Goal: Task Accomplishment & Management: Complete application form

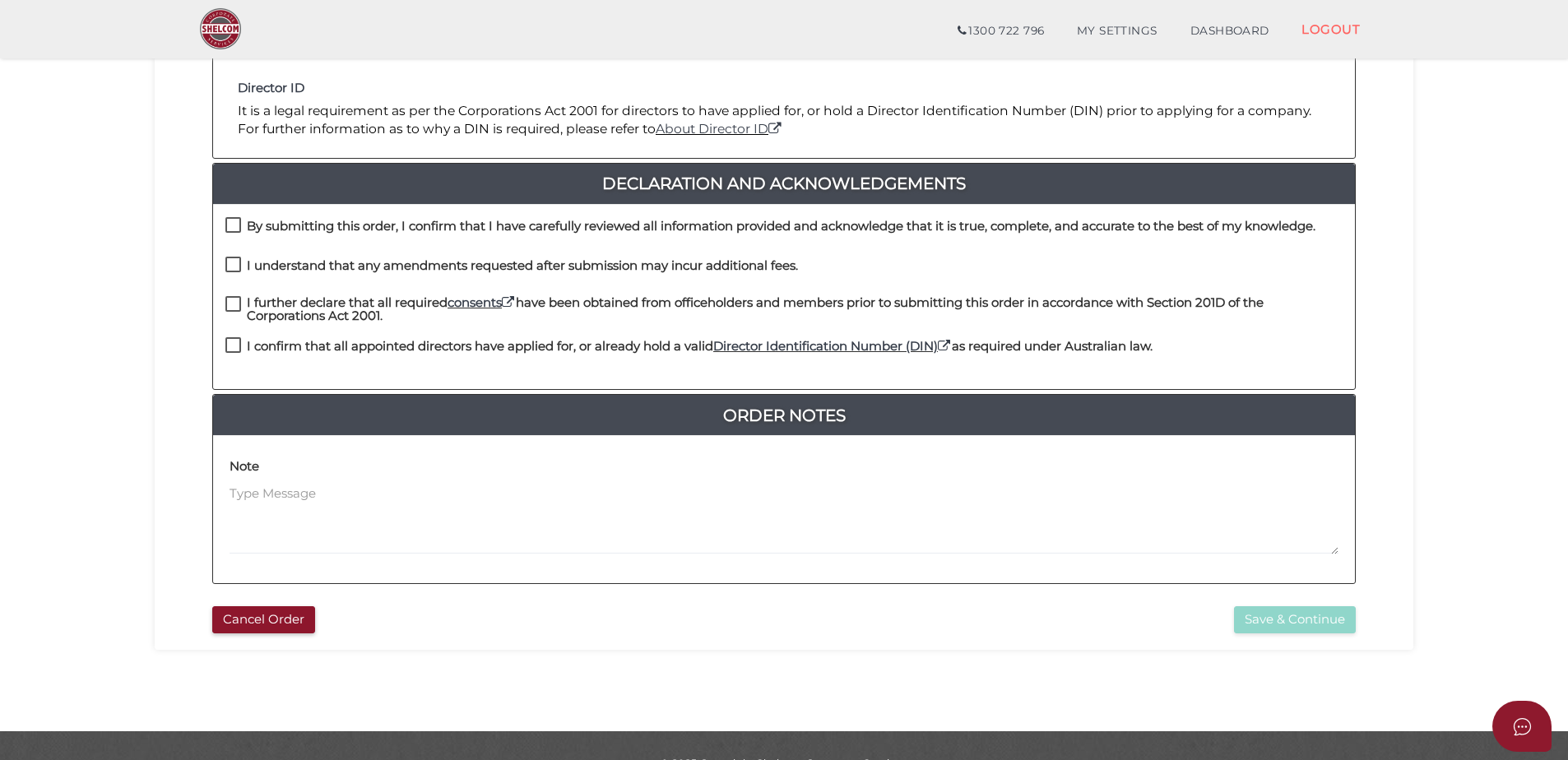
scroll to position [335, 0]
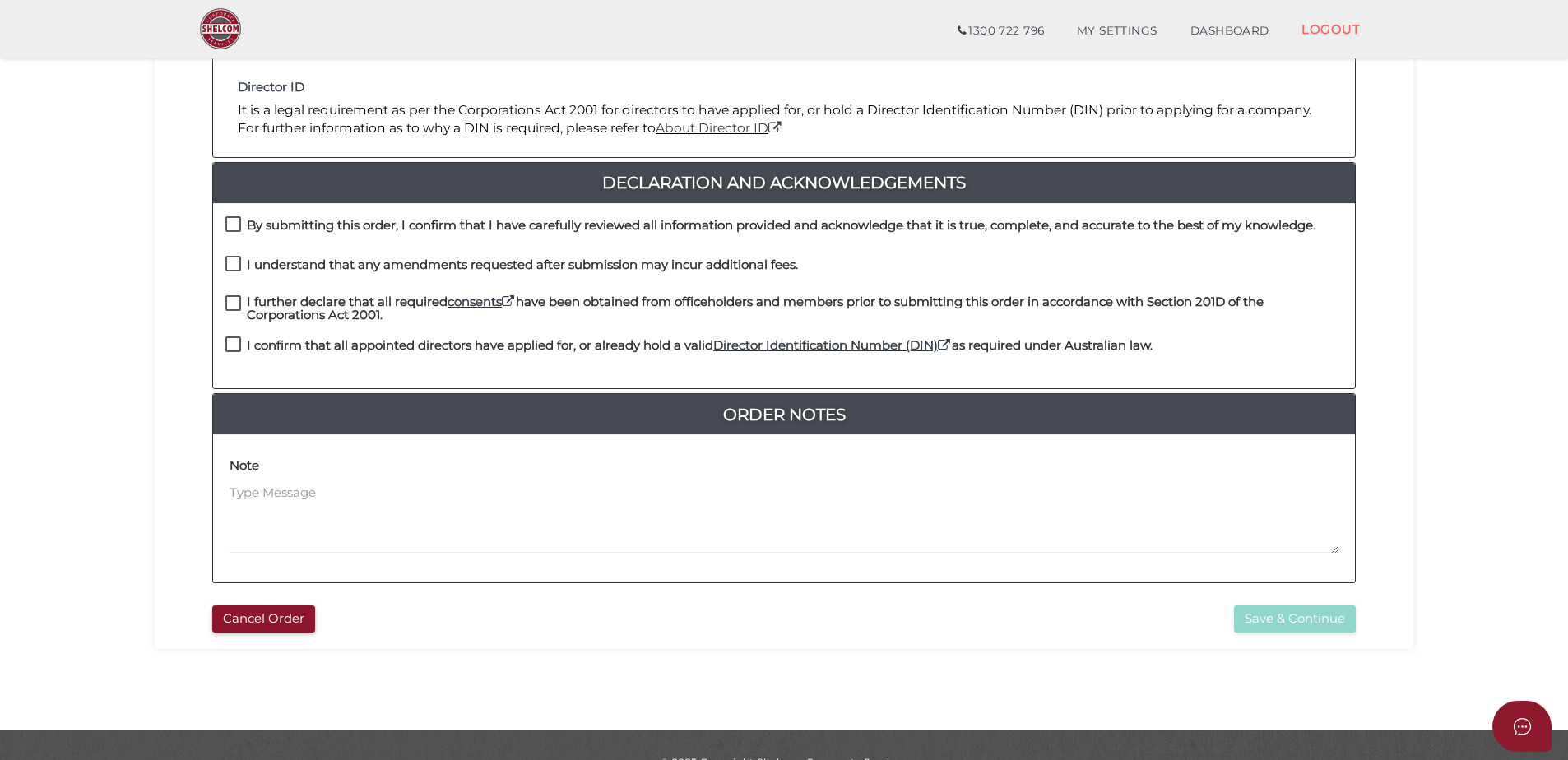
drag, startPoint x: 241, startPoint y: 219, endPoint x: 244, endPoint y: 233, distance: 14.3
click at [241, 221] on label "By submitting this order, I confirm that I have carefully reviewed all informat…" at bounding box center [770, 229] width 1090 height 21
checkbox input "true"
click at [230, 262] on label "I understand that any amendments requested after submission may incur additiona…" at bounding box center [512, 268] width 573 height 21
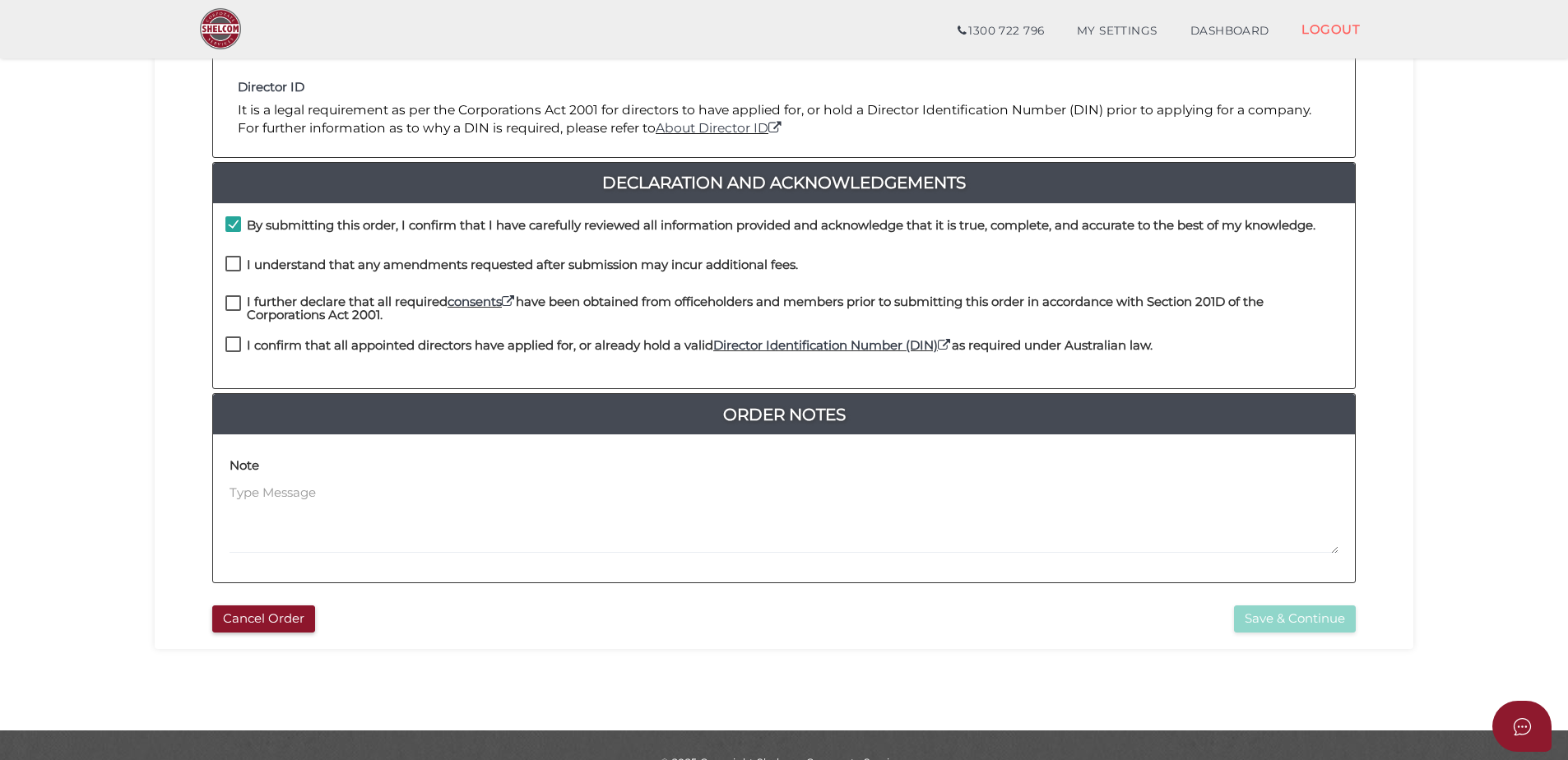
checkbox input "true"
click at [230, 300] on label "I further declare that all required consents have been obtained from officehold…" at bounding box center [784, 305] width 1117 height 21
checkbox input "true"
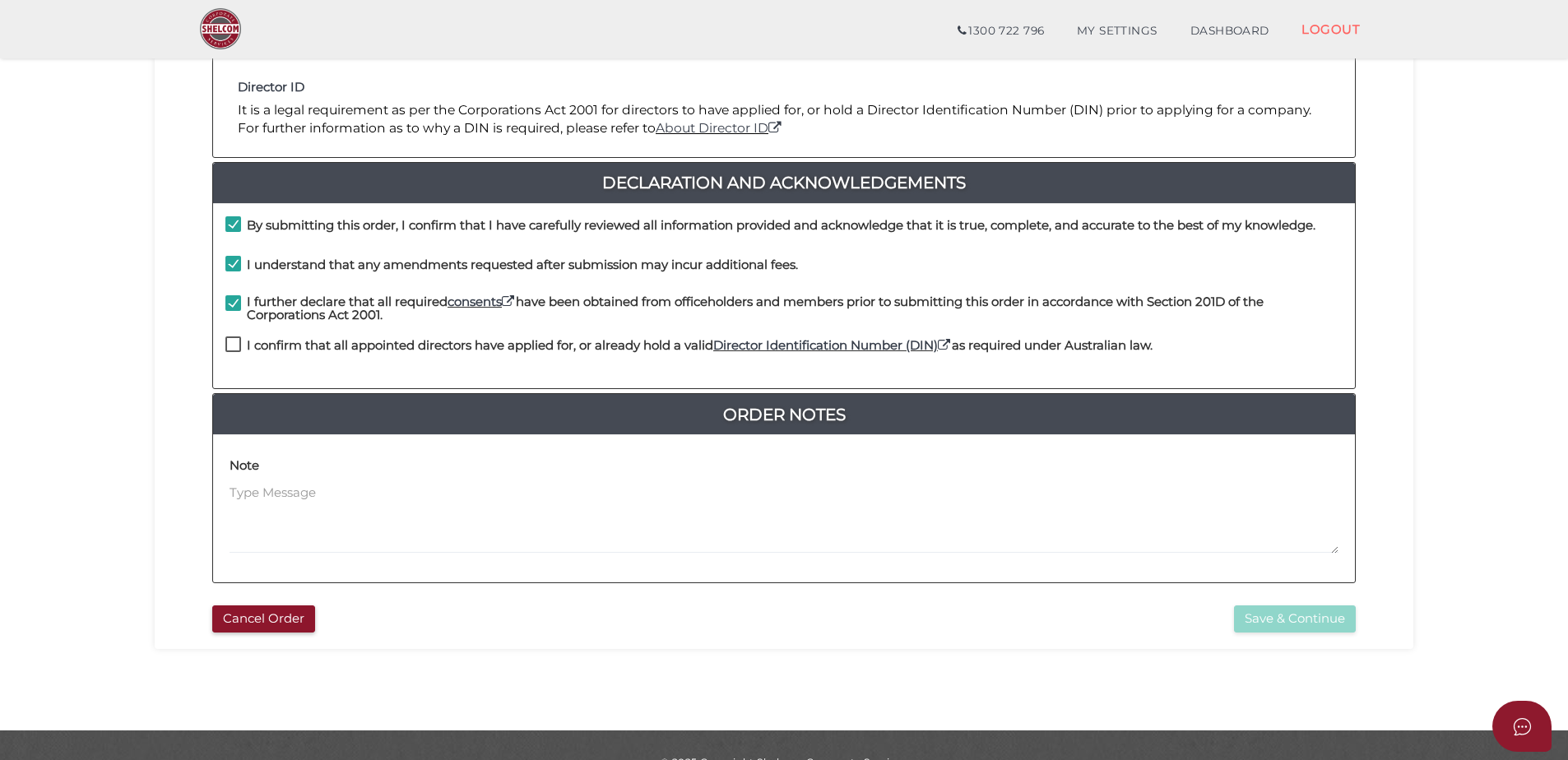
click at [231, 342] on label "I confirm that all appointed directors have applied for, or already hold a vali…" at bounding box center [689, 349] width 928 height 21
checkbox input "true"
click at [1285, 620] on button "Save & Continue" at bounding box center [1296, 619] width 122 height 28
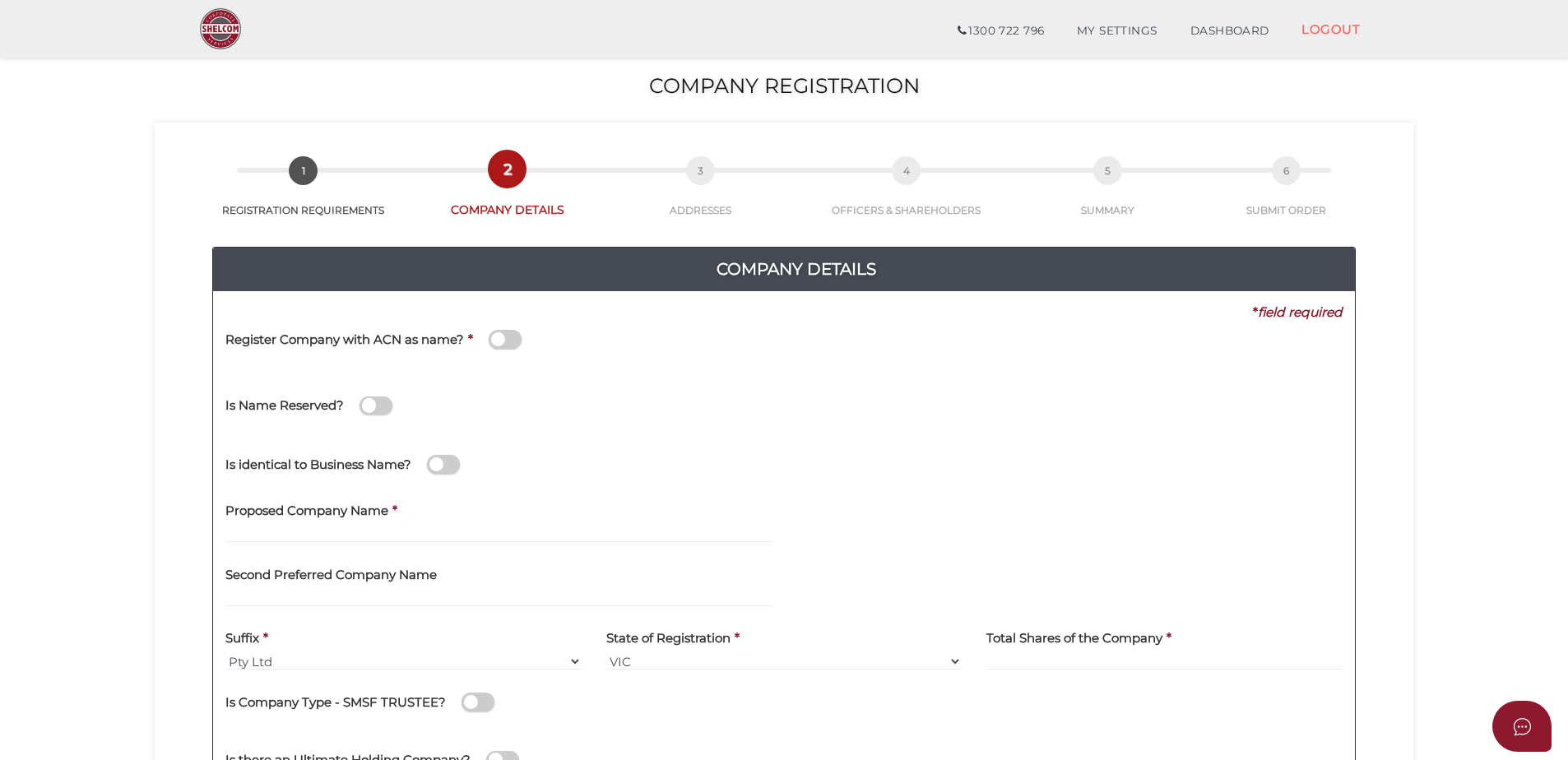
scroll to position [370, 0]
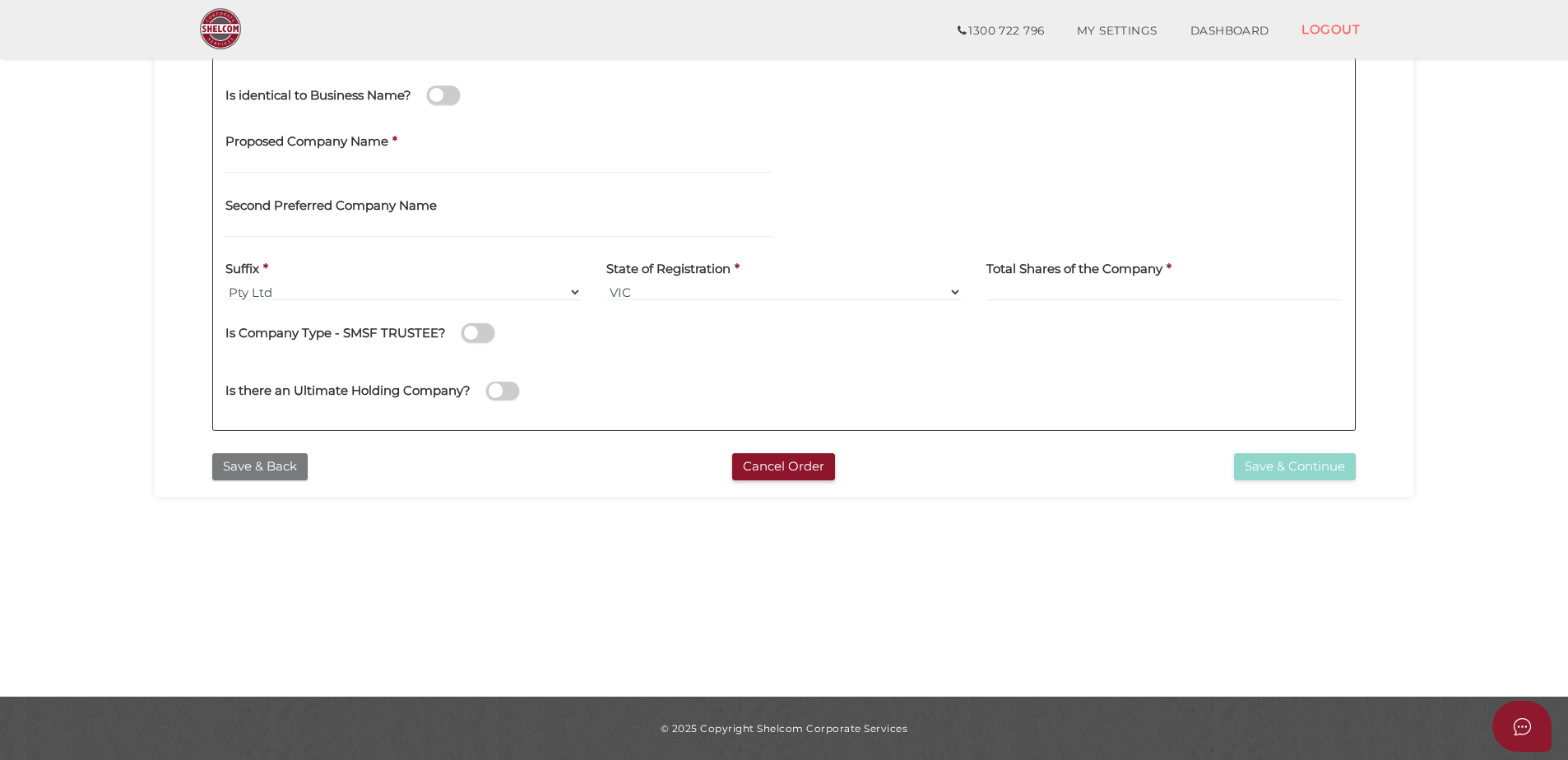
click at [281, 463] on button "Save & Back" at bounding box center [260, 467] width 95 height 28
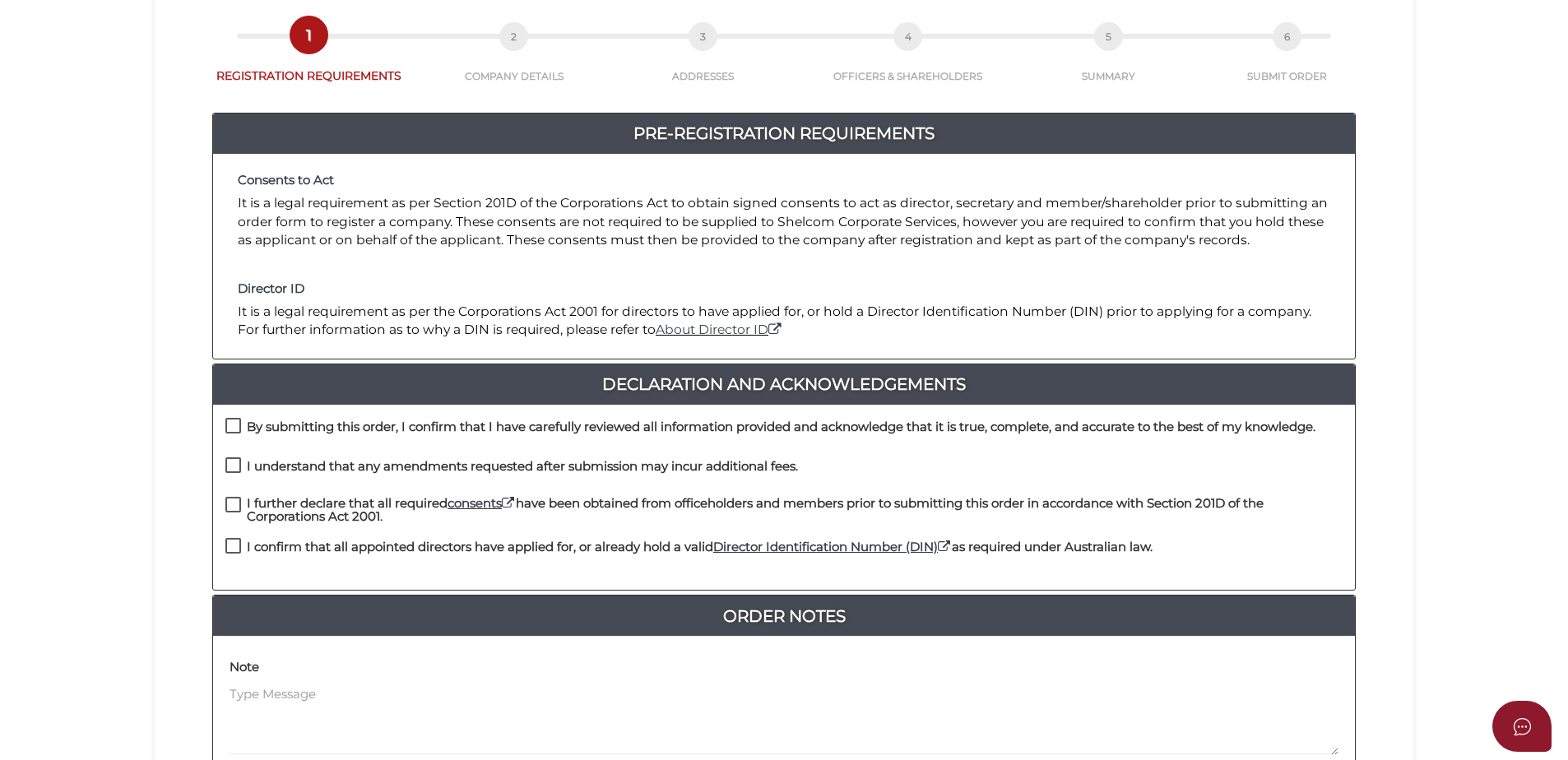
scroll to position [370, 0]
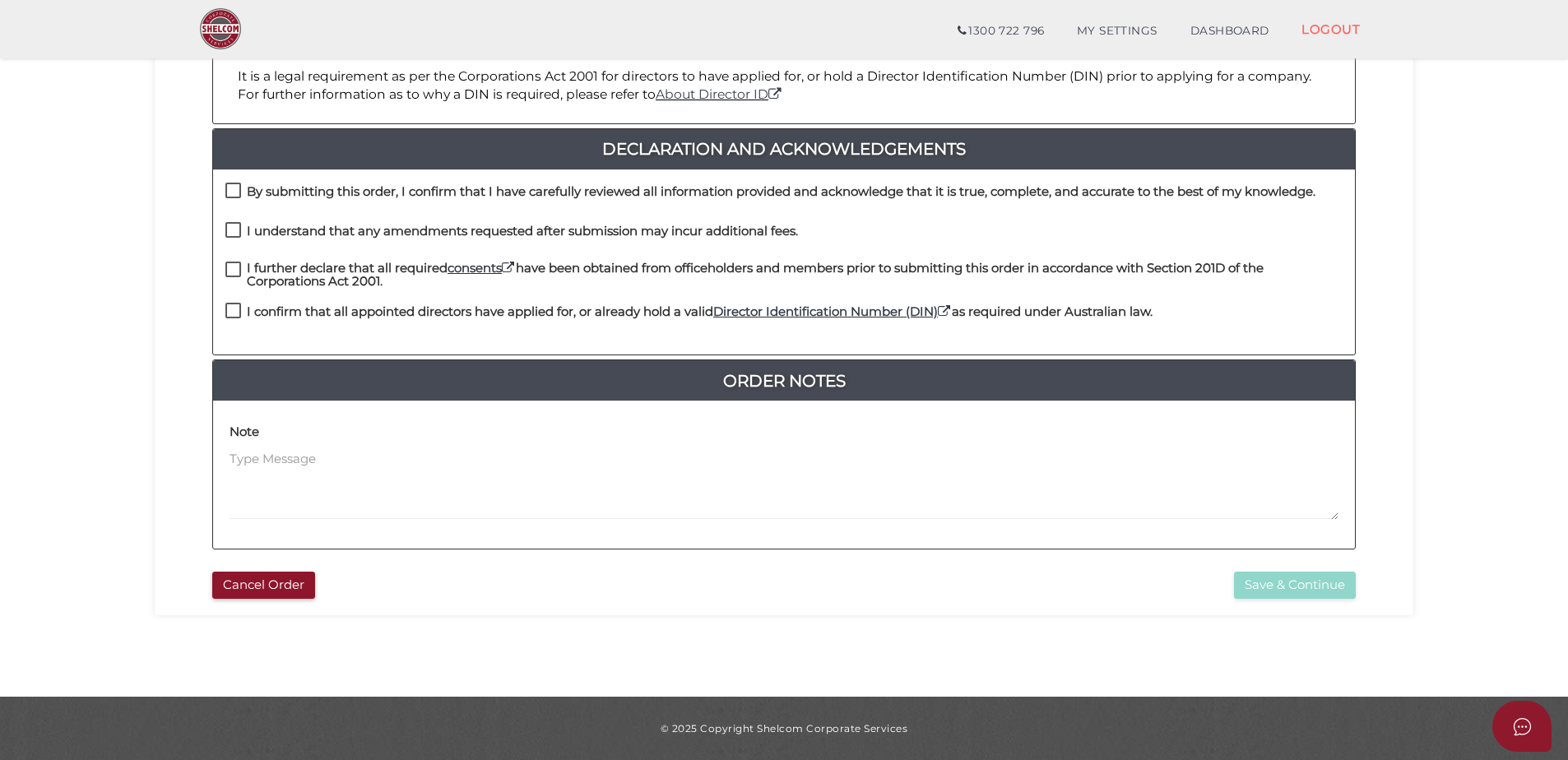
click at [226, 185] on label "By submitting this order, I confirm that I have carefully reviewed all informat…" at bounding box center [770, 195] width 1090 height 21
checkbox input "true"
click at [232, 228] on label "I understand that any amendments requested after submission may incur additiona…" at bounding box center [512, 234] width 573 height 21
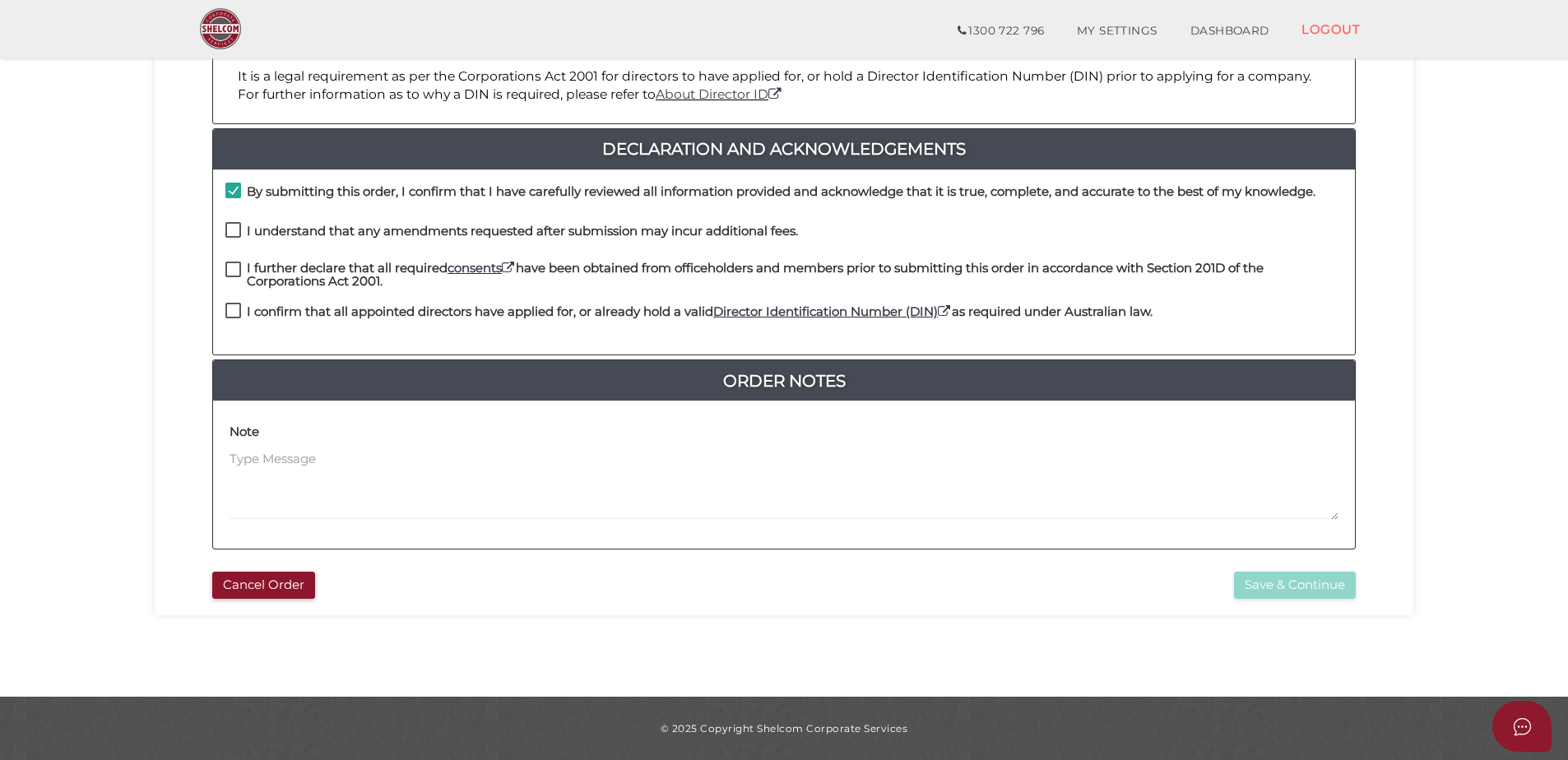
checkbox input "true"
click at [233, 270] on label "I further declare that all required consents have been obtained from officehold…" at bounding box center [784, 271] width 1117 height 21
drag, startPoint x: 233, startPoint y: 270, endPoint x: 231, endPoint y: 312, distance: 42.0
click at [233, 312] on label "I confirm that all appointed directors have applied for, or already hold a vali…" at bounding box center [689, 315] width 928 height 21
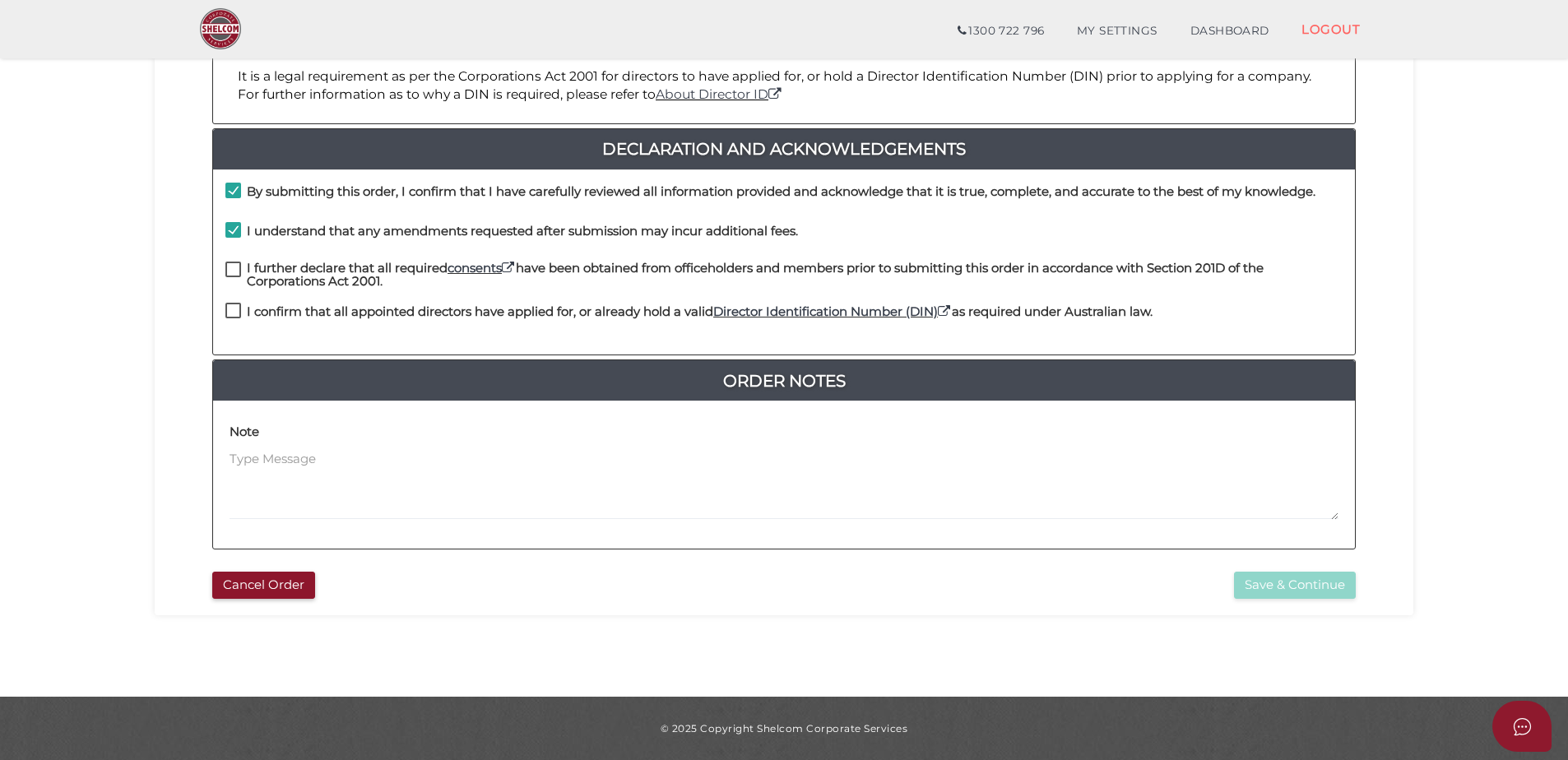
checkbox input "true"
click at [236, 262] on label "I further declare that all required consents have been obtained from officehold…" at bounding box center [784, 271] width 1117 height 21
checkbox input "true"
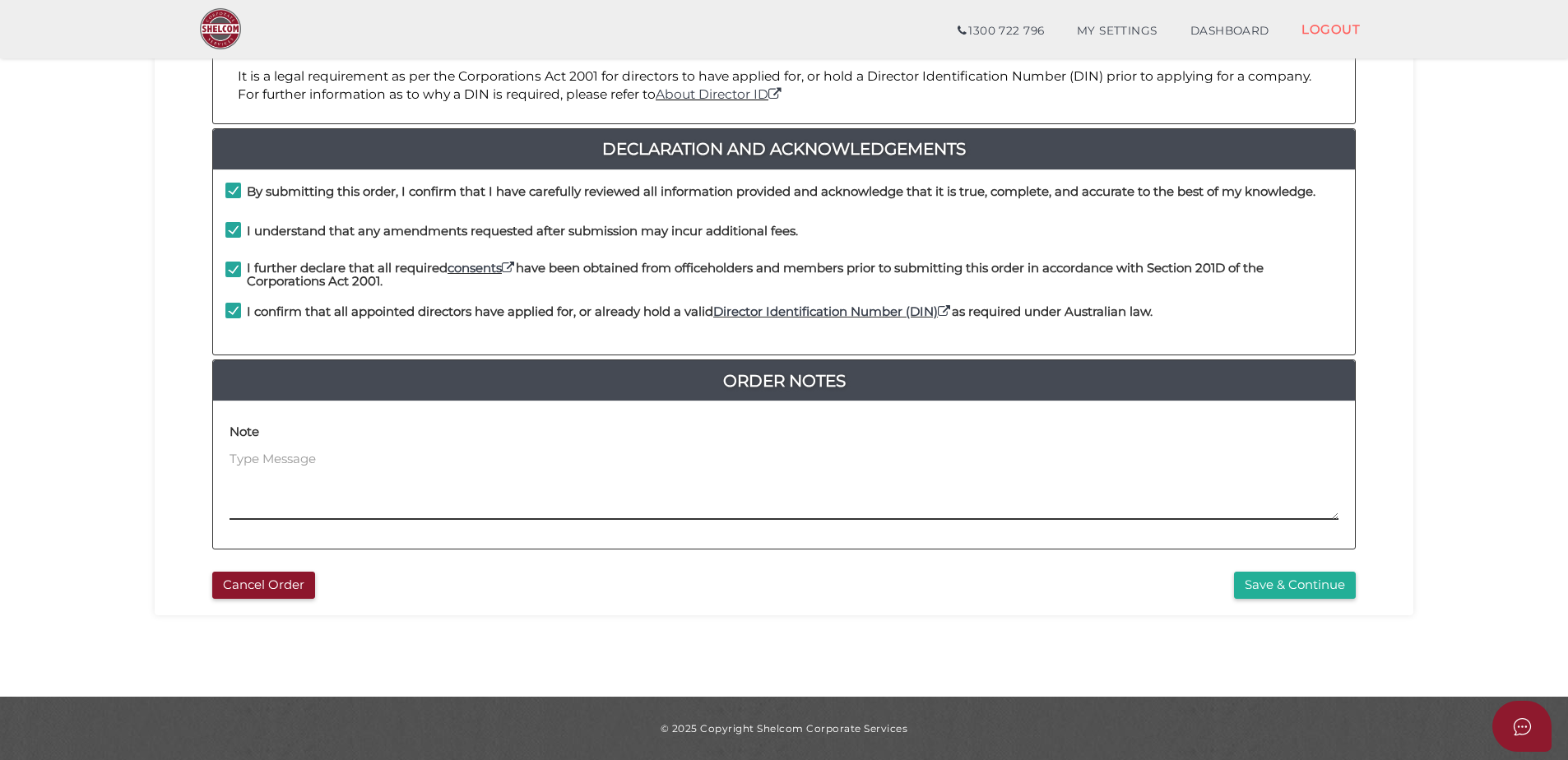
click at [284, 460] on textarea at bounding box center [784, 486] width 1110 height 71
type textarea "Need company ACN ASAP"
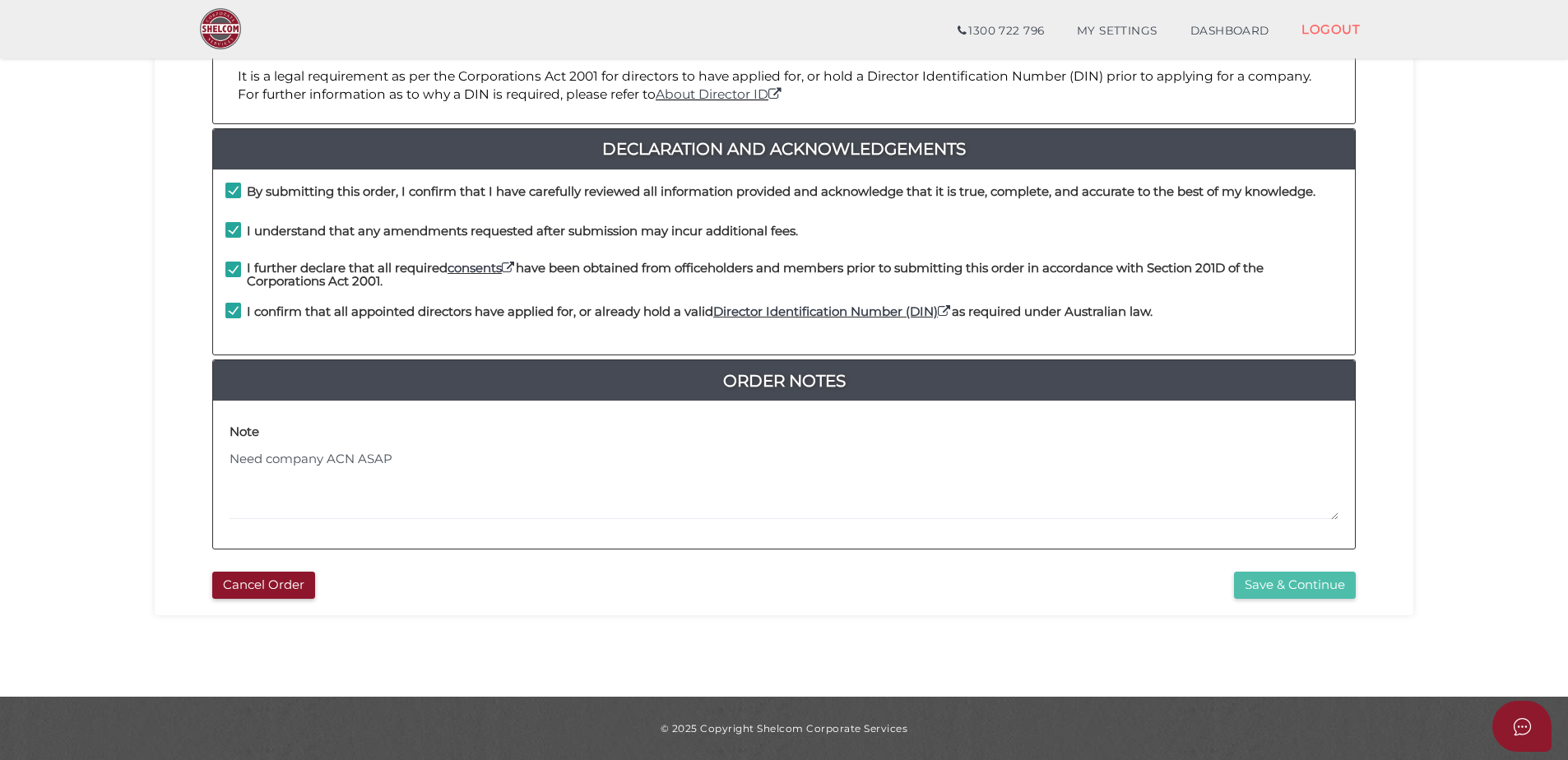
click at [1290, 586] on button "Save & Continue" at bounding box center [1296, 585] width 122 height 28
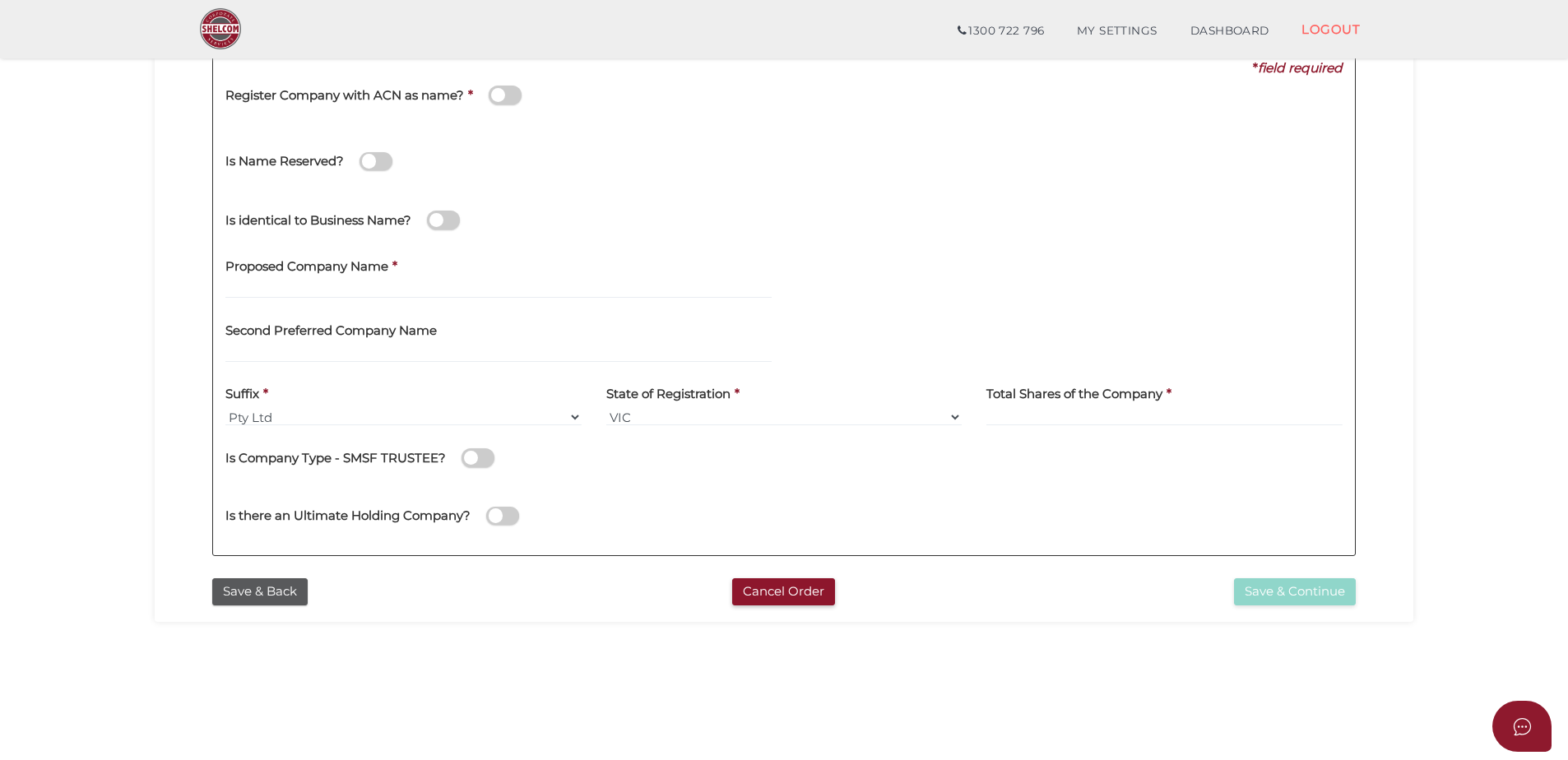
scroll to position [245, 0]
click at [300, 286] on input "text" at bounding box center [498, 288] width 546 height 18
click at [270, 344] on input "text" at bounding box center [498, 353] width 546 height 18
click at [312, 414] on select "Pty Ltd Pty Ltd Pty. Ltd. Pty Limited Proprietary Limited Proprietary Ltd" at bounding box center [403, 416] width 356 height 18
click at [298, 404] on div "Suffix * Pty Ltd Pty Ltd Pty. Ltd. Pty Limited Proprietary Limited Proprietary …" at bounding box center [403, 400] width 356 height 52
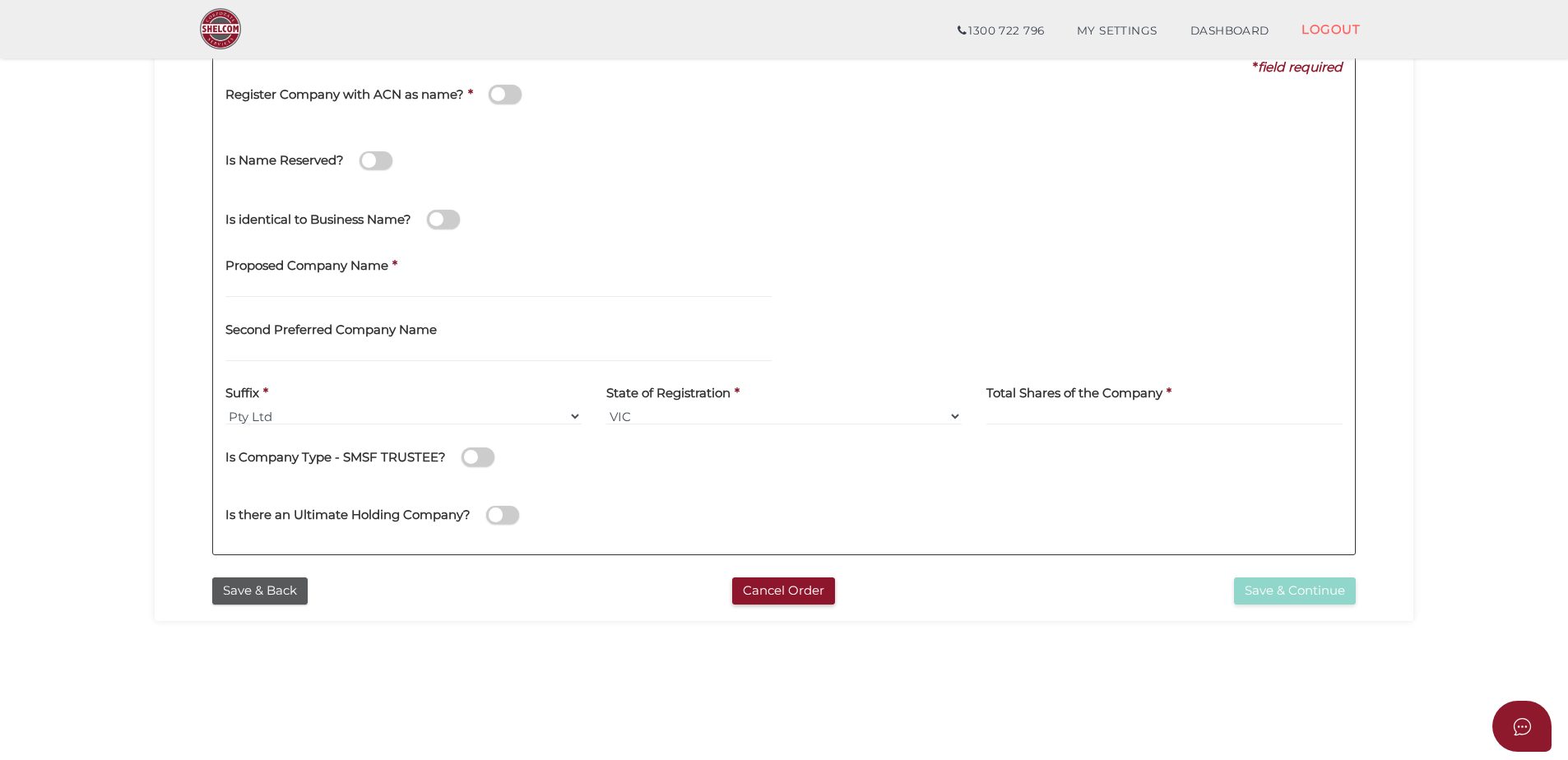
click at [411, 339] on label "Second Preferred Company Name" at bounding box center [331, 326] width 211 height 33
drag, startPoint x: 411, startPoint y: 339, endPoint x: 378, endPoint y: 351, distance: 35.1
click at [387, 350] on input "text" at bounding box center [498, 353] width 546 height 18
click at [299, 284] on input "text" at bounding box center [498, 288] width 546 height 18
paste input "689 416 046"
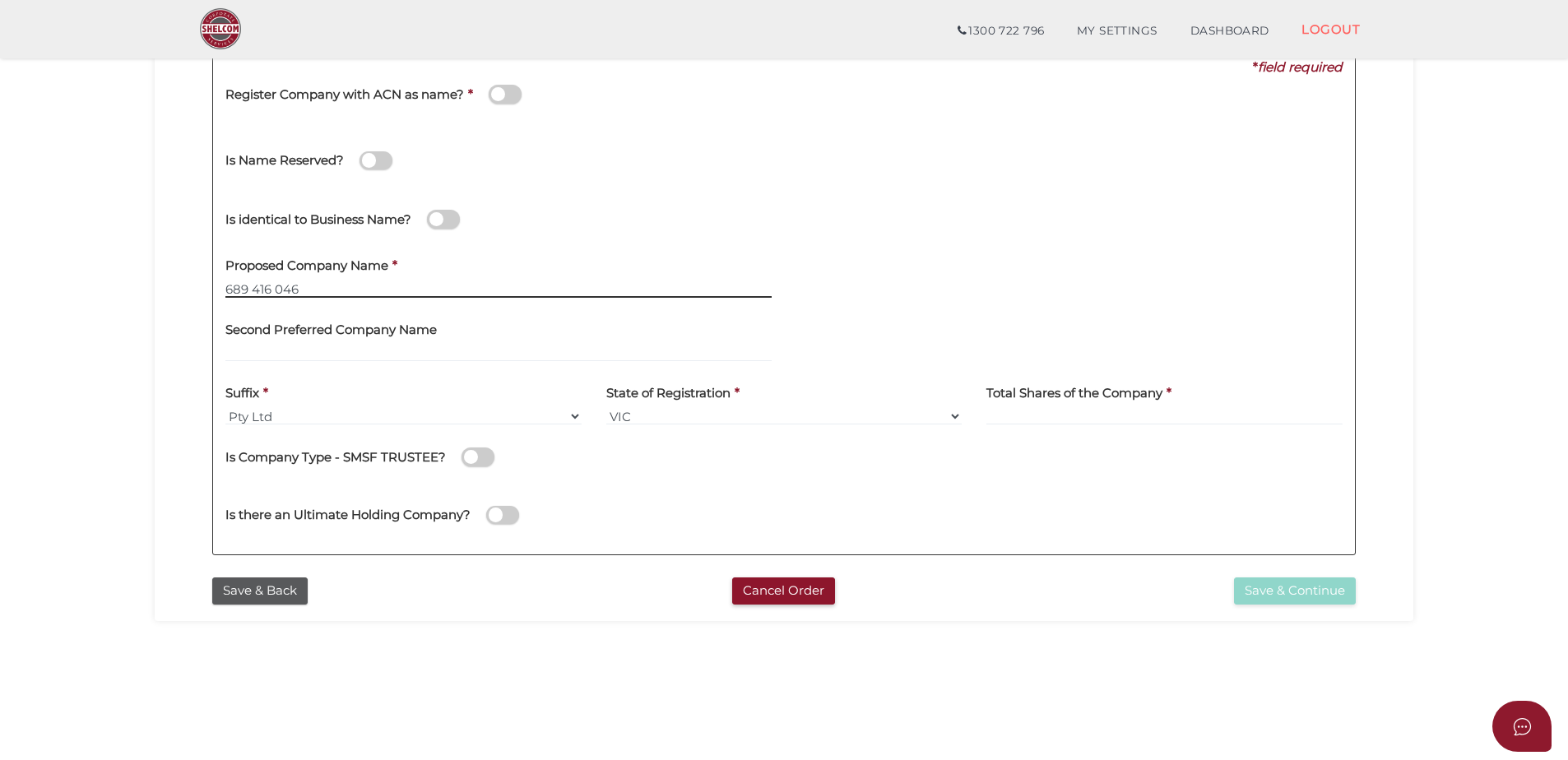
drag, startPoint x: 317, startPoint y: 289, endPoint x: 123, endPoint y: 299, distance: 194.3
click at [123, 299] on section "Company Registration 65114ddc6ba5001182ccf67221739d7f 1 REGISTRATION REQUIREMEN…" at bounding box center [784, 310] width 1568 height 1023
click at [352, 282] on div "Proposed Company Name * 689 416 046" at bounding box center [498, 272] width 546 height 52
drag, startPoint x: 335, startPoint y: 283, endPoint x: 118, endPoint y: 286, distance: 217.0
click at [118, 287] on section "Company Registration 65114ddc6ba5001182ccf67221739d7f 1 REGISTRATION REQUIREMEN…" at bounding box center [784, 310] width 1568 height 1023
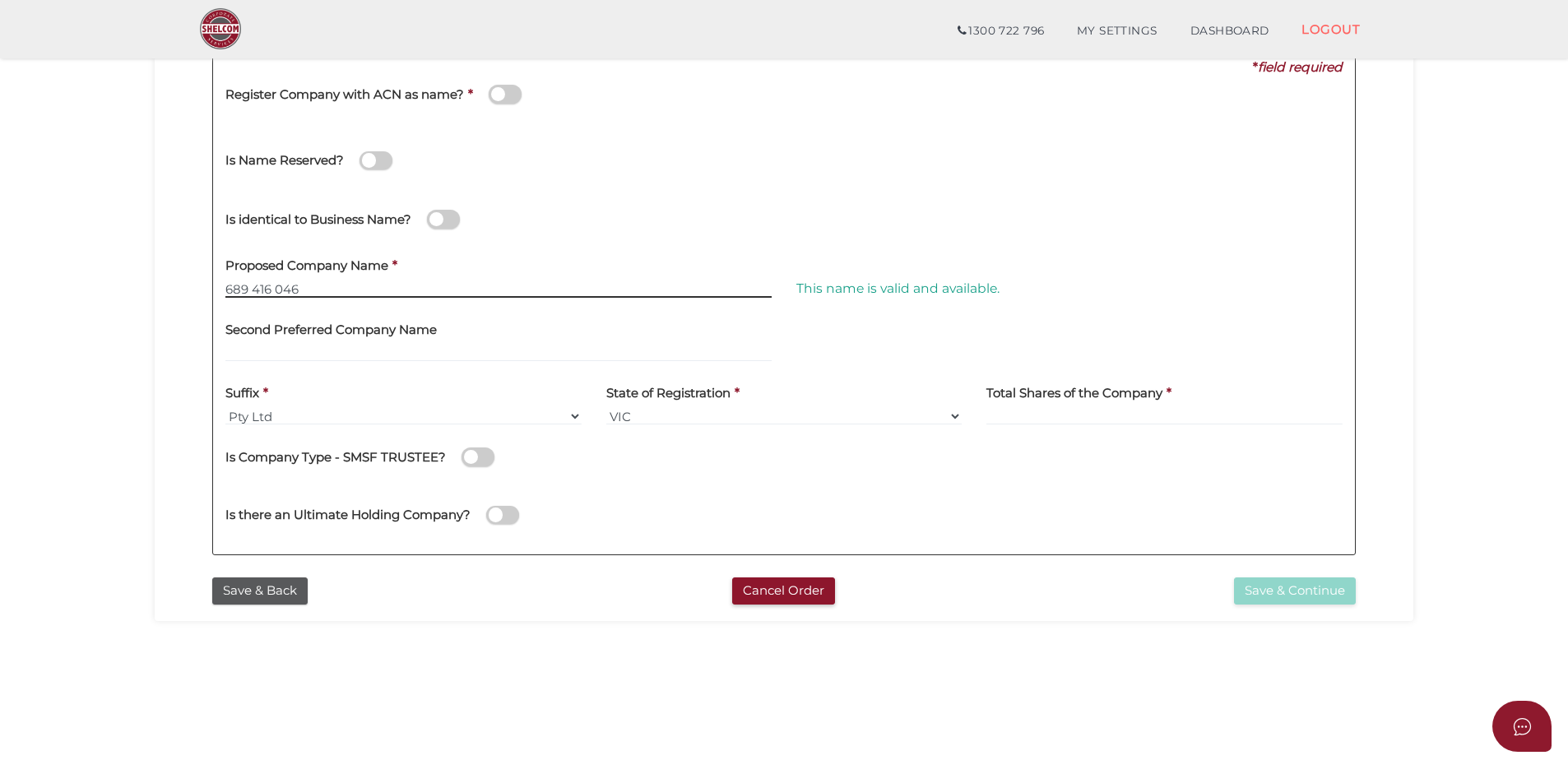
paste input "Tieco Family Investments Pty Ltd"
click at [1073, 301] on div "This name is valid and available." at bounding box center [1069, 278] width 572 height 64
click at [445, 288] on input "Tieco Family Investments Pty Ltd" at bounding box center [498, 288] width 546 height 18
type input "Tieco Family Investments"
click at [470, 319] on div "Second Preferred Company Name" at bounding box center [498, 335] width 546 height 52
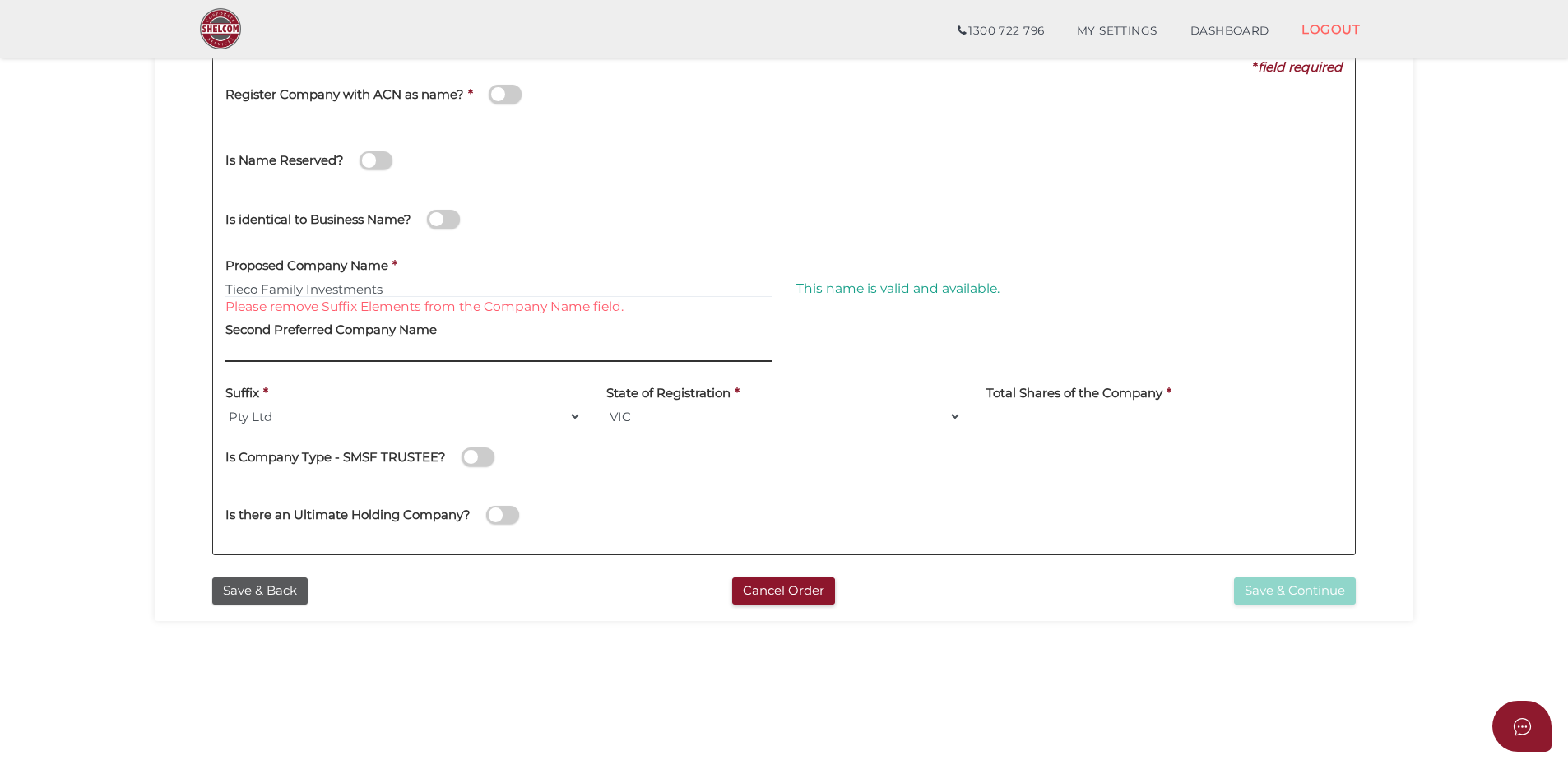
click at [320, 355] on input "text" at bounding box center [498, 353] width 546 height 18
click at [1028, 412] on input at bounding box center [1165, 416] width 356 height 18
click at [1043, 406] on label "Total Shares of the Company" at bounding box center [1074, 391] width 176 height 33
click at [1047, 413] on input at bounding box center [1165, 416] width 356 height 18
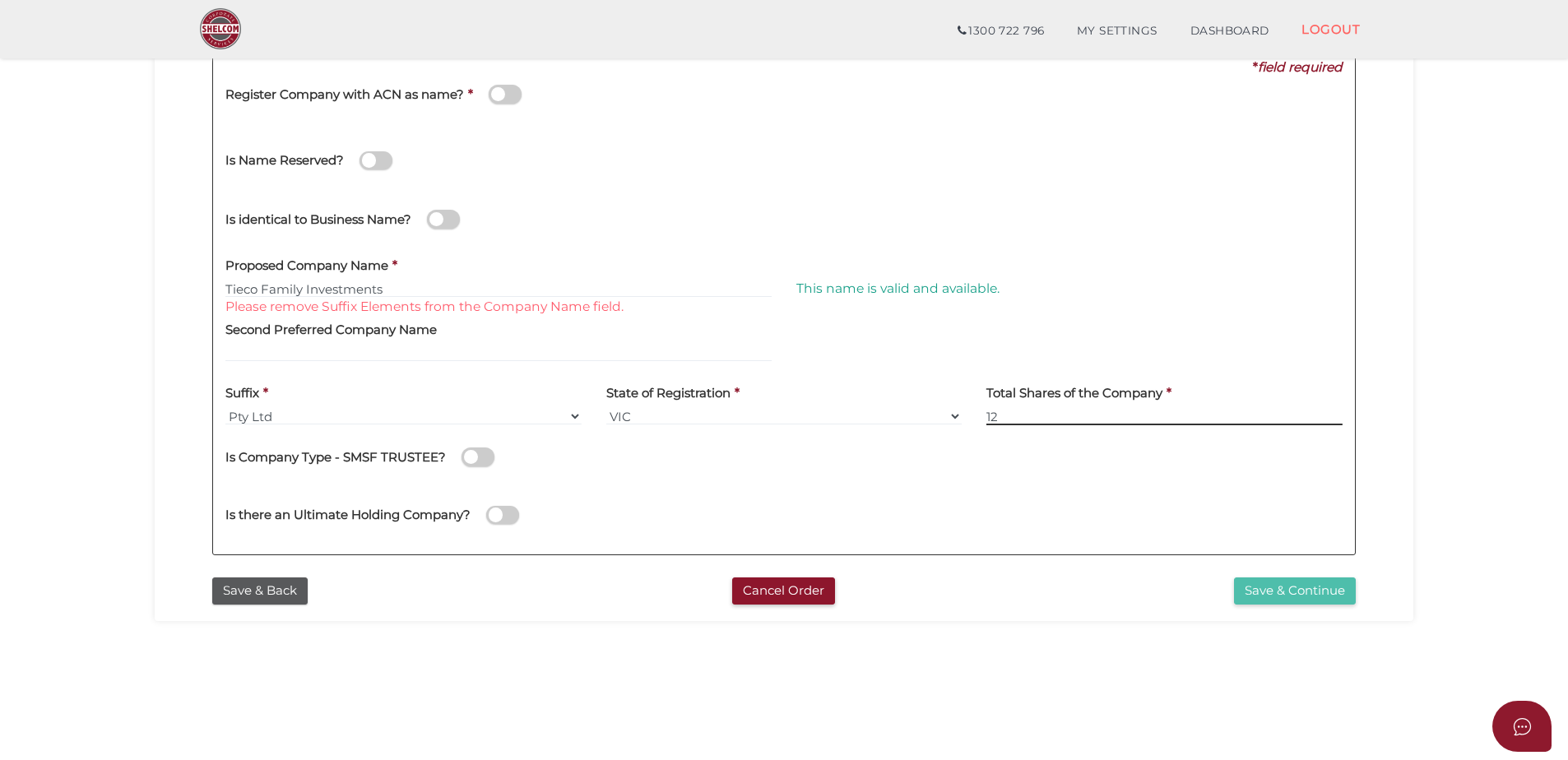
type input "12"
click at [1329, 590] on button "Save & Continue" at bounding box center [1296, 591] width 122 height 28
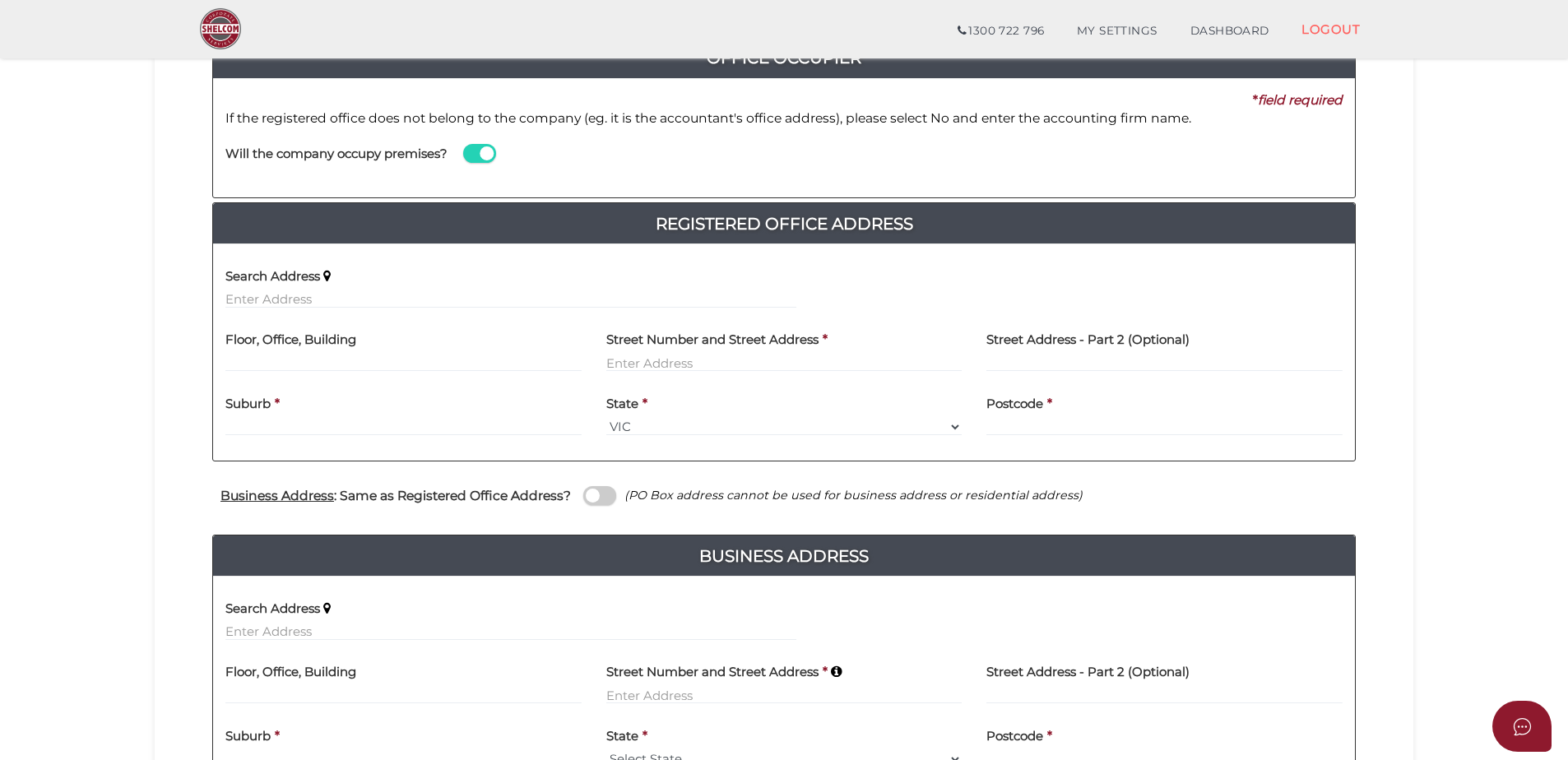
scroll to position [248, 0]
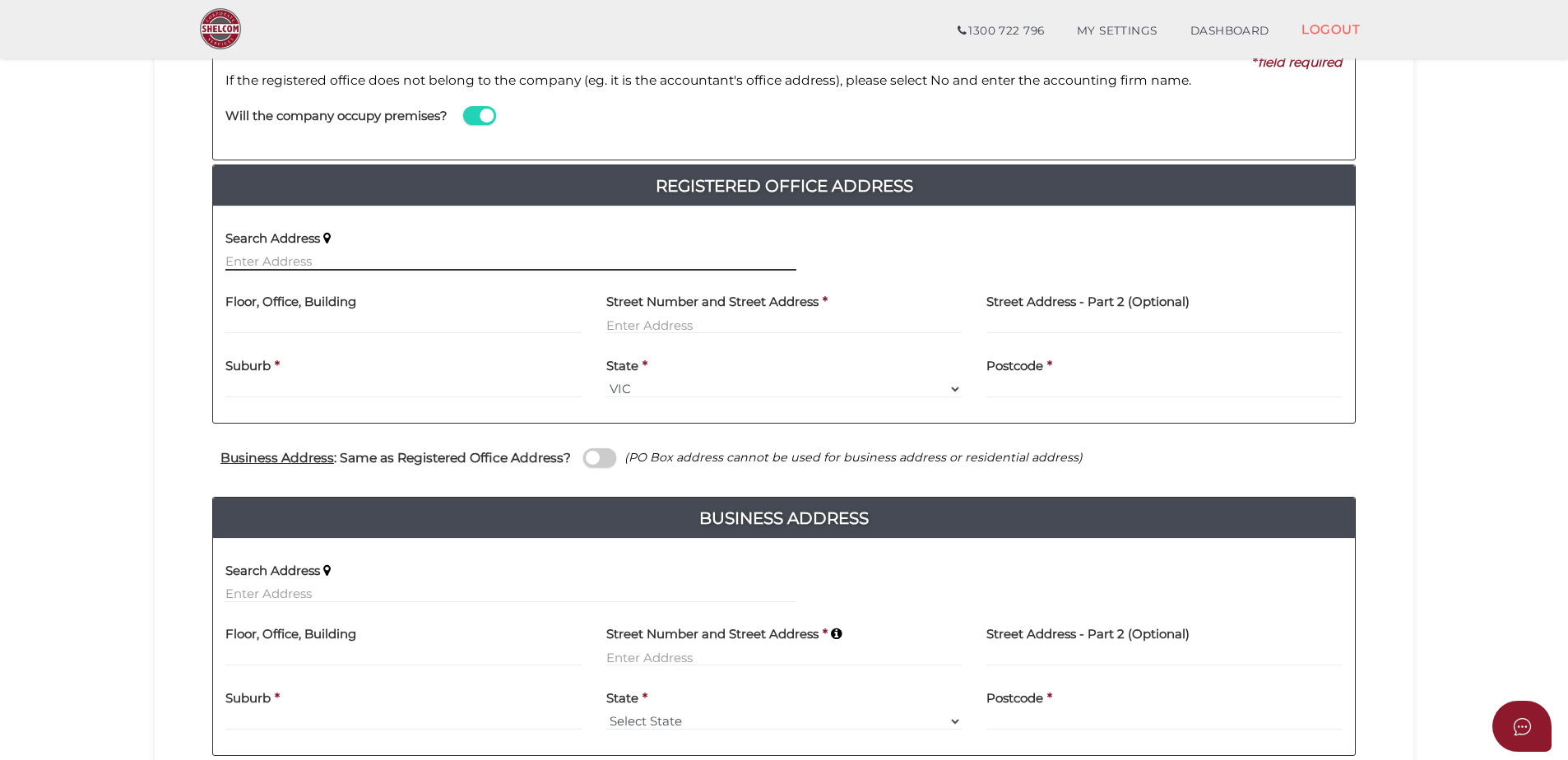
click at [245, 263] on input "text" at bounding box center [511, 262] width 572 height 18
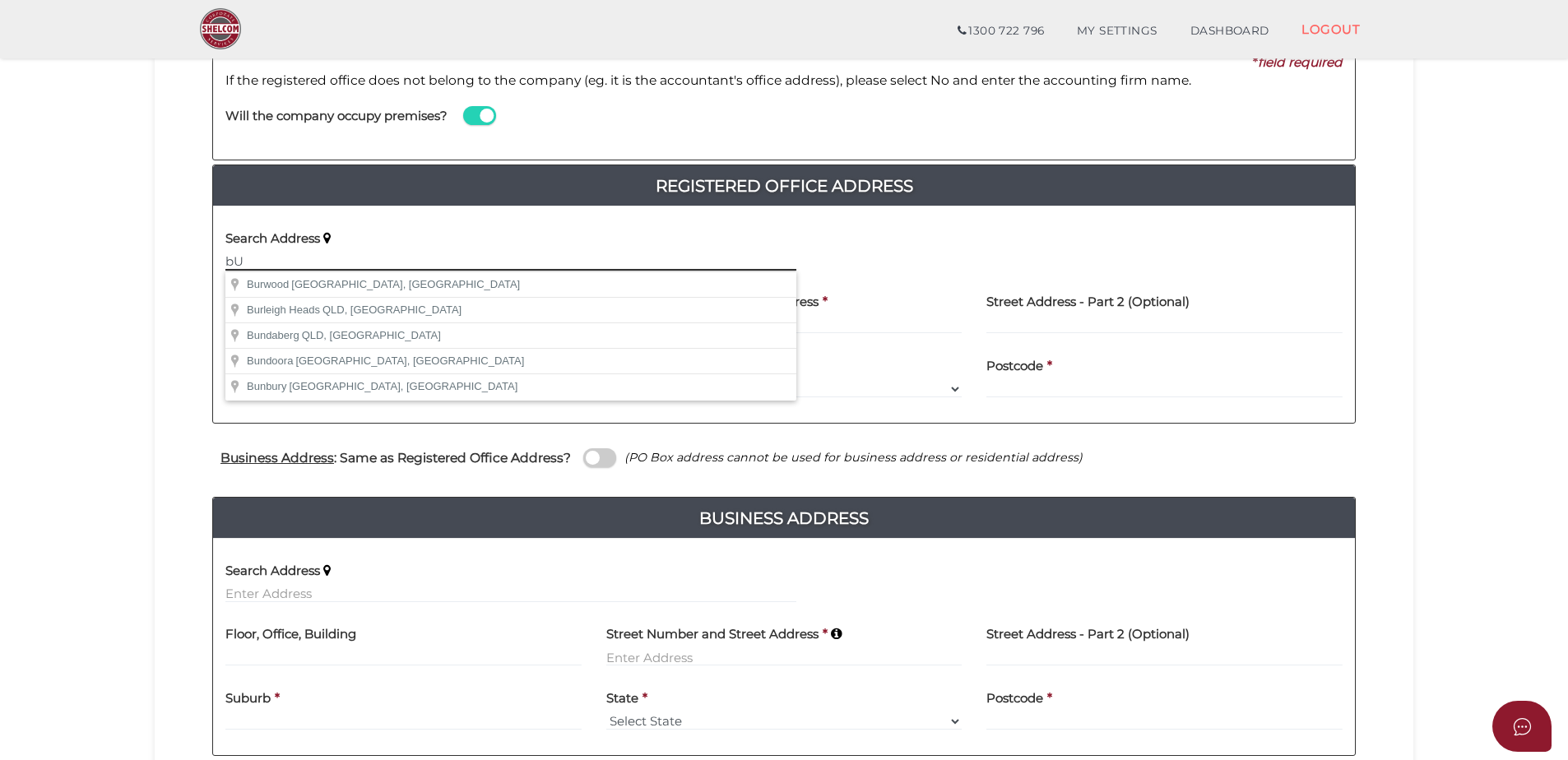
type input "b"
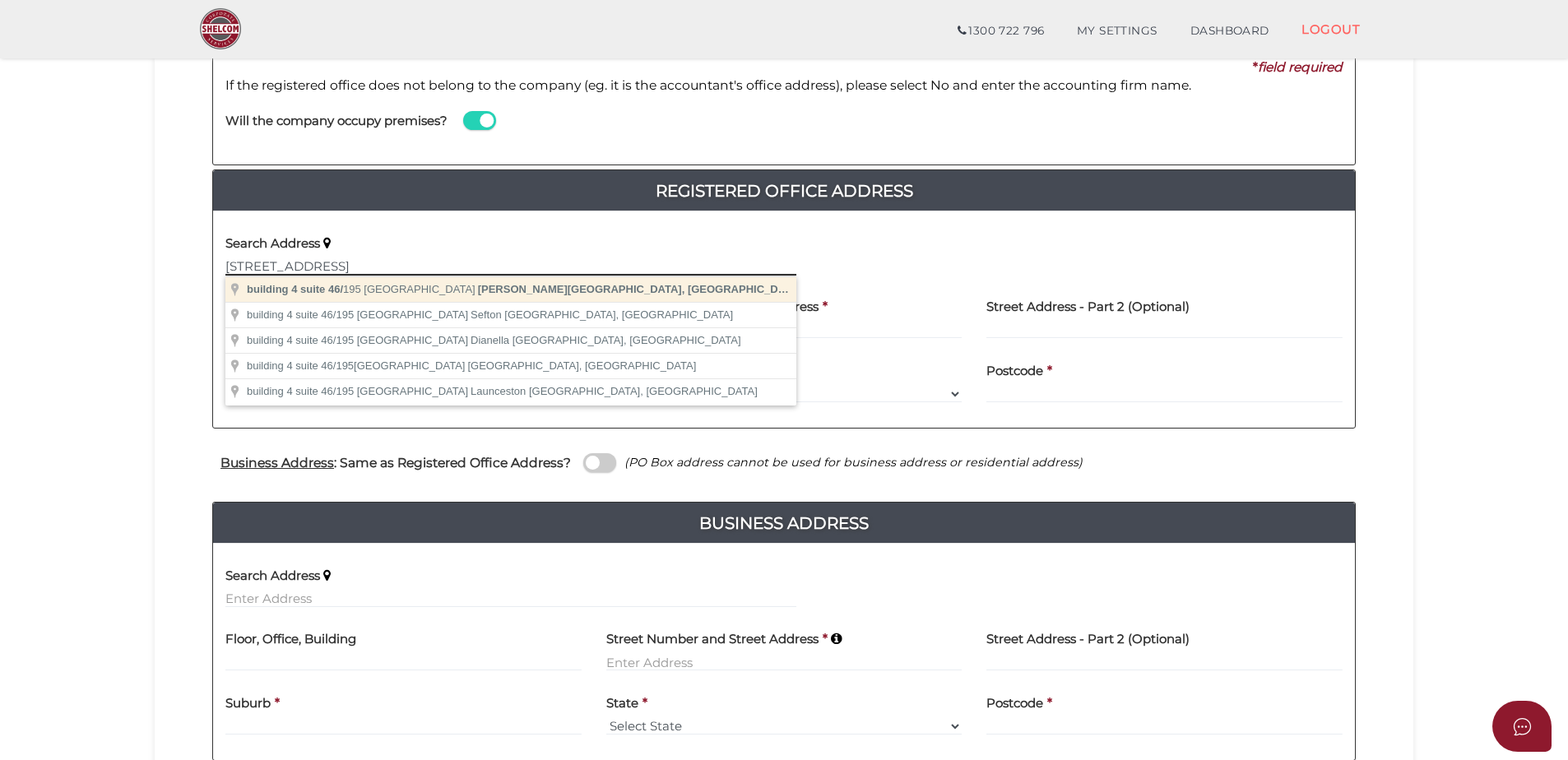
scroll to position [235, 0]
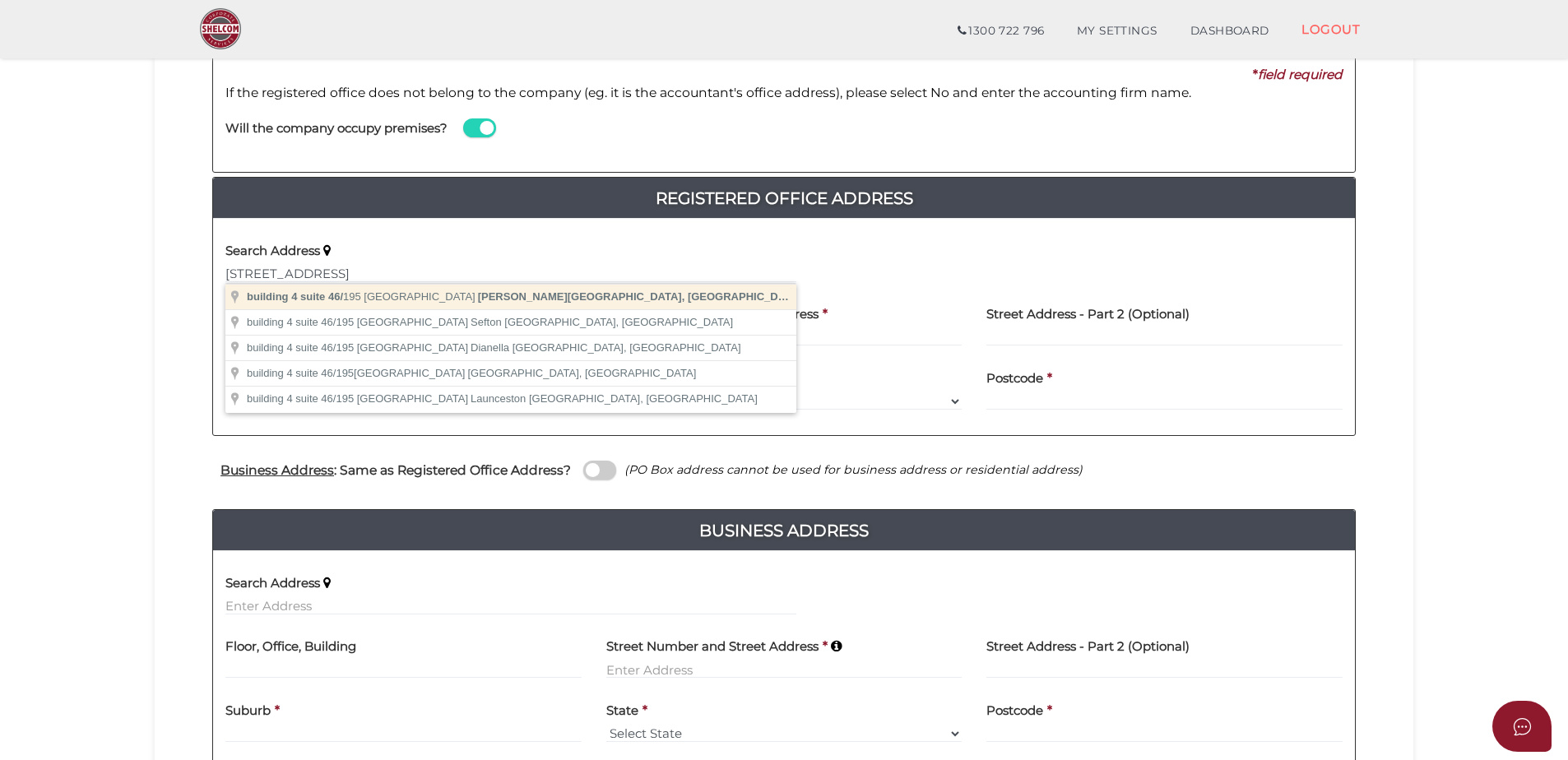
type input "building 4 suite 46/195 Wellington Road, Clayton VIC, Australia"
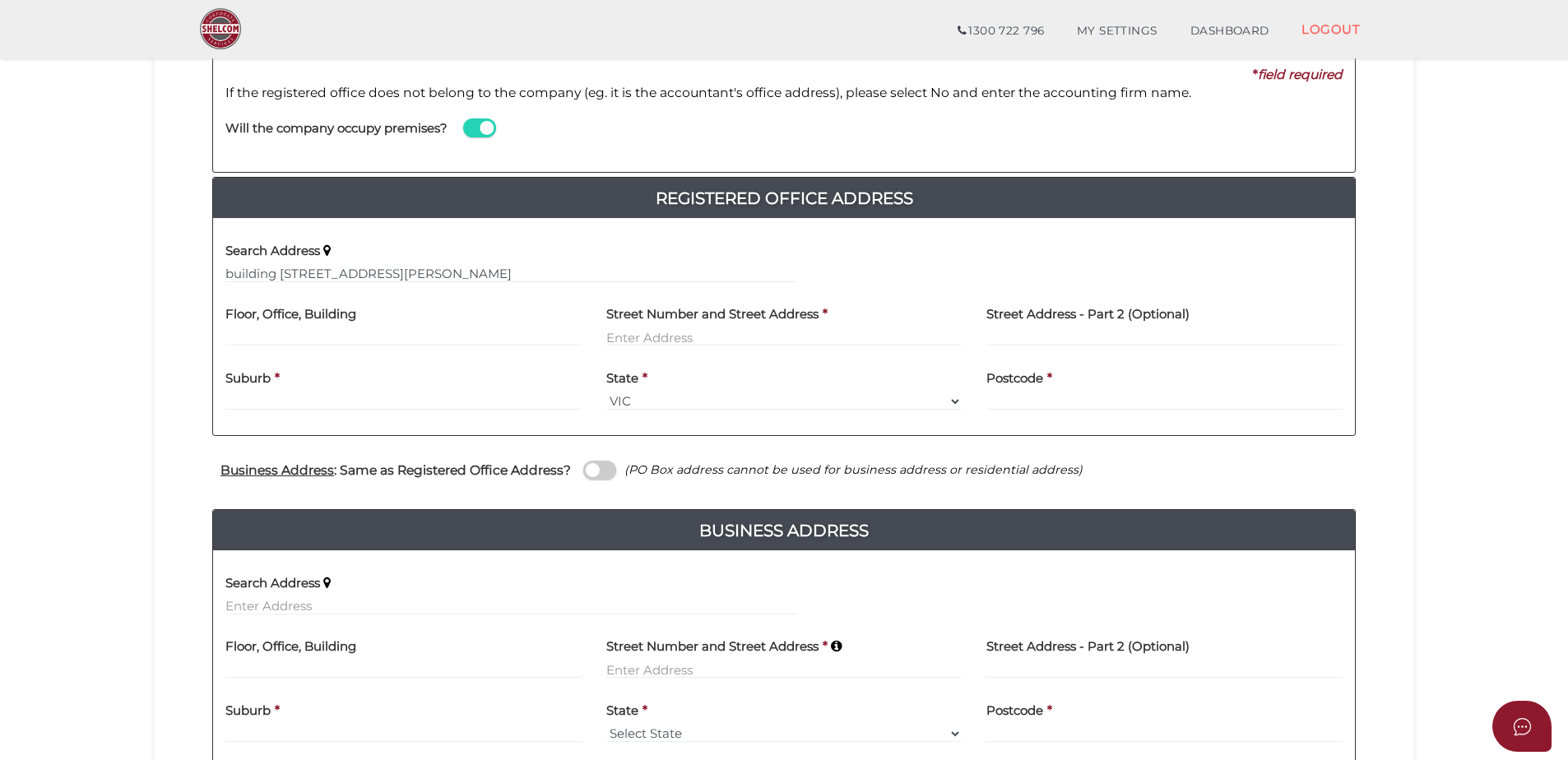
type input "building 4 suite 46"
type input "195 Wellington Road"
type input "Clayton"
select select "VIC"
type input "3168"
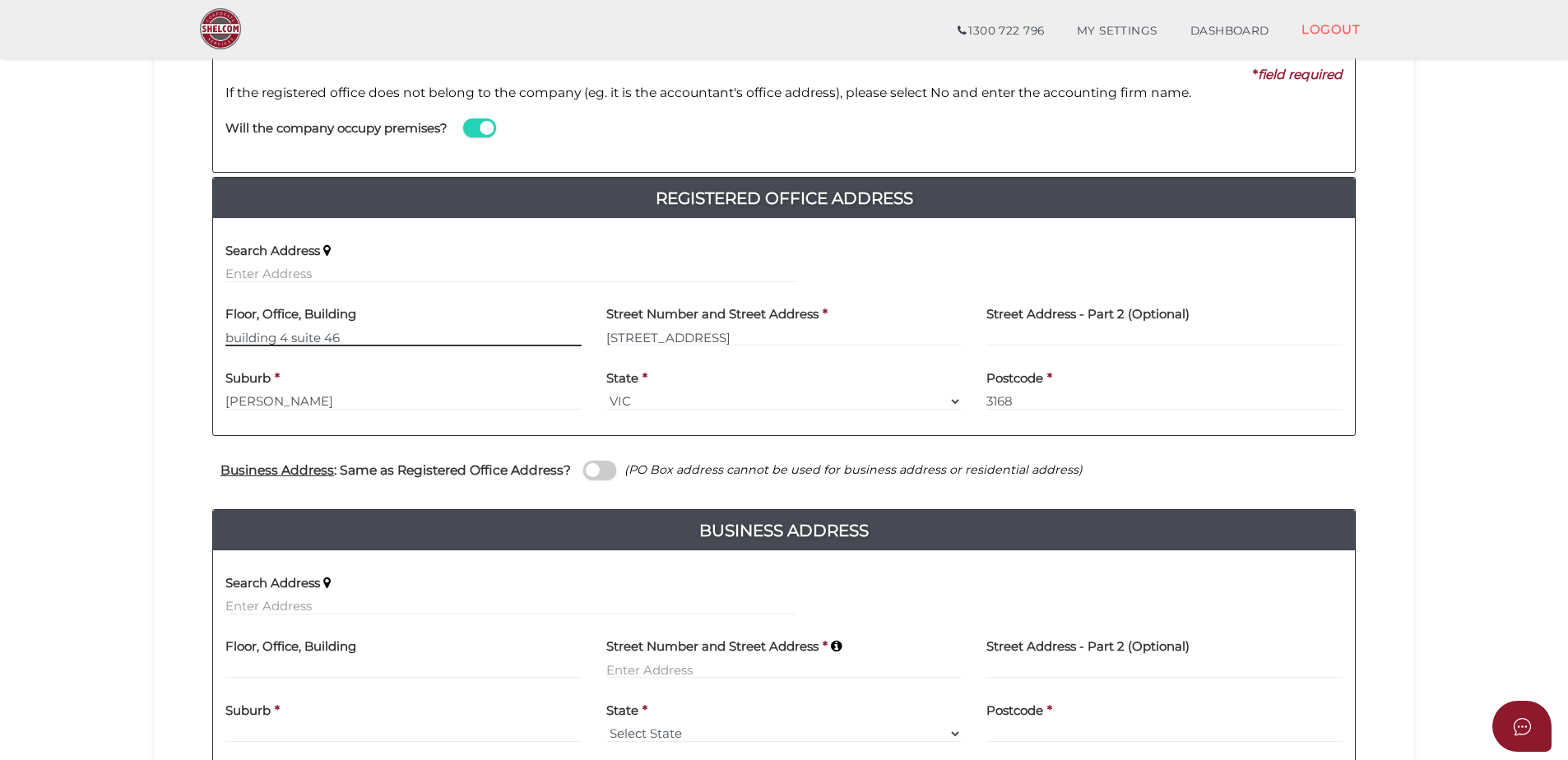
click at [229, 335] on input "building 4 suite 46" at bounding box center [403, 337] width 356 height 18
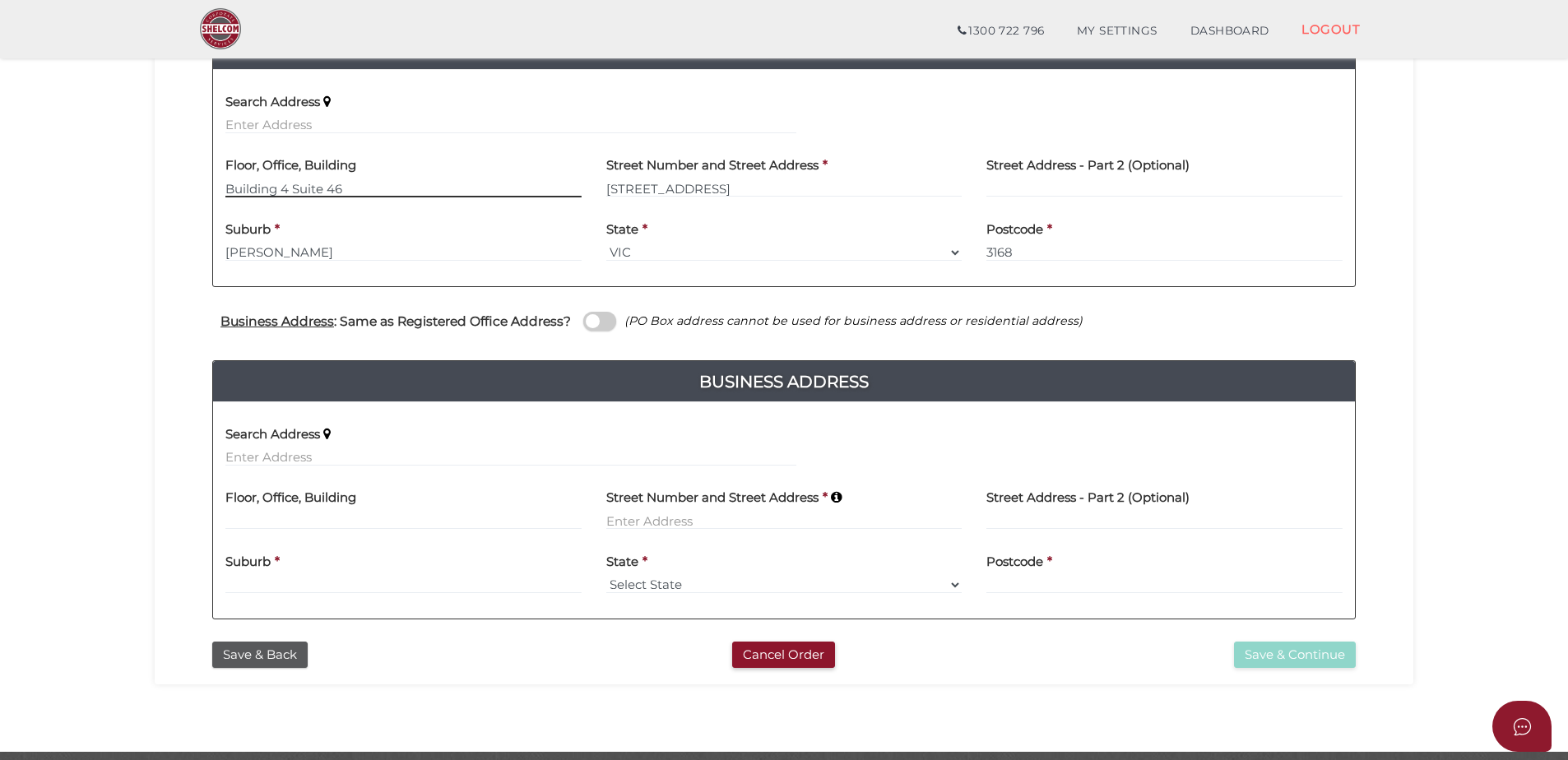
scroll to position [435, 0]
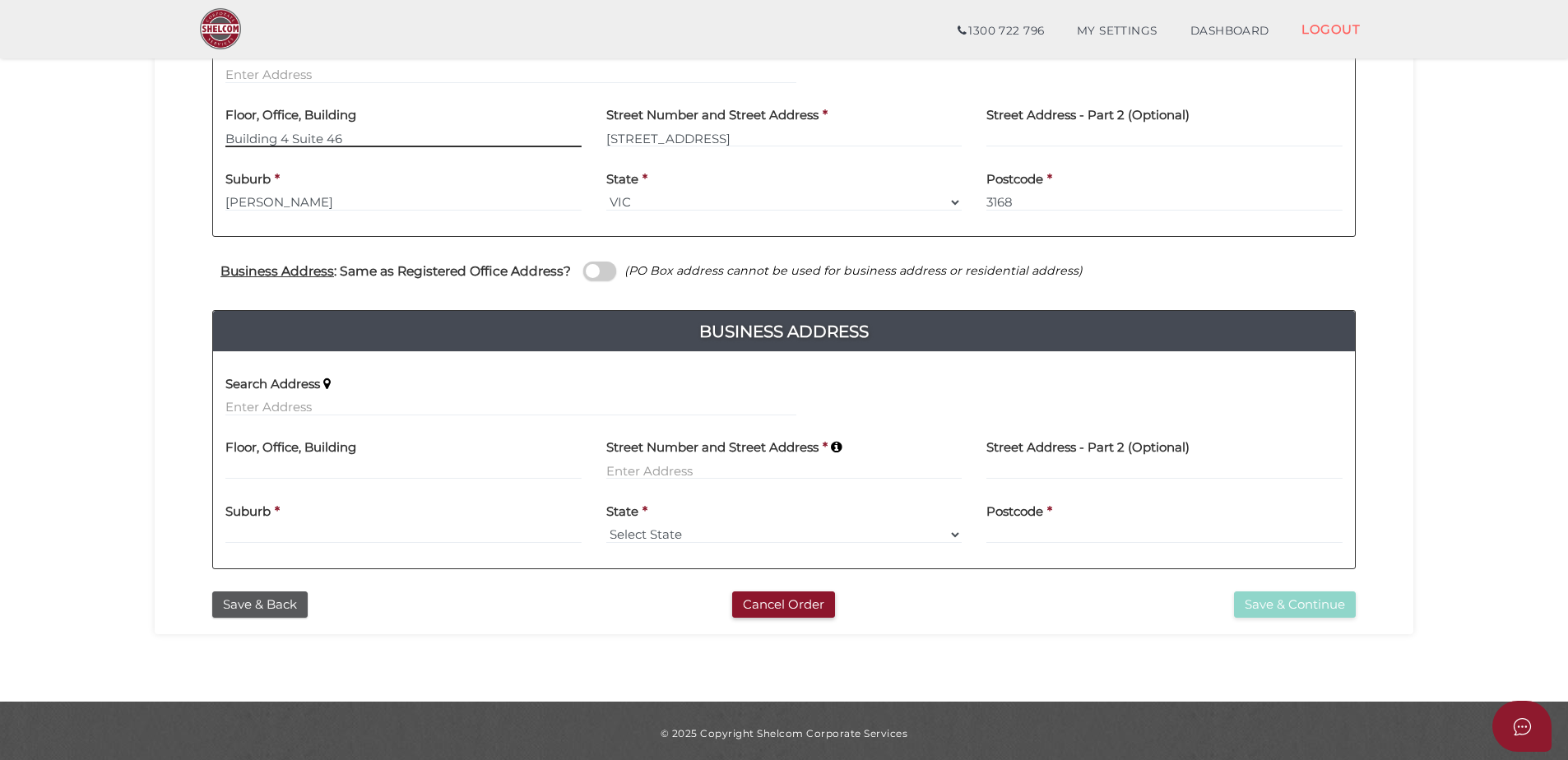
type input "Building 4 Suite 46"
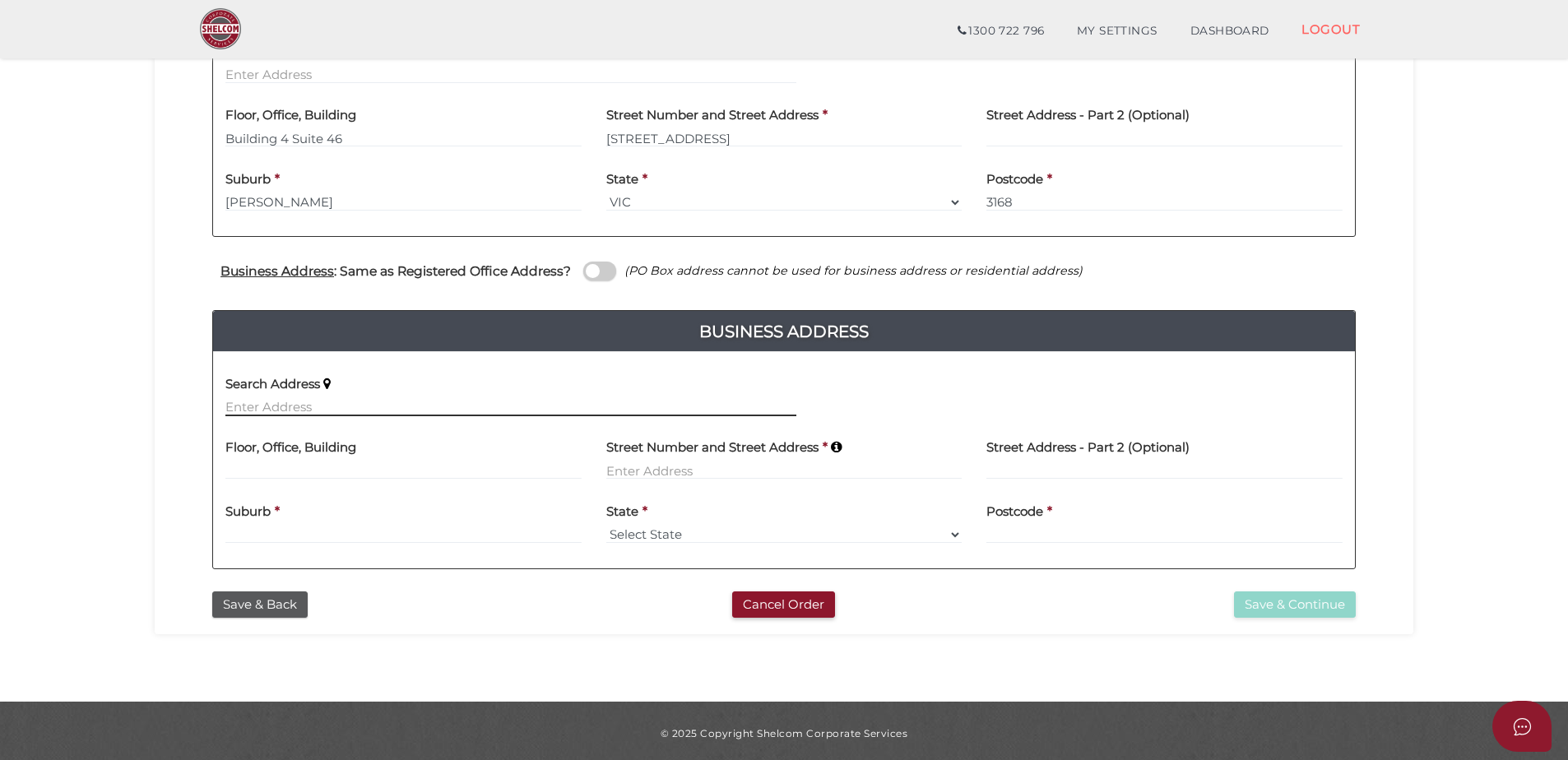
click at [299, 408] on input "text" at bounding box center [511, 407] width 572 height 18
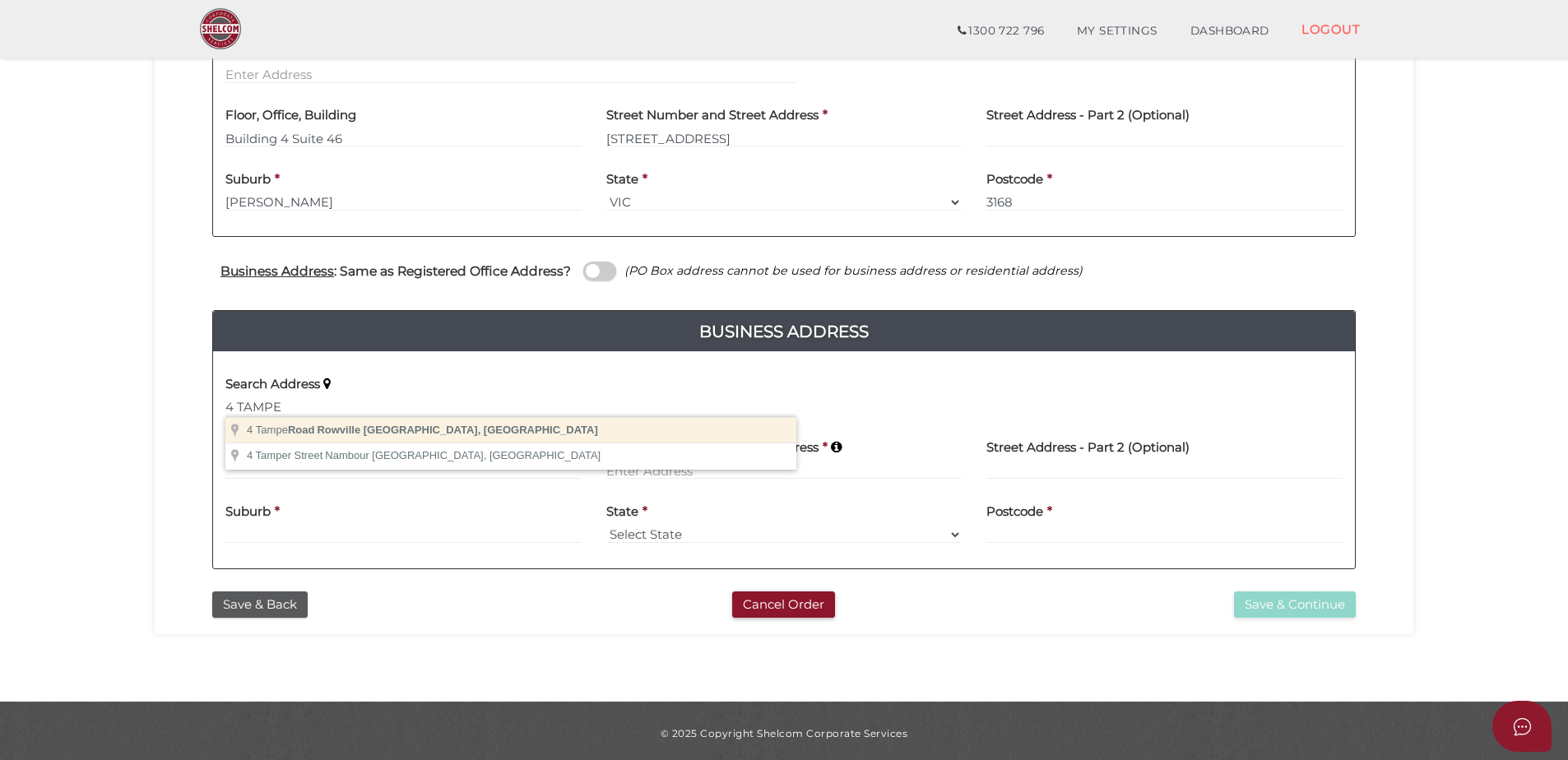
type input "4 Tampe Road, Rowville VIC, Australia"
type input "4 Tampe Road"
type input "Rowville"
select select "VIC"
type input "3180"
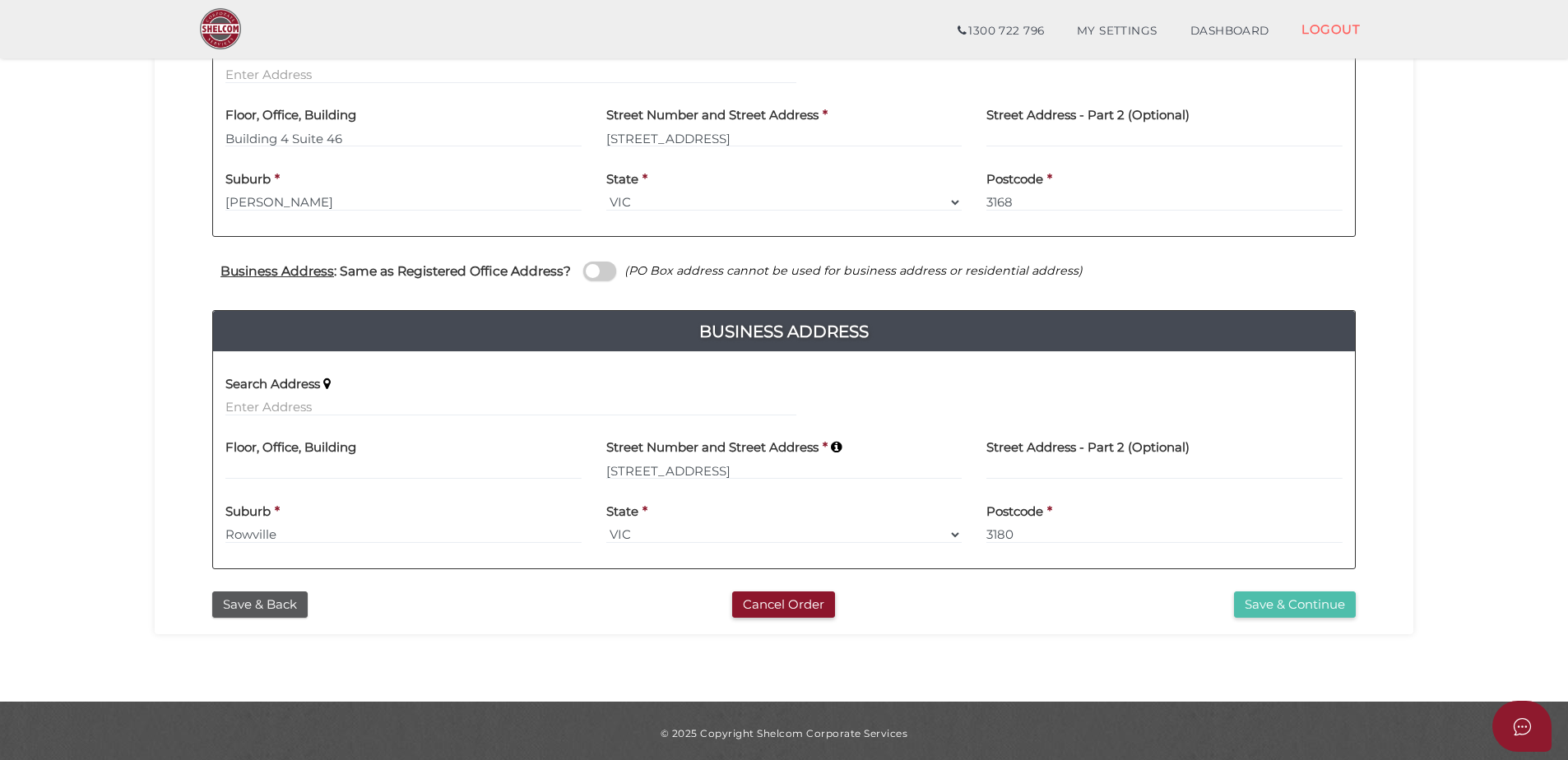
click at [1266, 591] on button "Save & Continue" at bounding box center [1296, 605] width 122 height 28
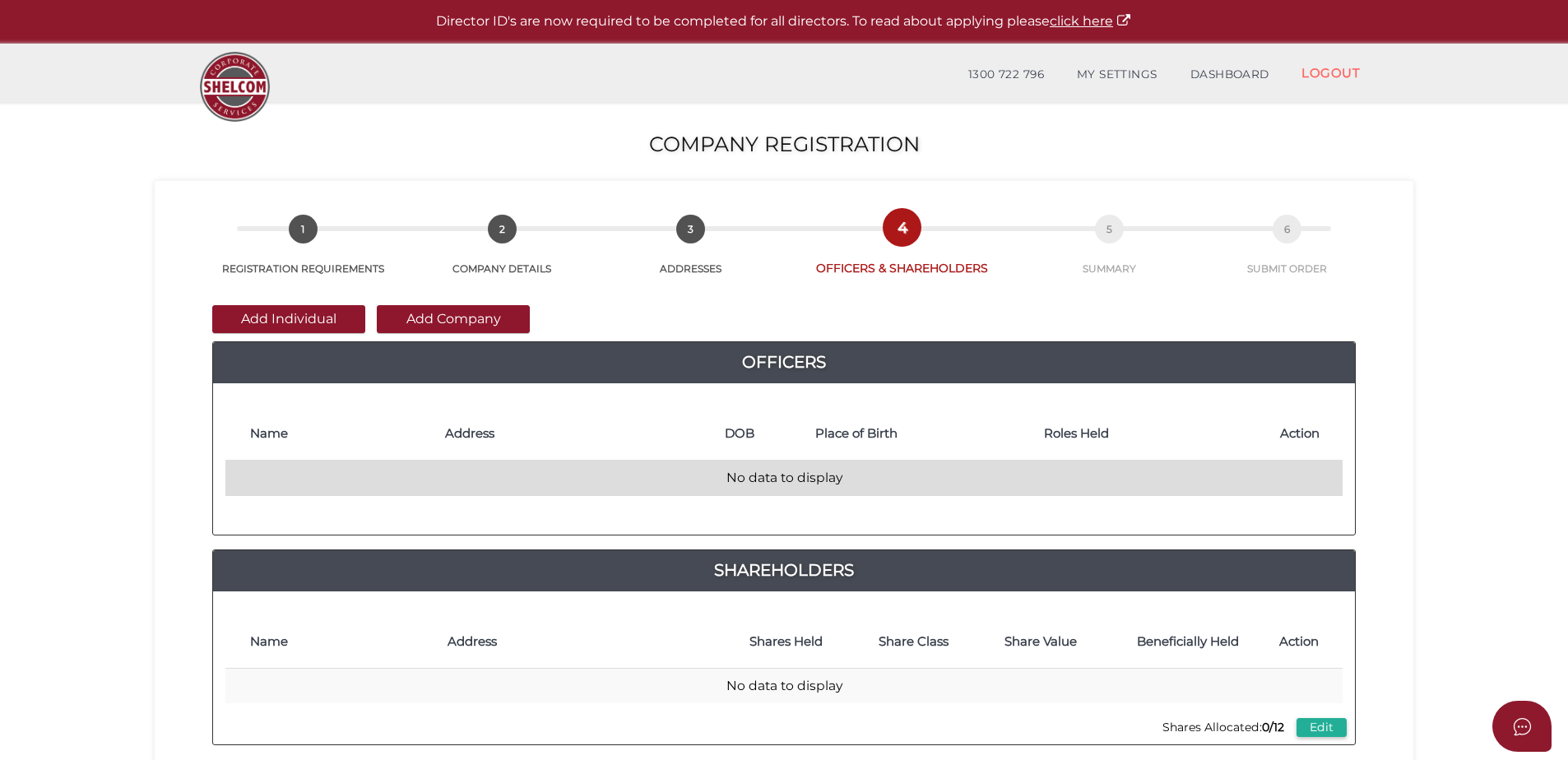
click at [267, 465] on td "No data to display" at bounding box center [784, 478] width 1117 height 35
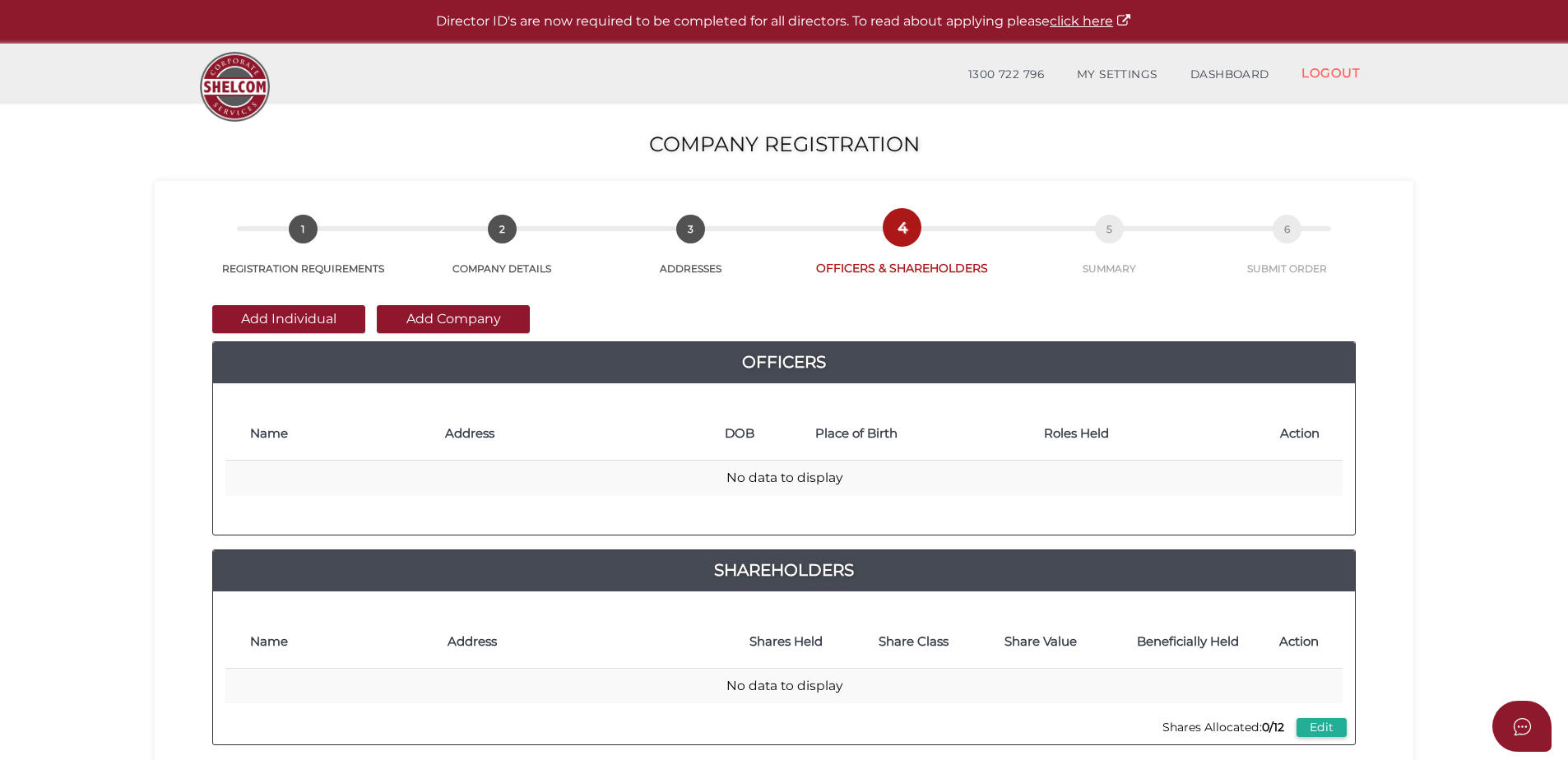
click at [306, 322] on button "Add Individual" at bounding box center [289, 319] width 153 height 28
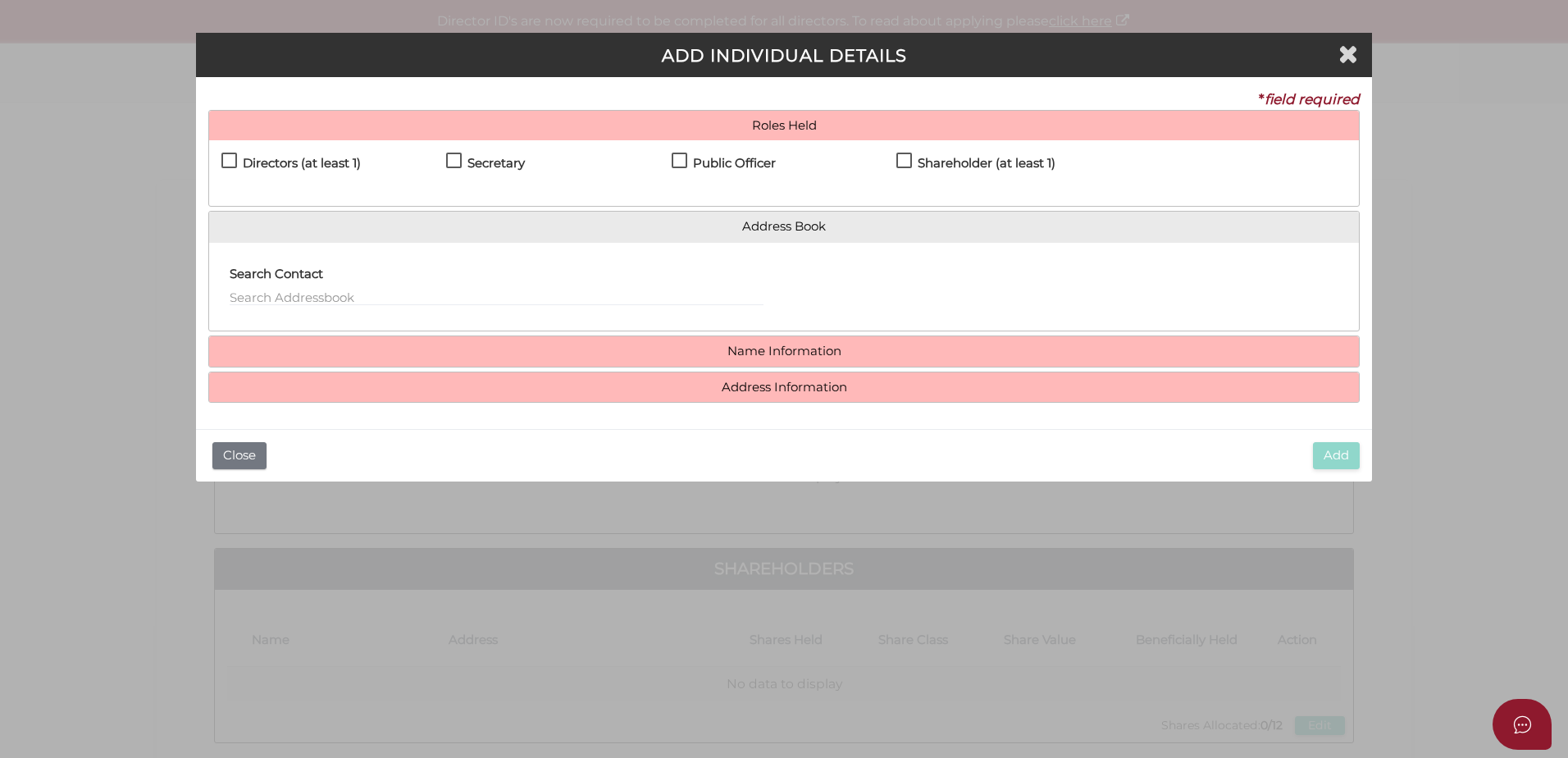
click at [229, 159] on label "Directors (at least 1)" at bounding box center [291, 167] width 139 height 21
checkbox input "true"
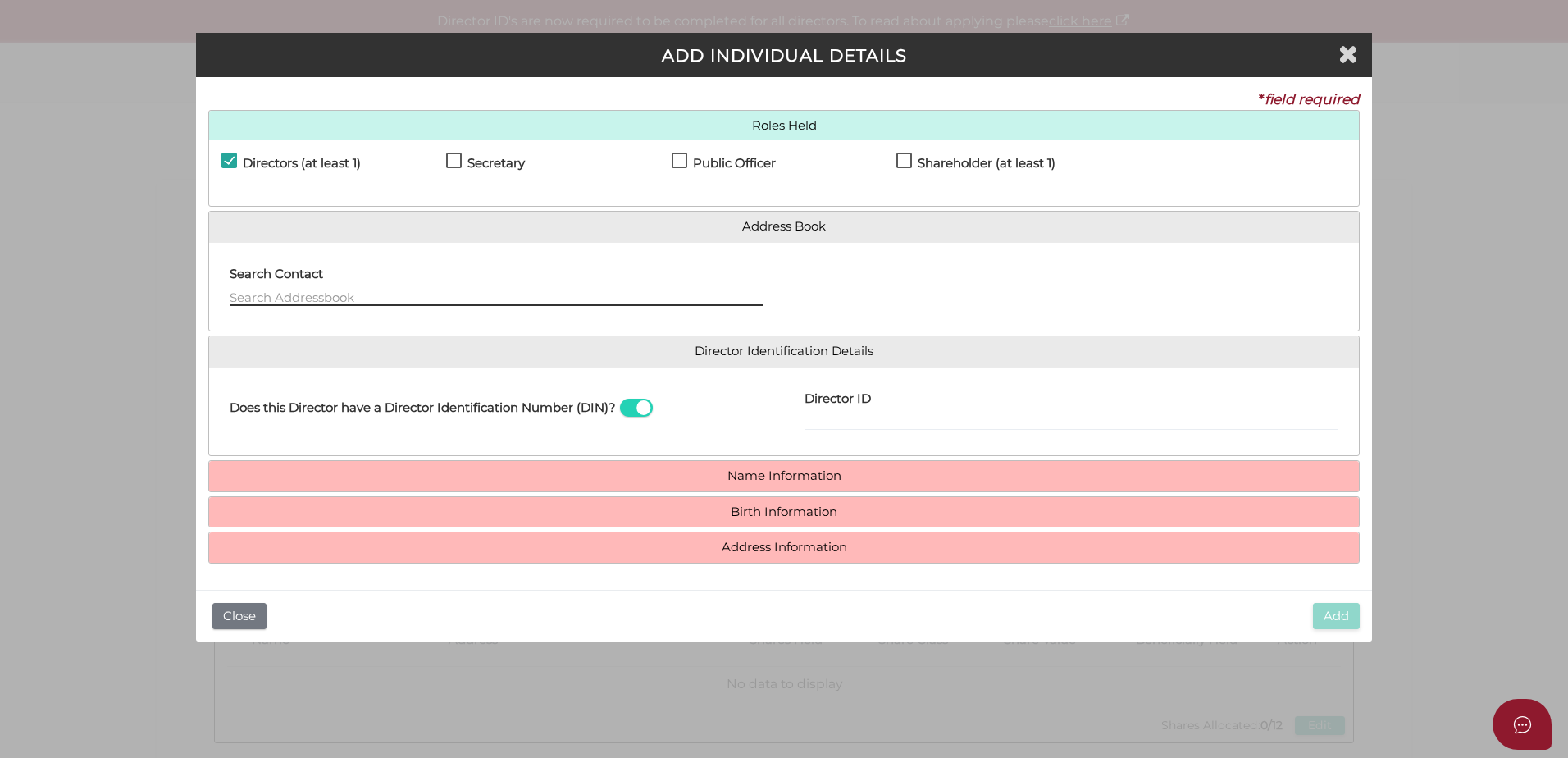
click at [276, 292] on input "text" at bounding box center [496, 297] width 534 height 18
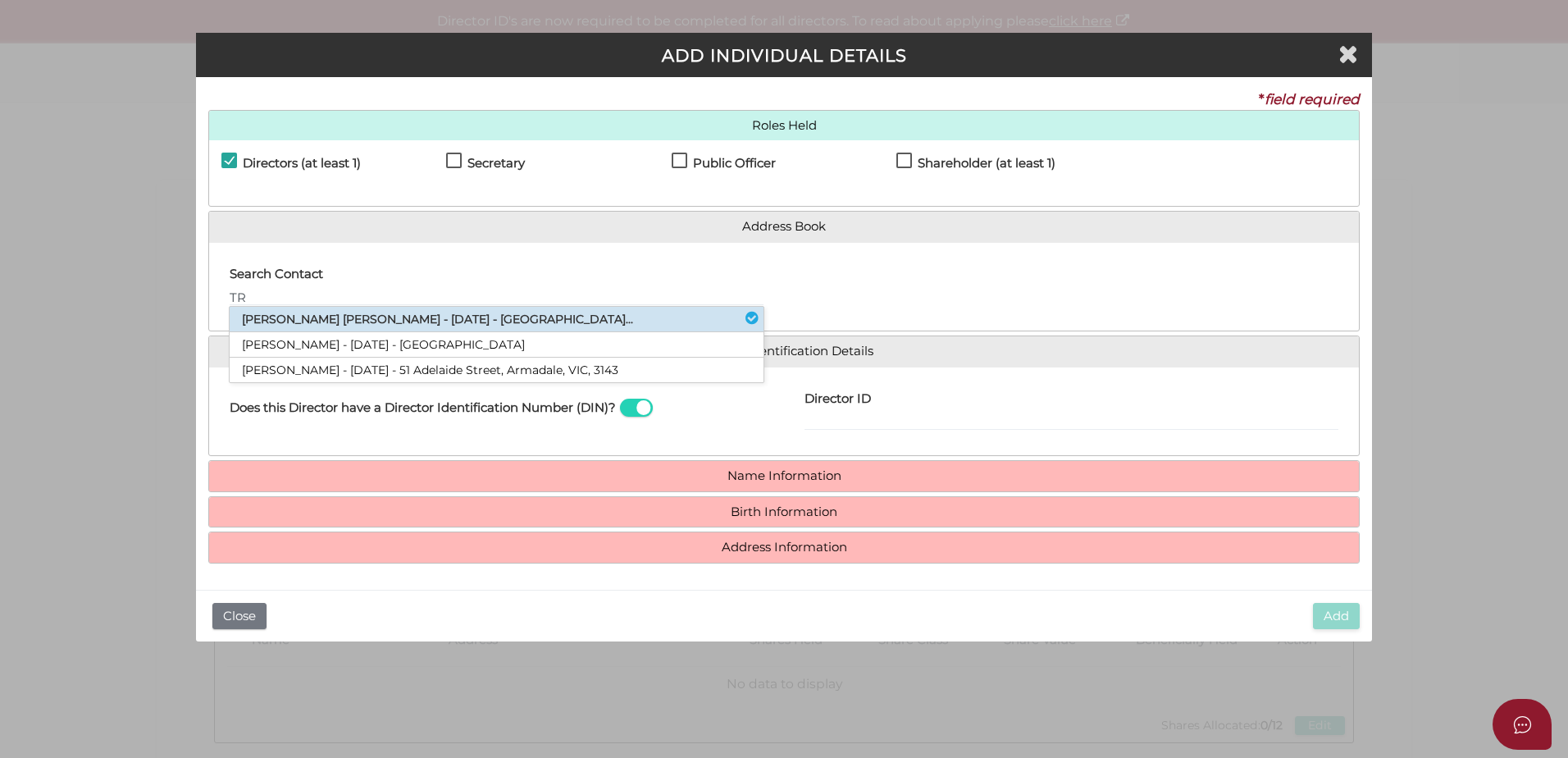
click at [340, 321] on li "Trevor Warren Smith - 20/08/1966 - 12 Malmesbury Road, Cranbourne North, VIC..." at bounding box center [496, 320] width 534 height 25
type input "[PERSON_NAME]"
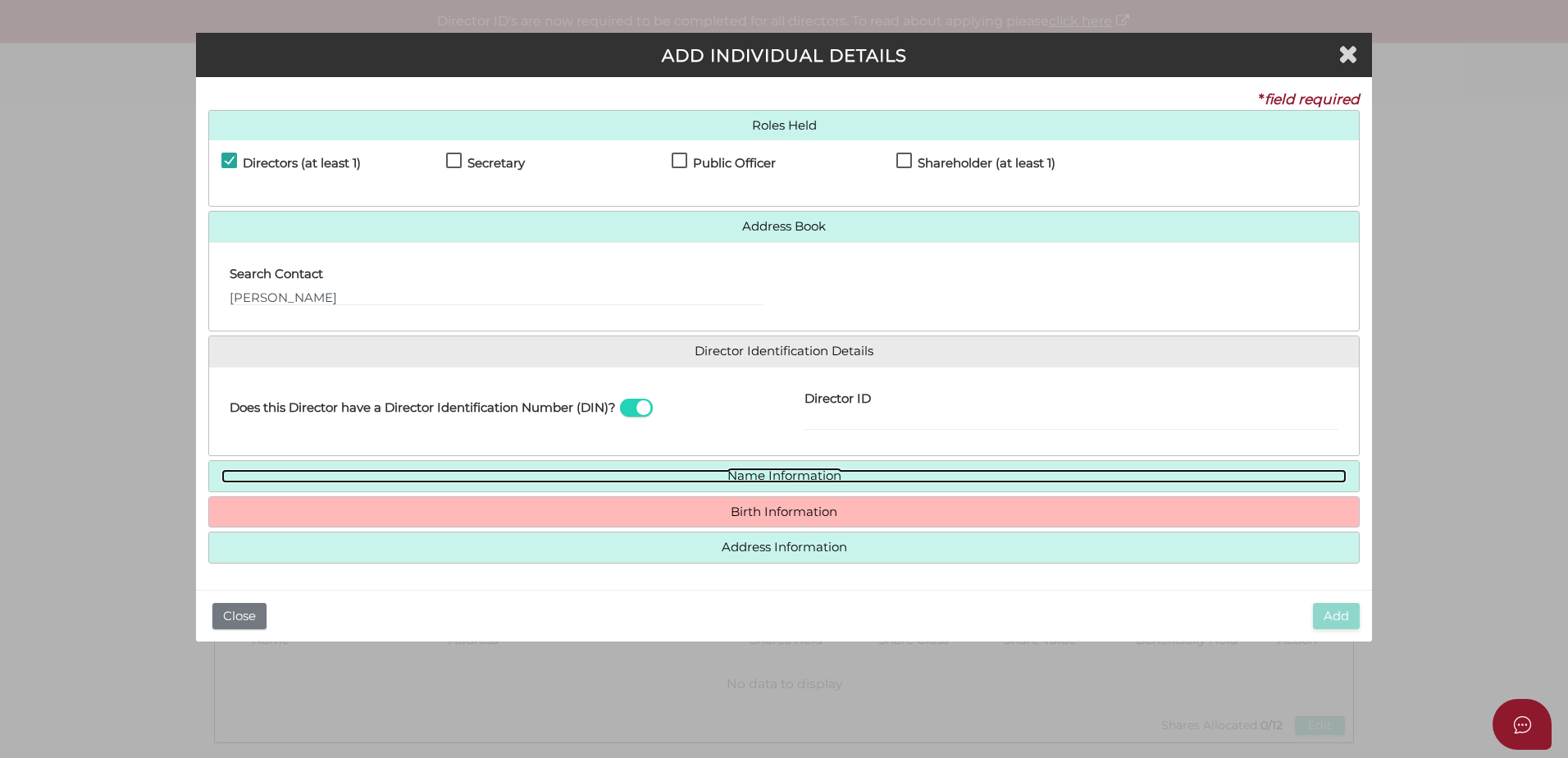
click at [764, 475] on link "Name Information" at bounding box center [784, 476] width 1126 height 14
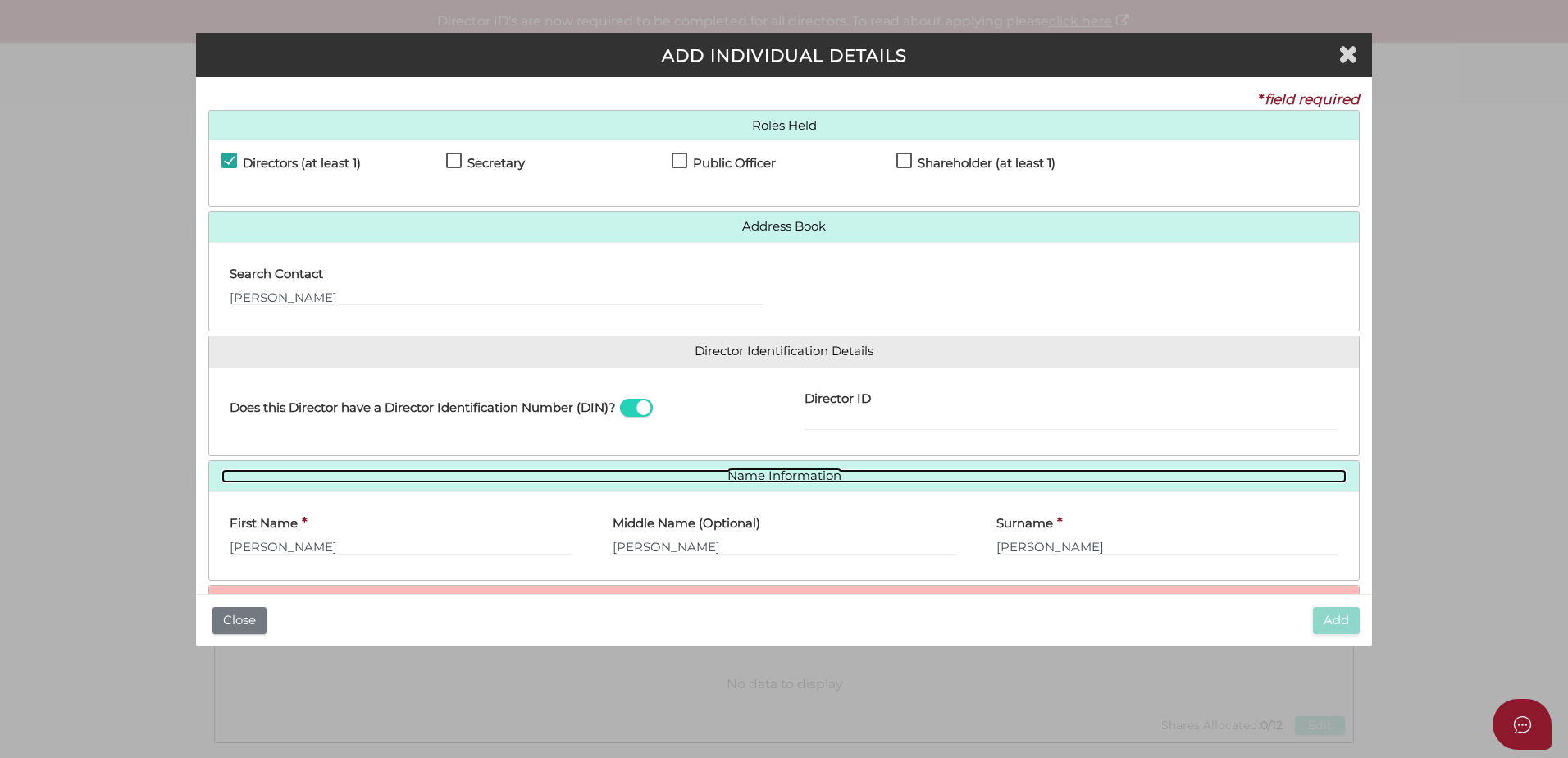
click at [739, 470] on link "Name Information" at bounding box center [784, 476] width 1126 height 14
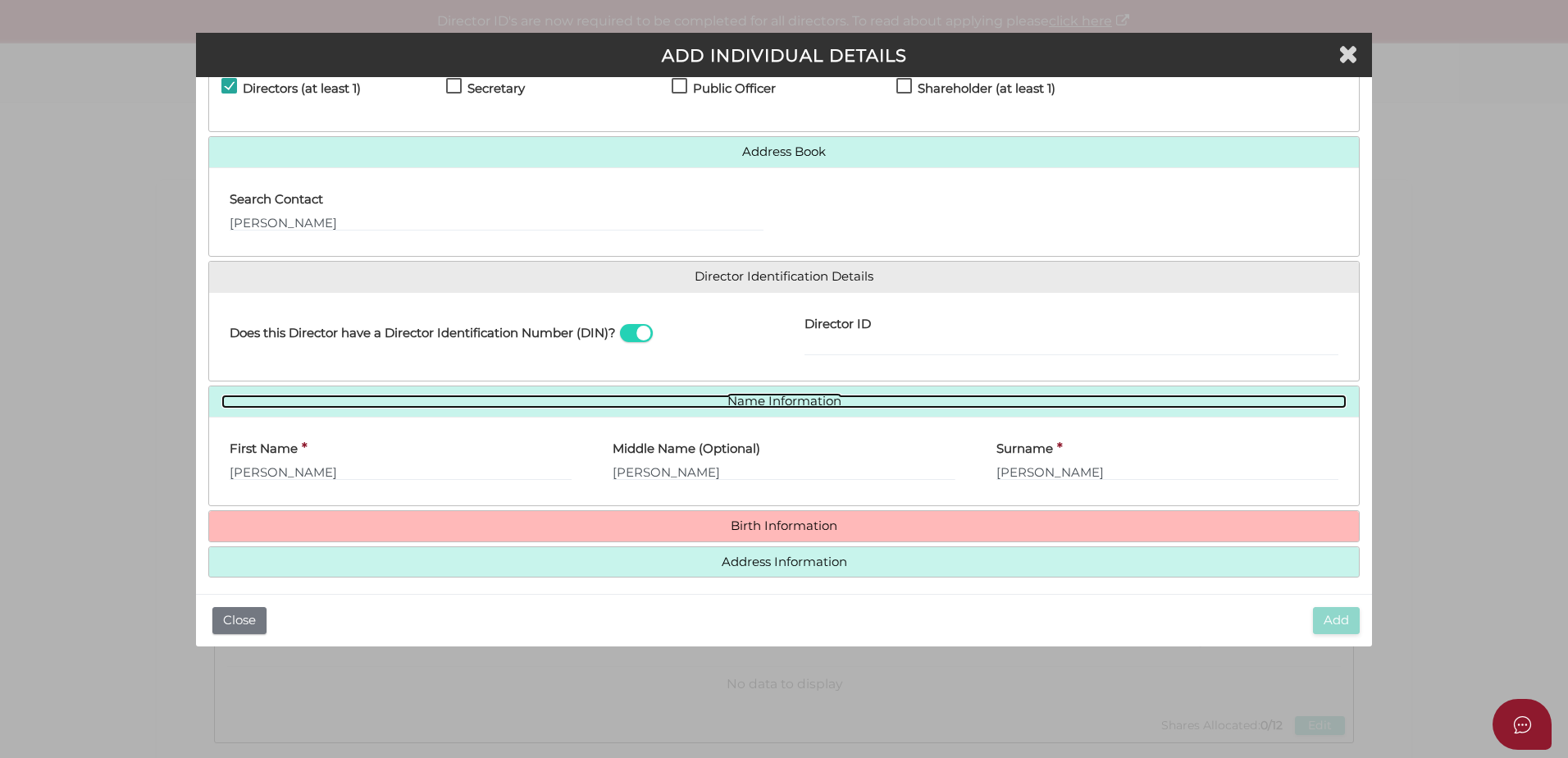
scroll to position [84, 0]
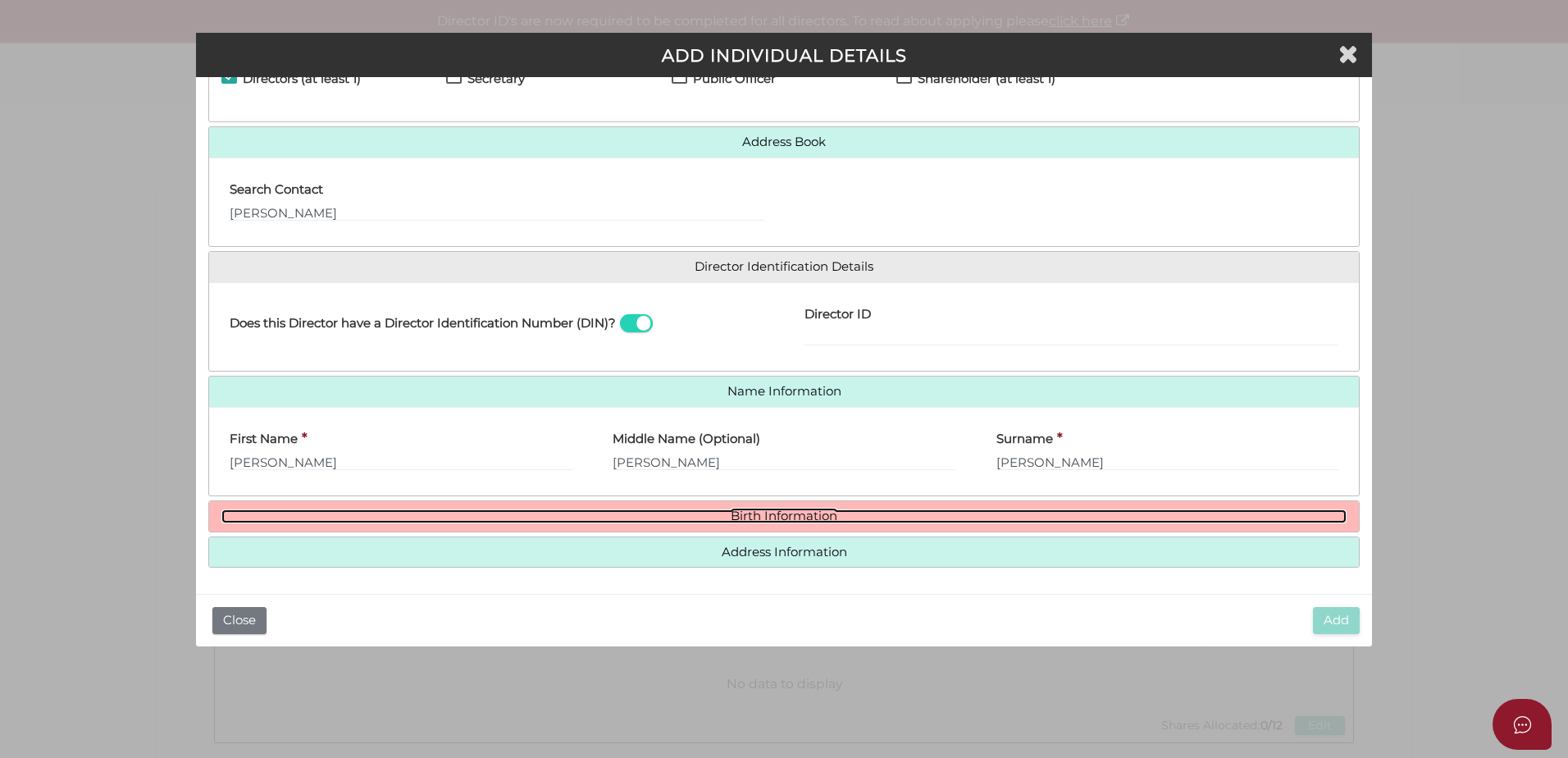
click at [774, 522] on link "Birth Information" at bounding box center [784, 516] width 1126 height 14
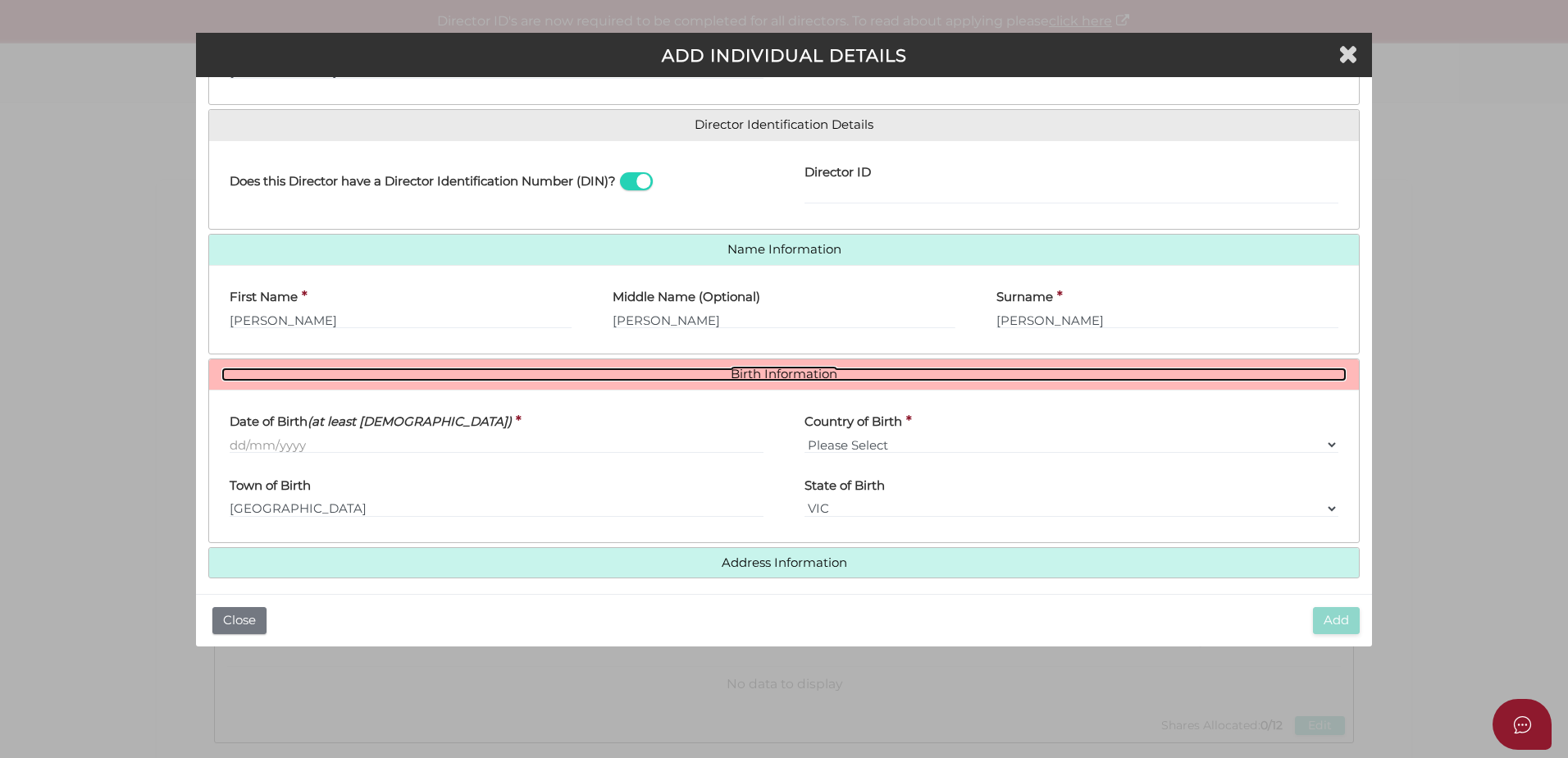
scroll to position [237, 0]
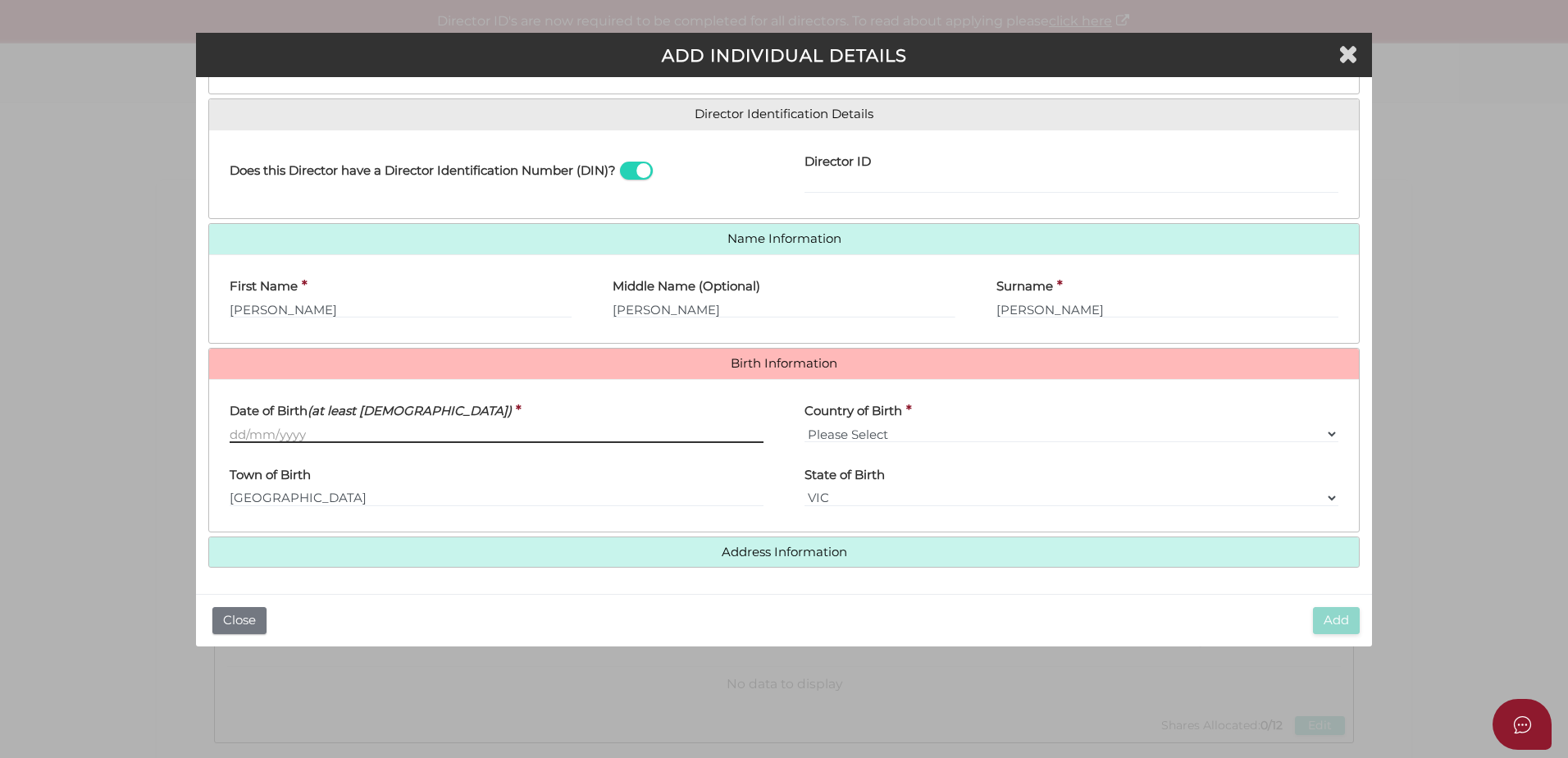
click at [269, 430] on input "Date of Birth (at least 18 years old)" at bounding box center [496, 433] width 534 height 18
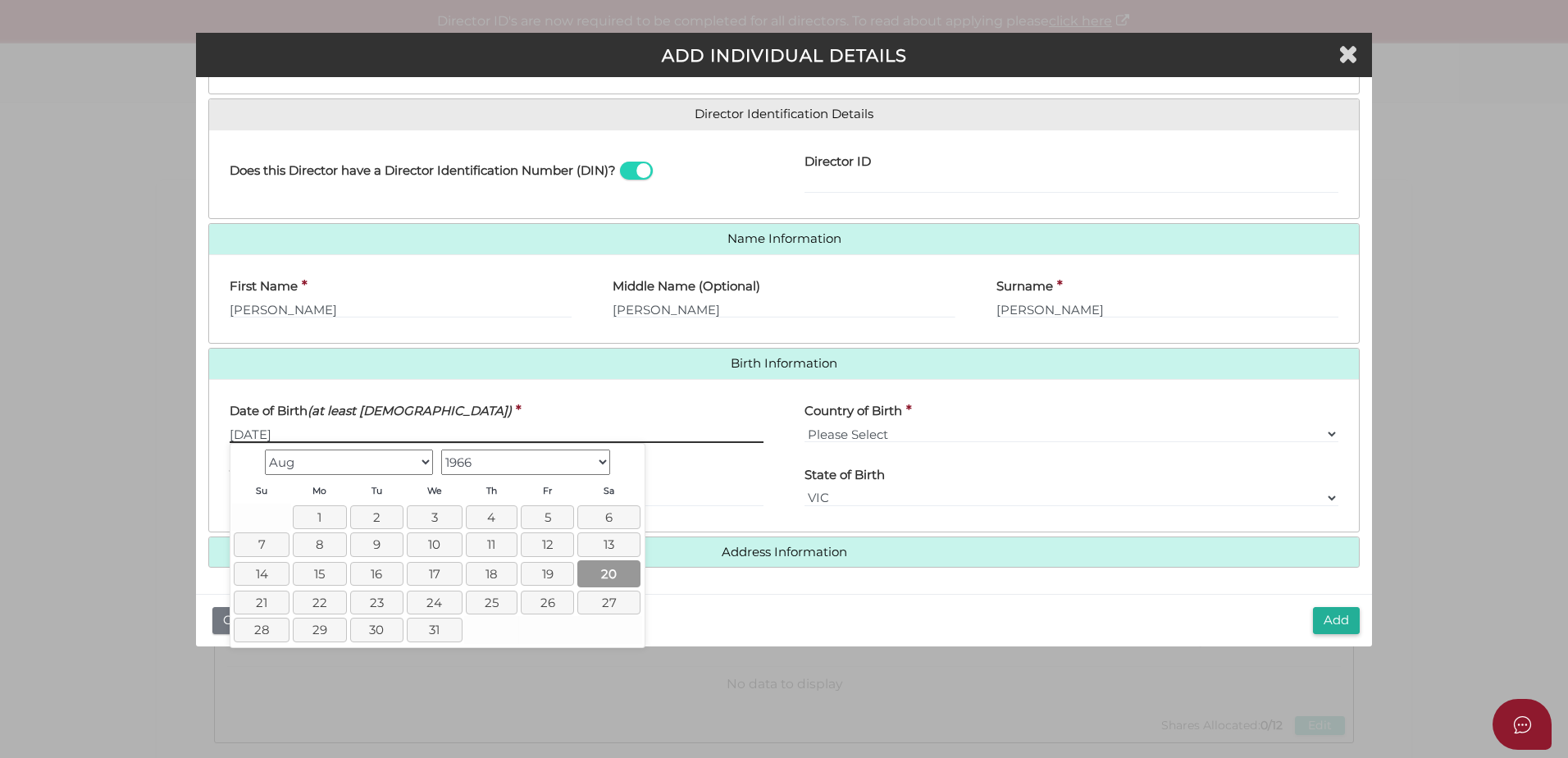
type input "[DATE]"
click at [601, 573] on link "20" at bounding box center [609, 574] width 63 height 27
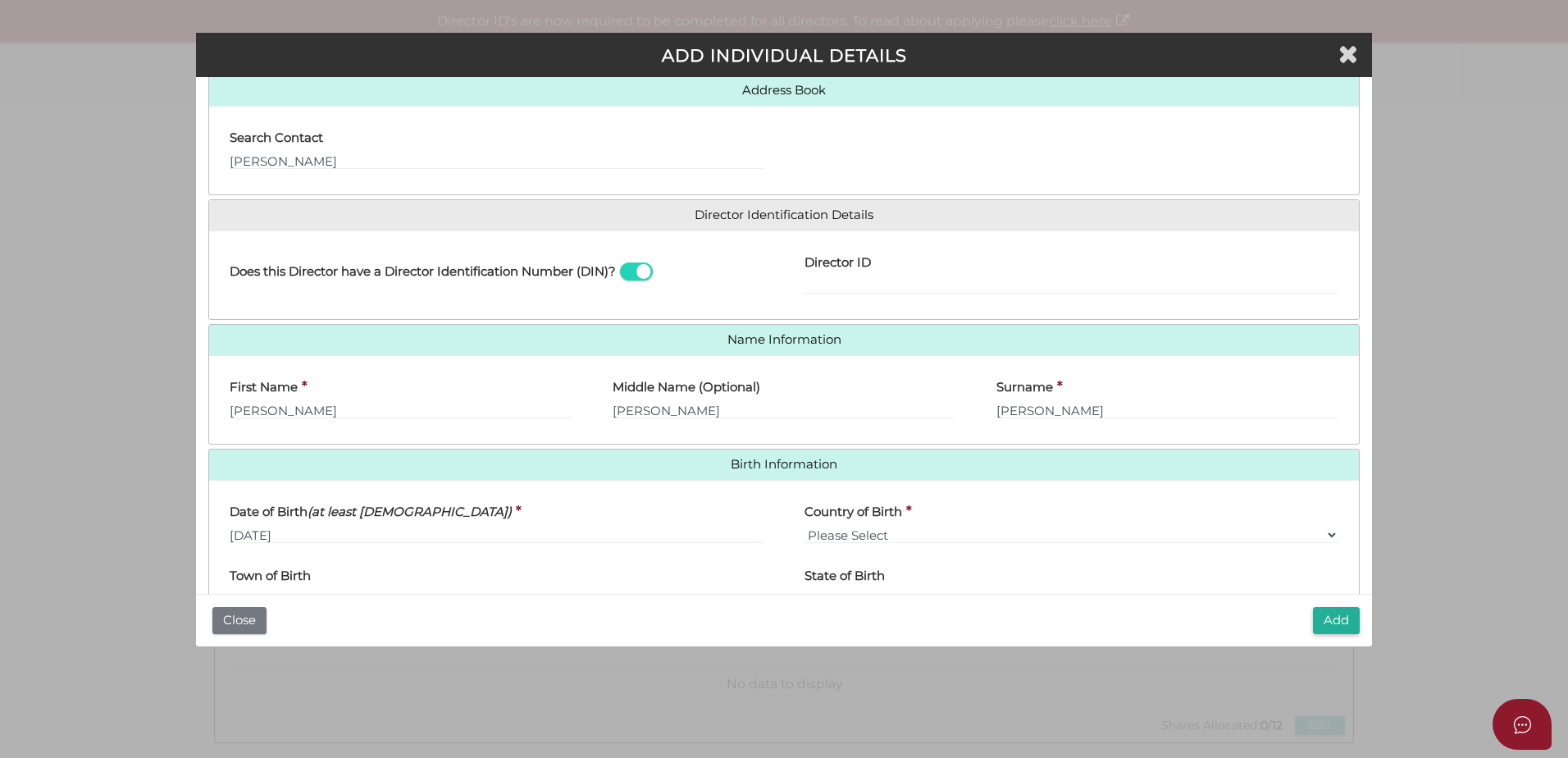
scroll to position [133, 0]
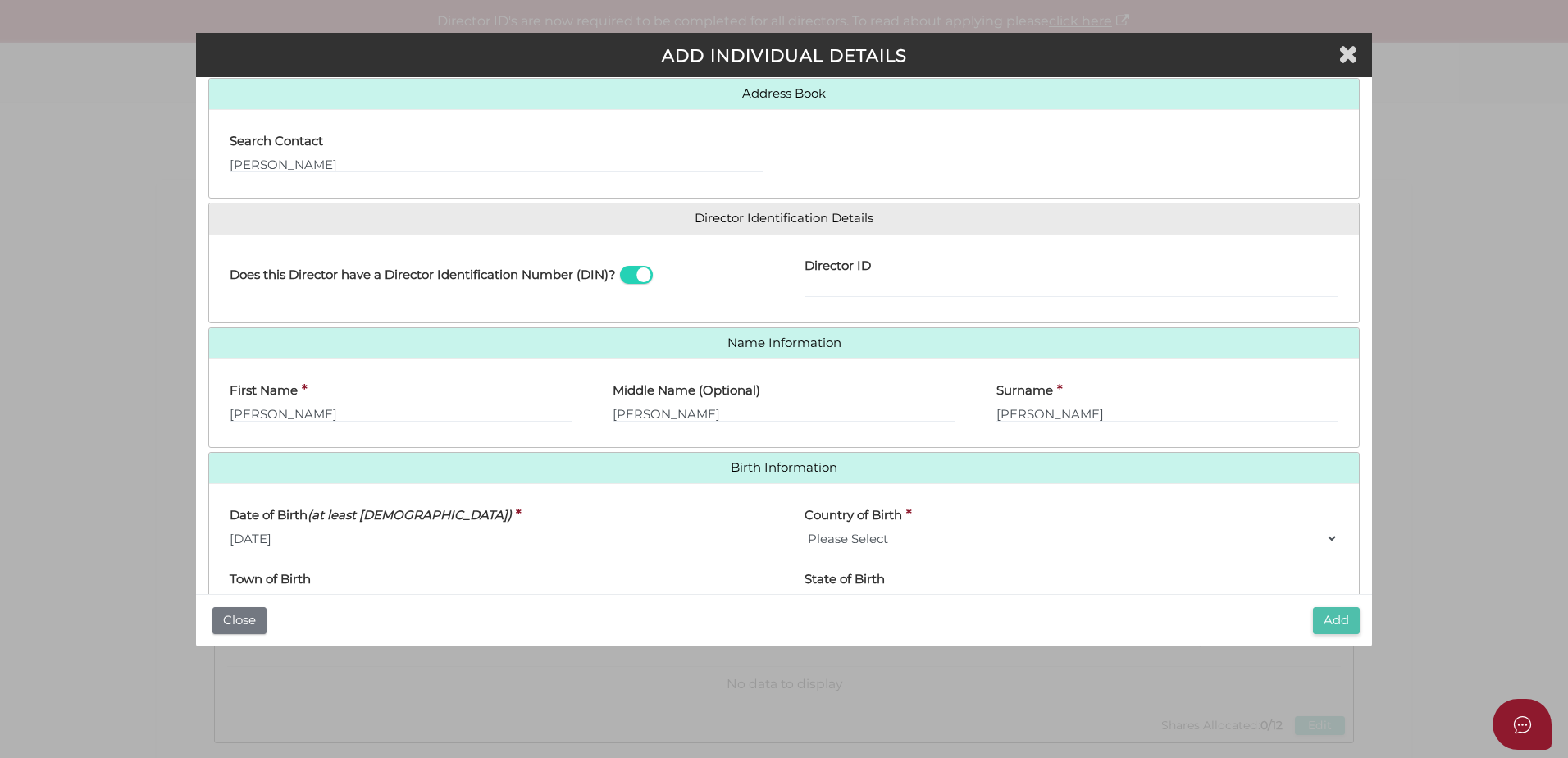
click at [1337, 624] on button "Add" at bounding box center [1337, 621] width 47 height 27
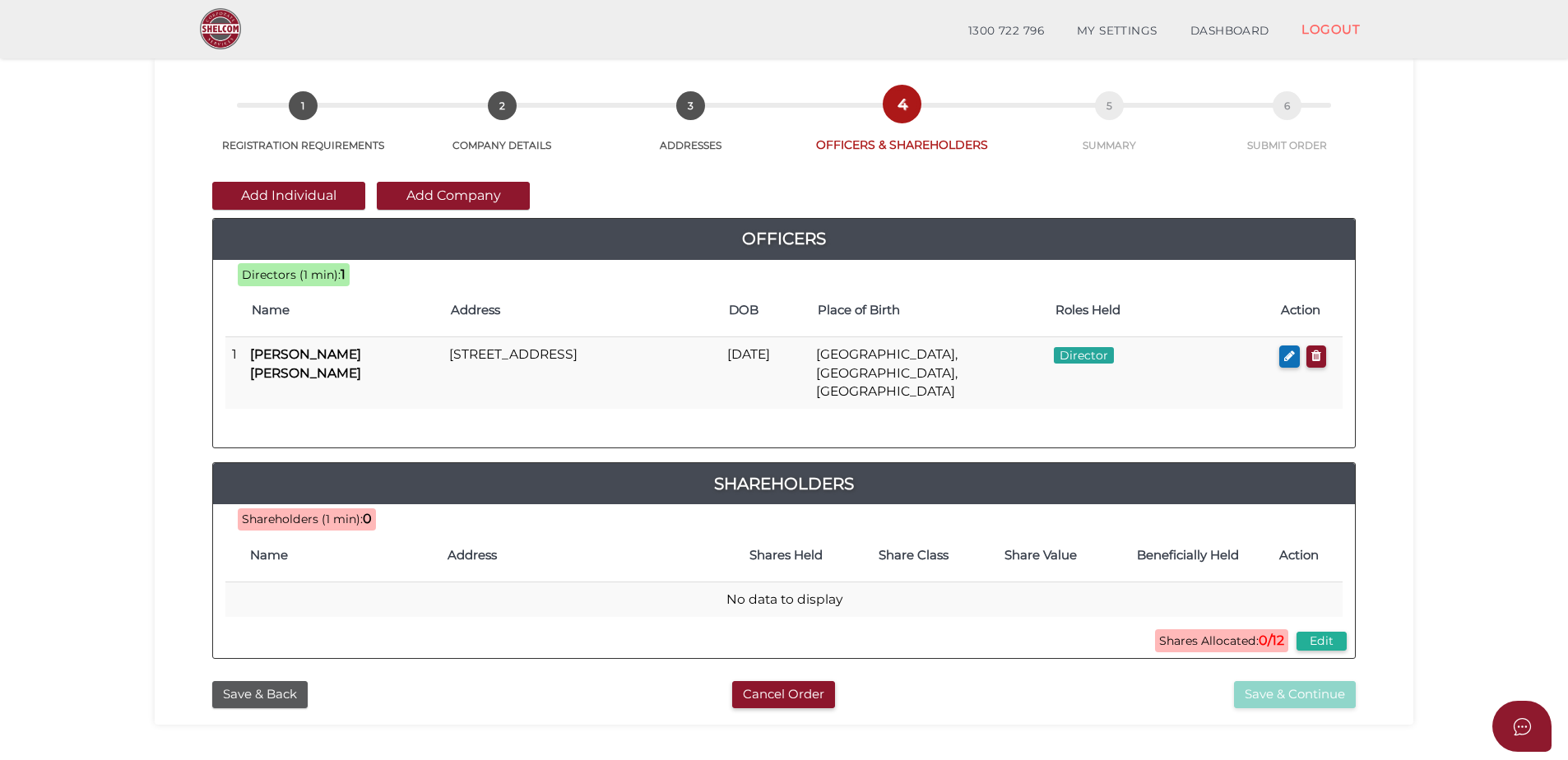
scroll to position [73, 0]
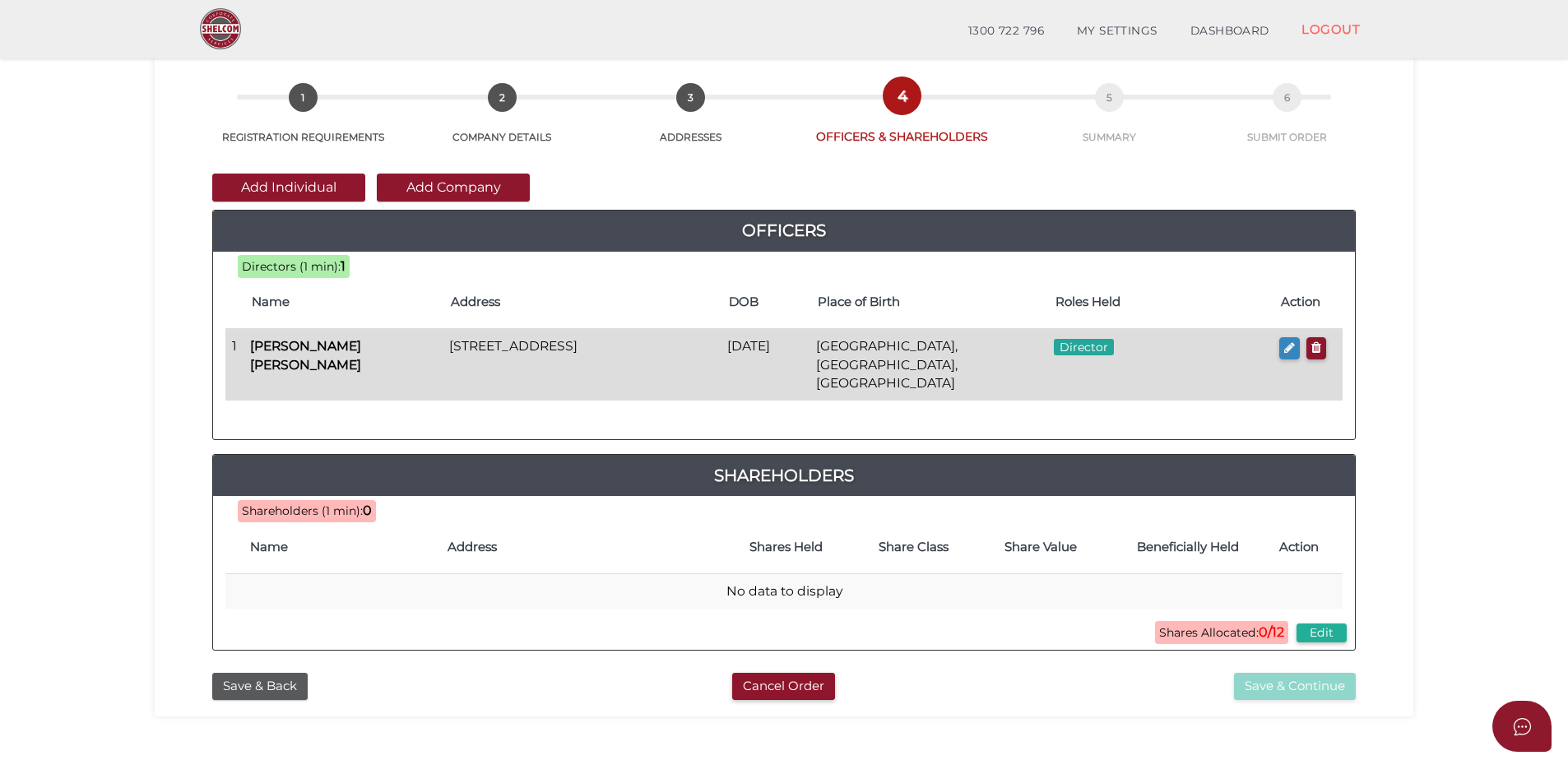
click at [1291, 356] on button "button" at bounding box center [1290, 348] width 21 height 23
checkbox input "true"
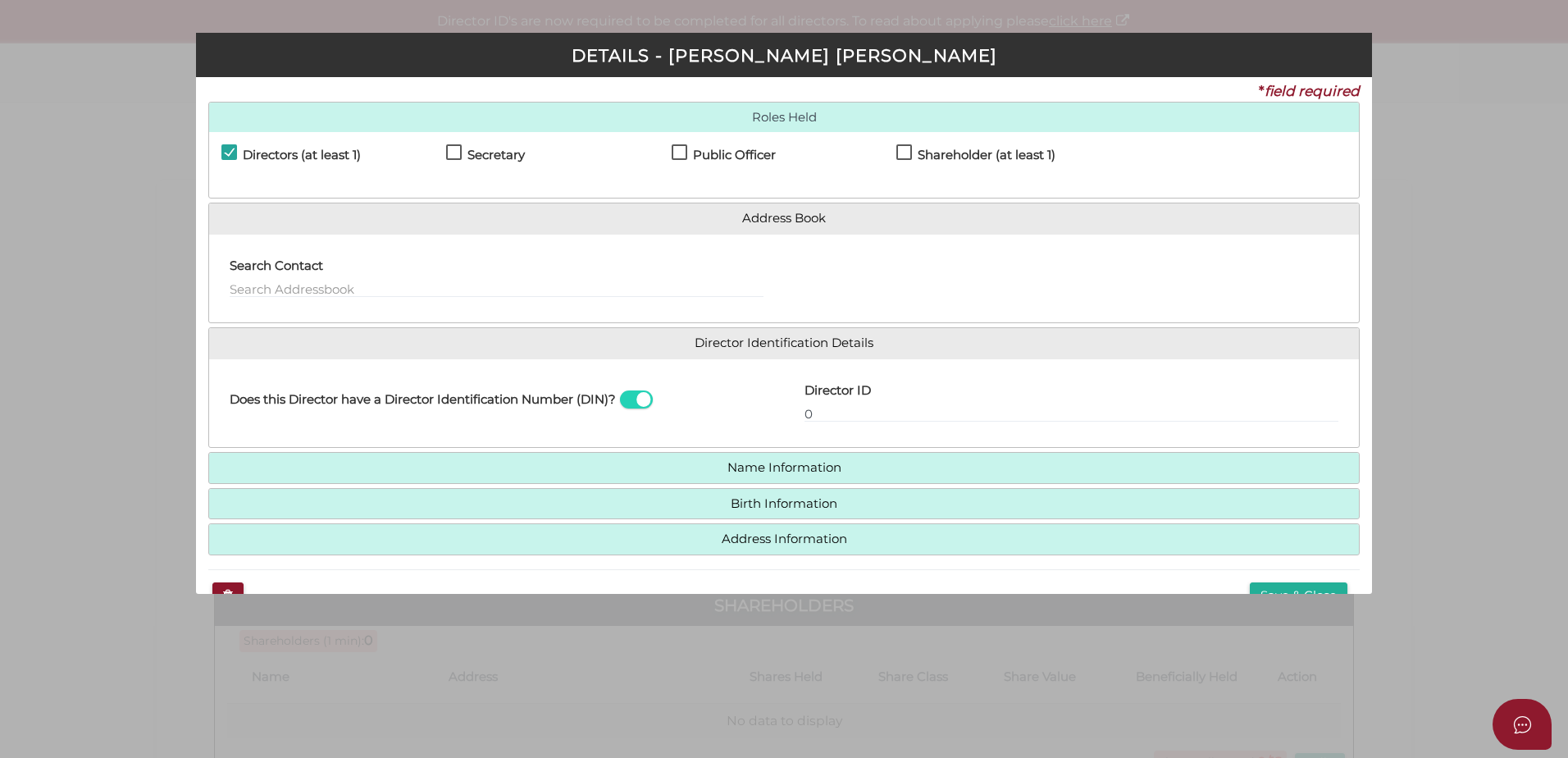
scroll to position [11, 0]
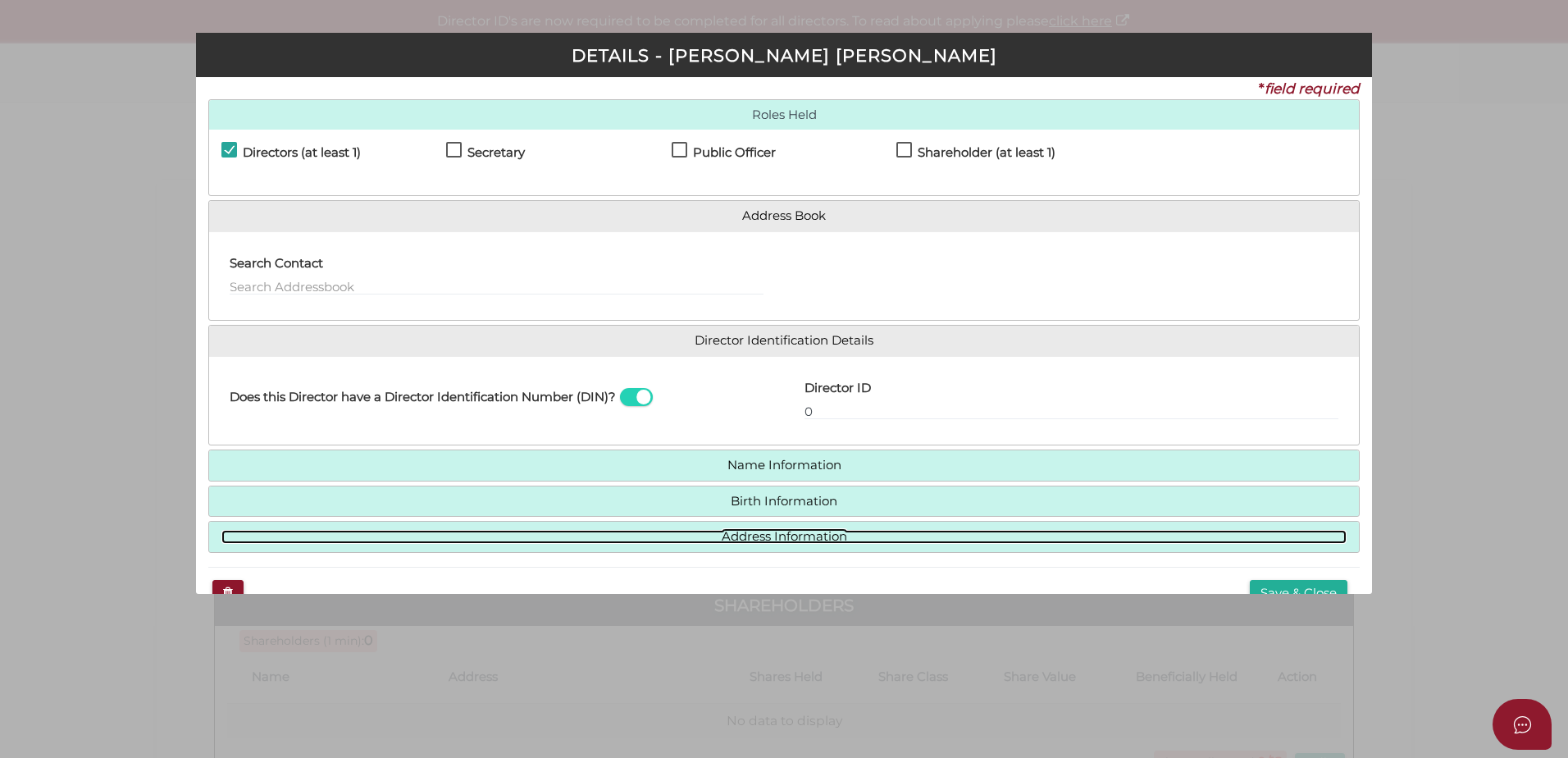
click at [292, 540] on link "Address Information" at bounding box center [784, 536] width 1126 height 14
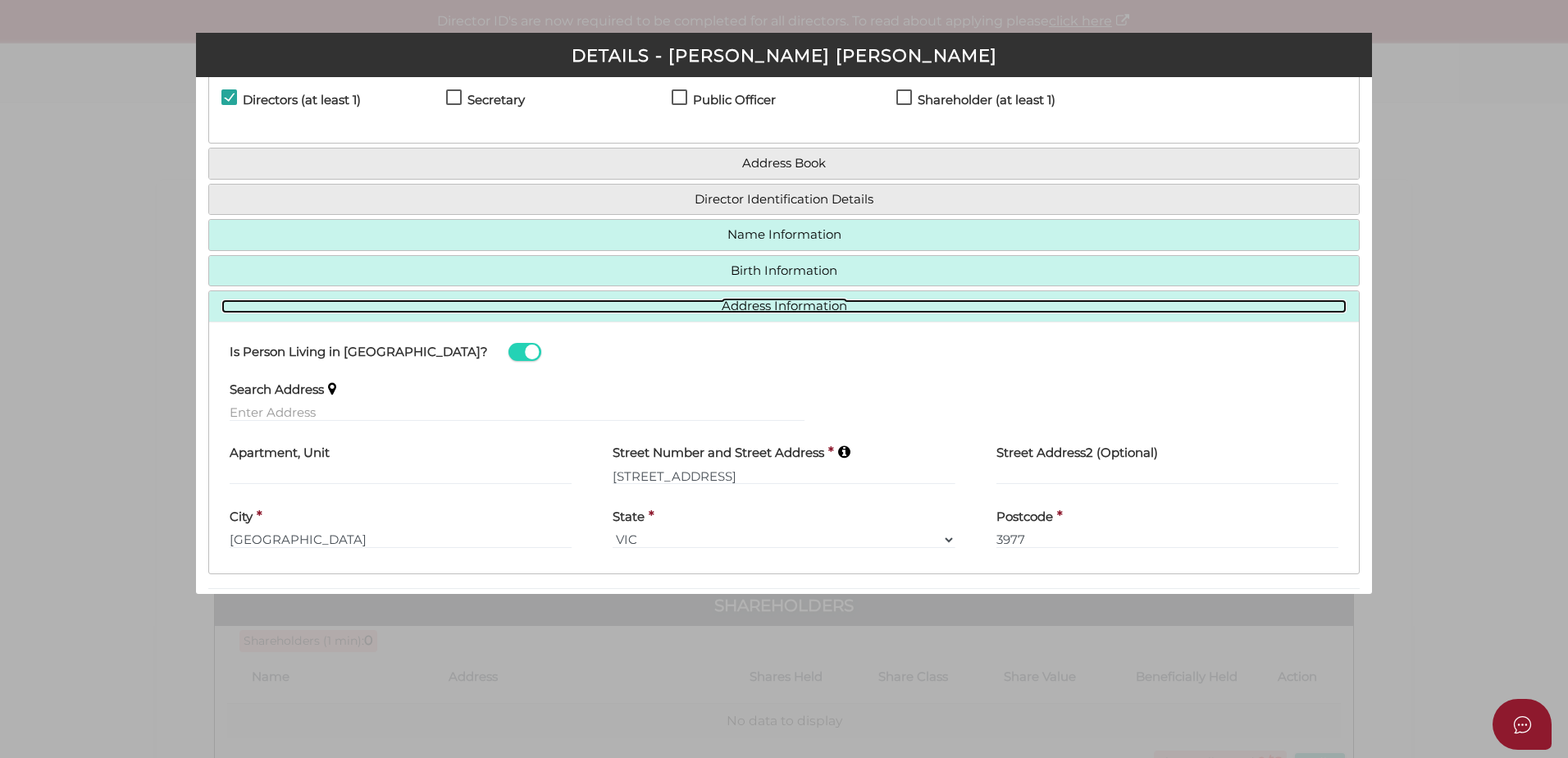
scroll to position [91, 0]
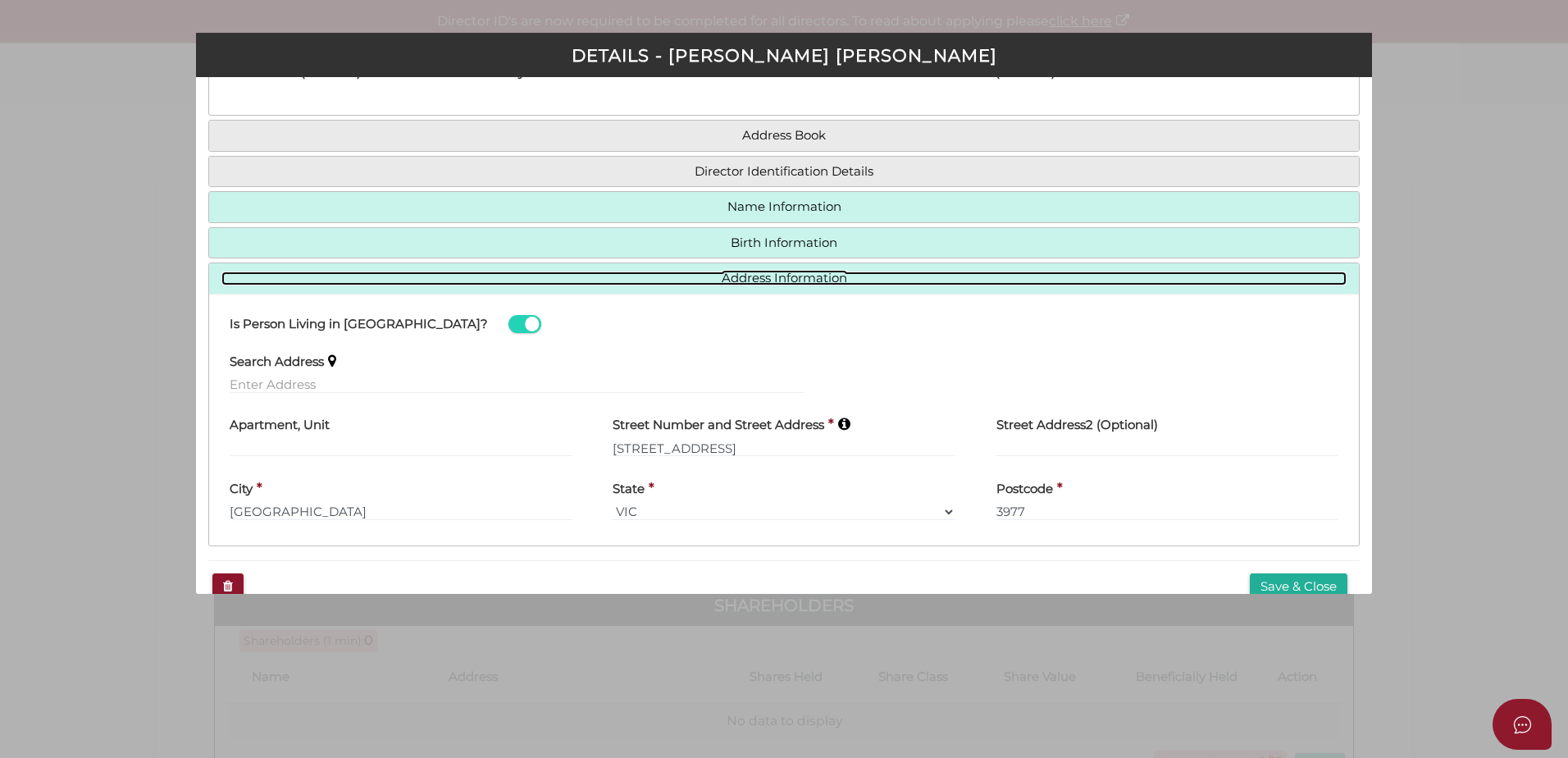
click at [606, 283] on link "Address Information" at bounding box center [784, 278] width 1126 height 14
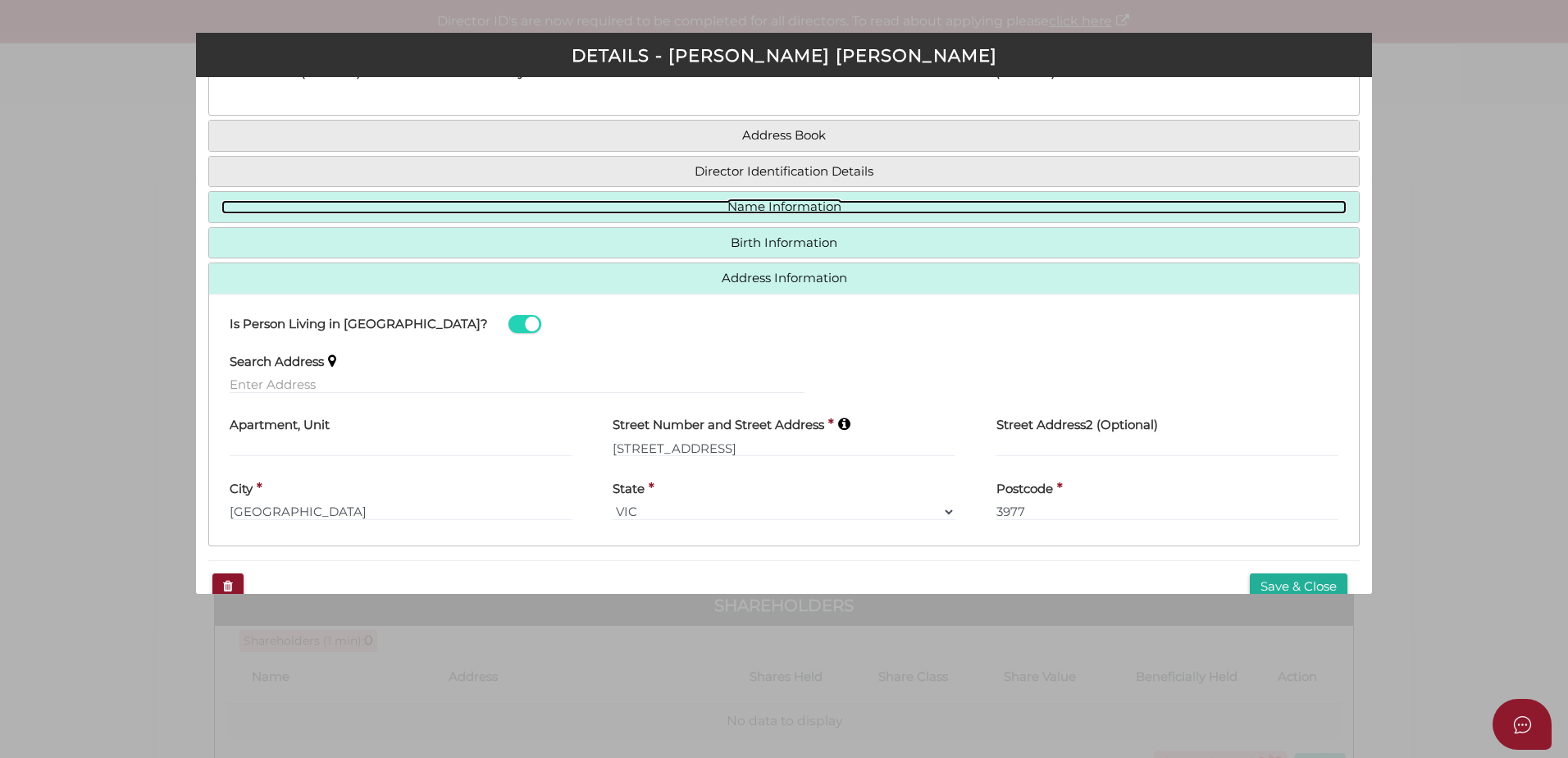
click at [670, 211] on link "Name Information" at bounding box center [784, 207] width 1126 height 14
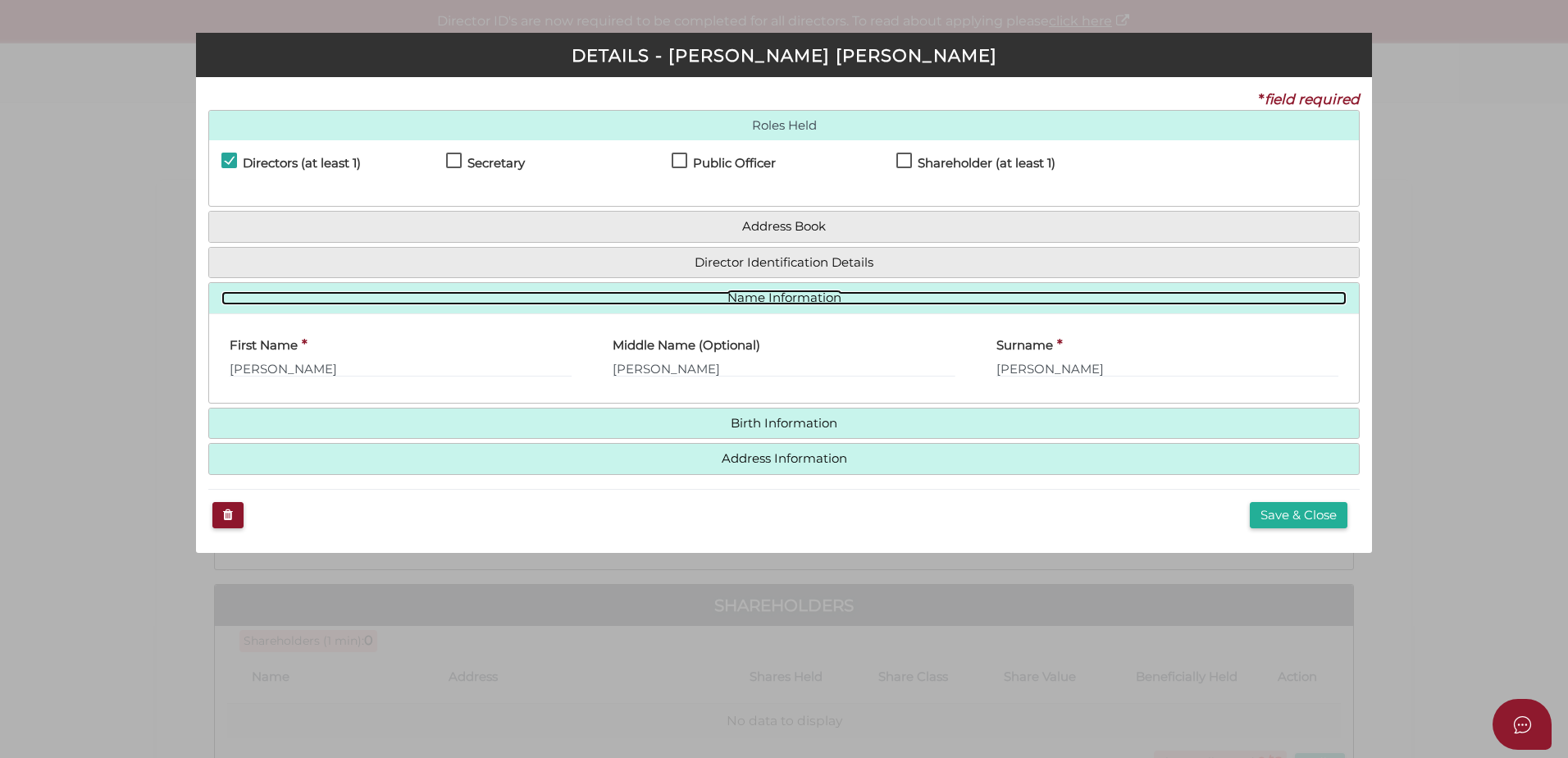
scroll to position [0, 0]
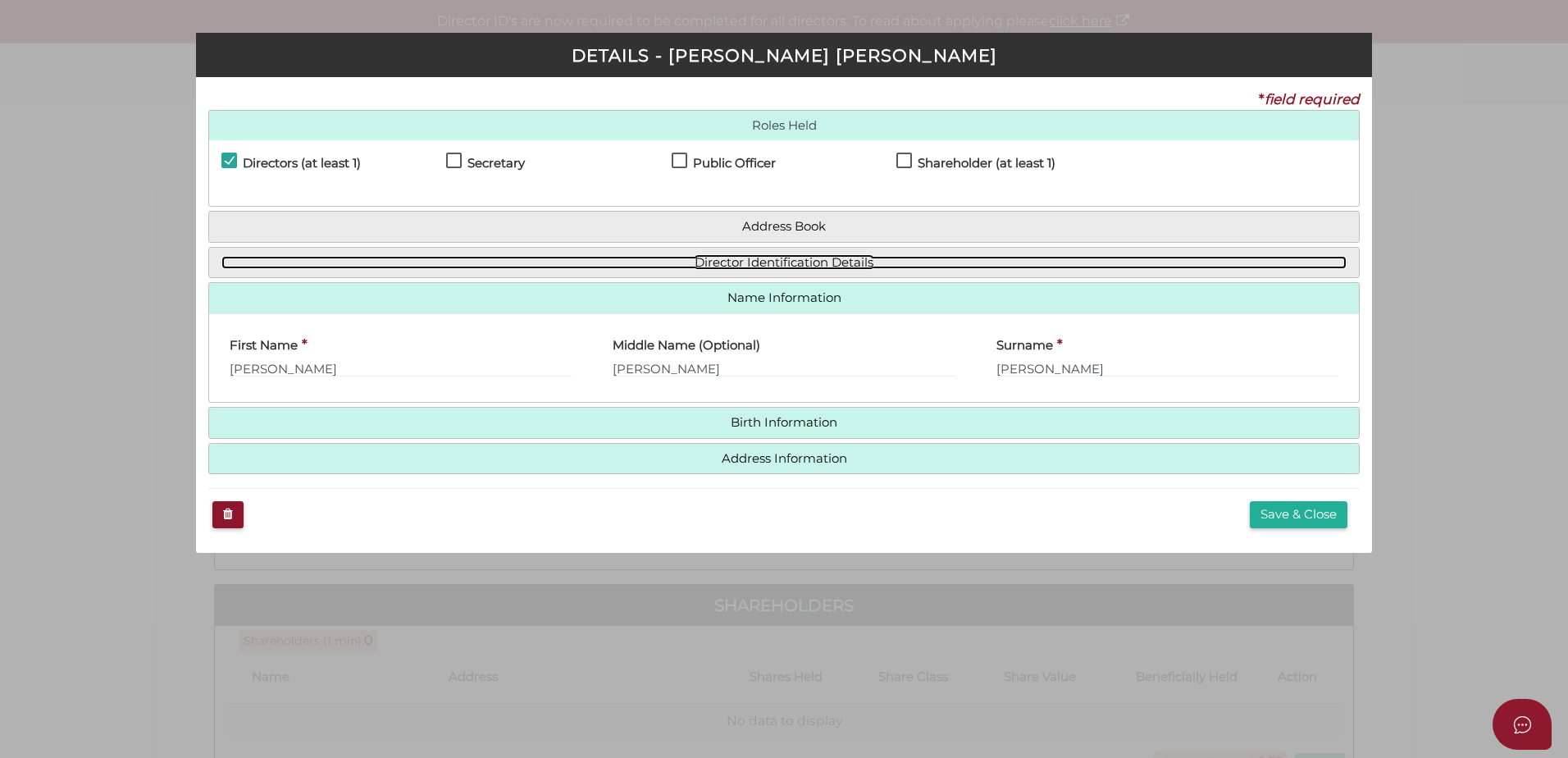
click at [760, 265] on link "Director Identification Details" at bounding box center [784, 263] width 1126 height 14
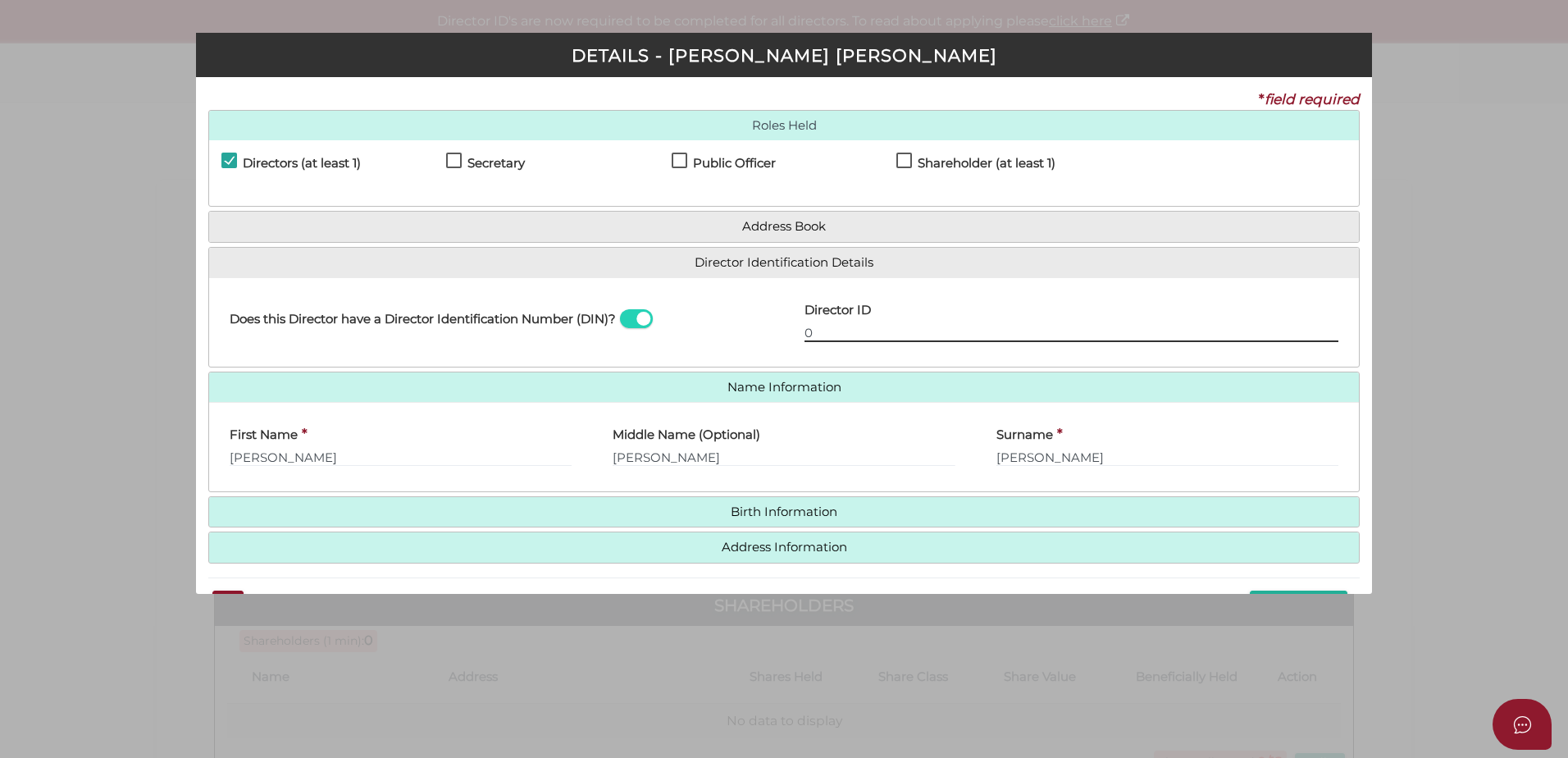
drag, startPoint x: 824, startPoint y: 328, endPoint x: 702, endPoint y: 330, distance: 122.0
click at [702, 330] on div "Does this Director have a Director Identification Number (DIN)? Director ID 0 E…" at bounding box center [784, 322] width 1150 height 64
paste input "36 58935 23394"
click at [827, 329] on input "036 58935 23394" at bounding box center [1072, 332] width 534 height 18
type input "036589352339432"
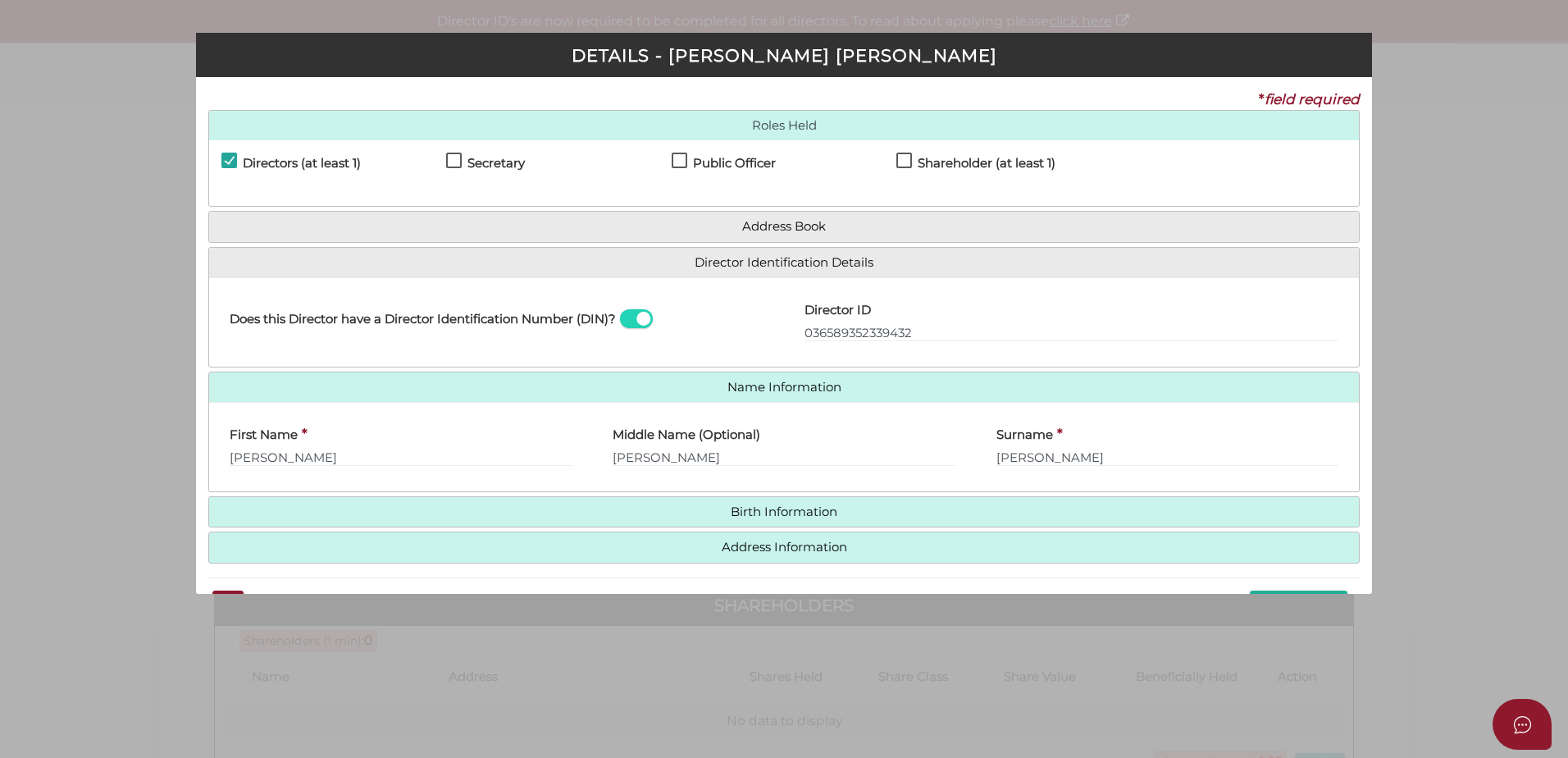
click at [1087, 354] on div "Does this Director have a Director Identification Number (DIN)? Director ID 036…" at bounding box center [784, 322] width 1150 height 89
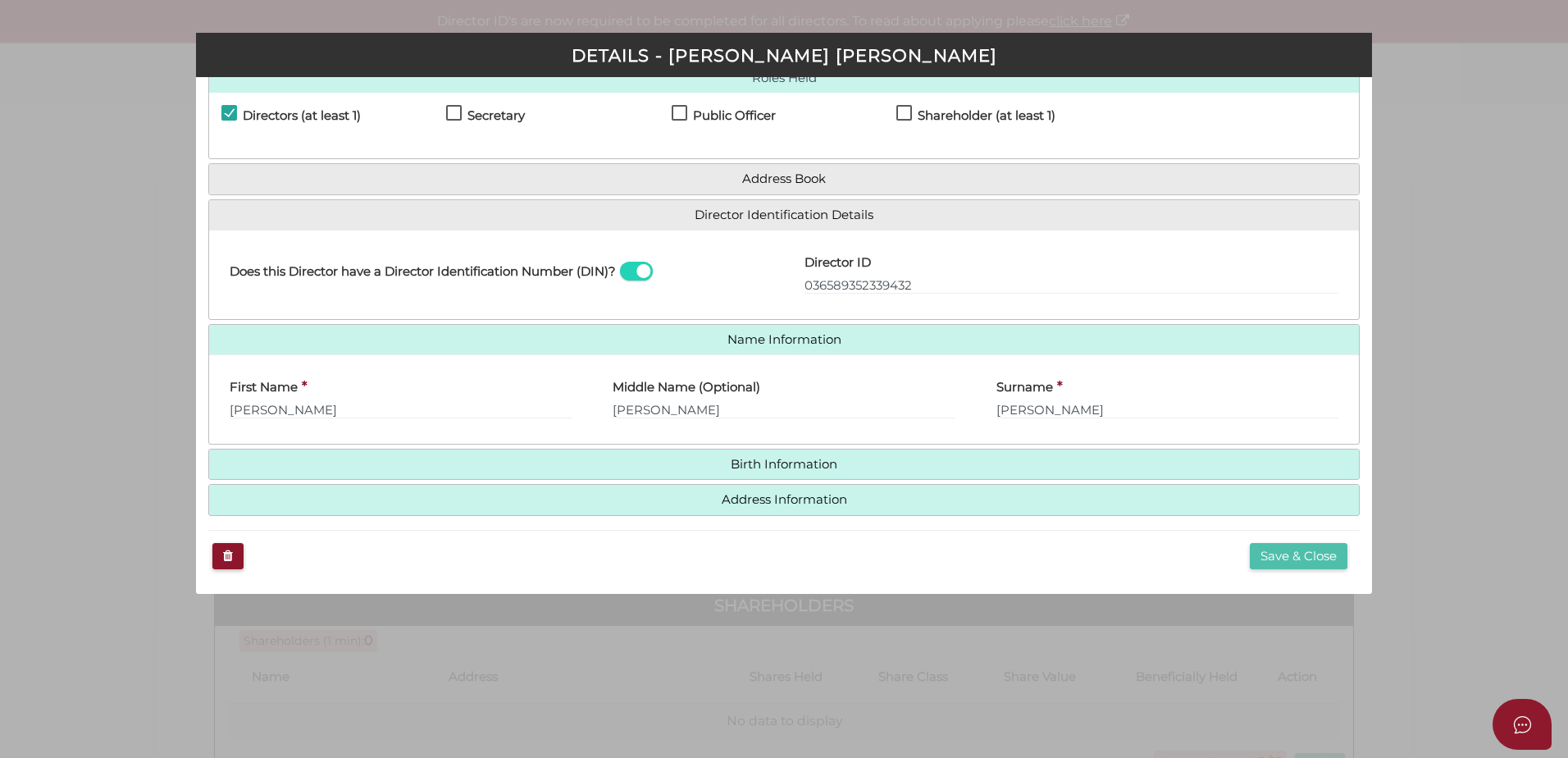
click at [1282, 554] on button "Save & Close" at bounding box center [1299, 557] width 98 height 27
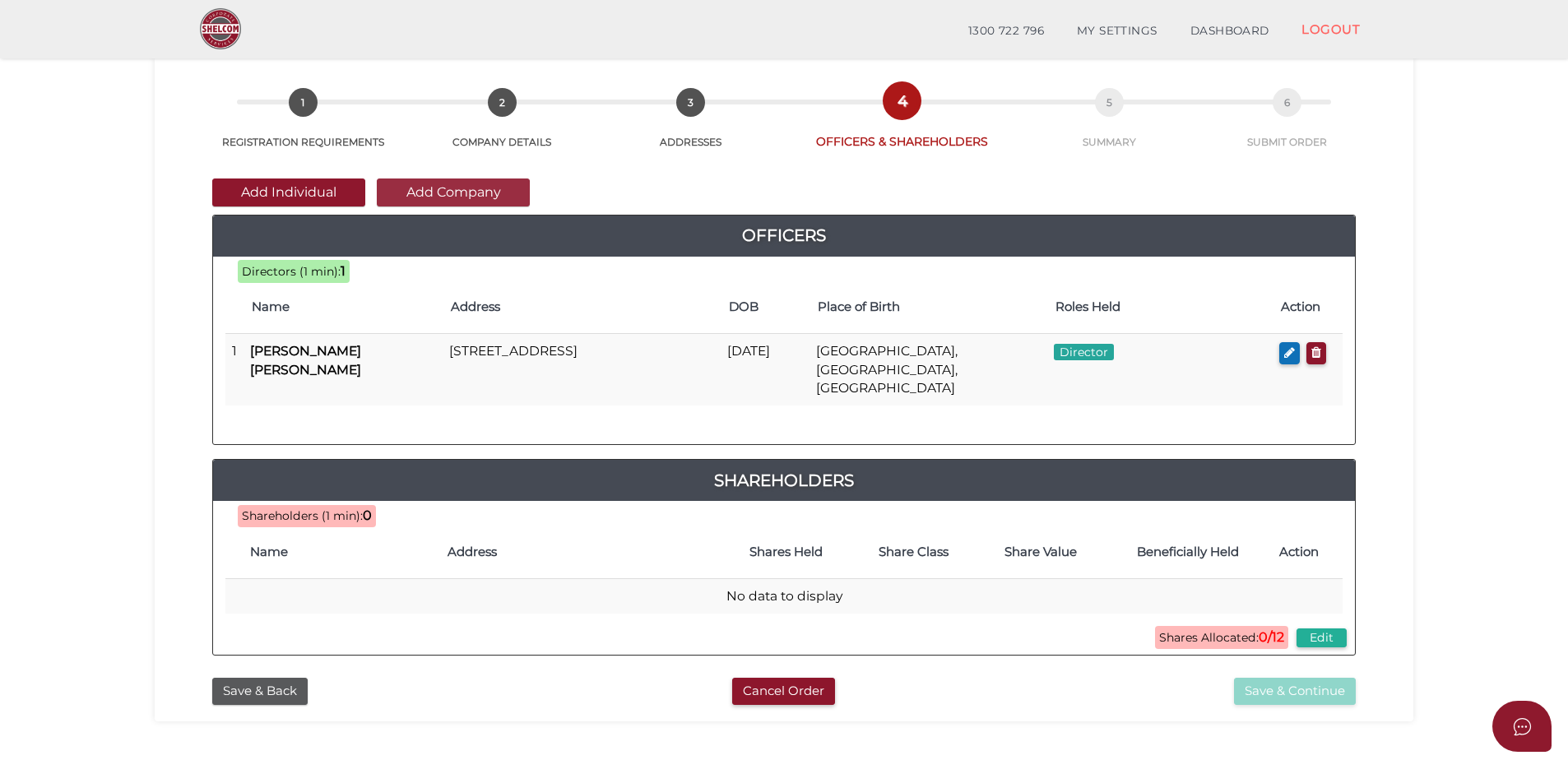
scroll to position [75, 0]
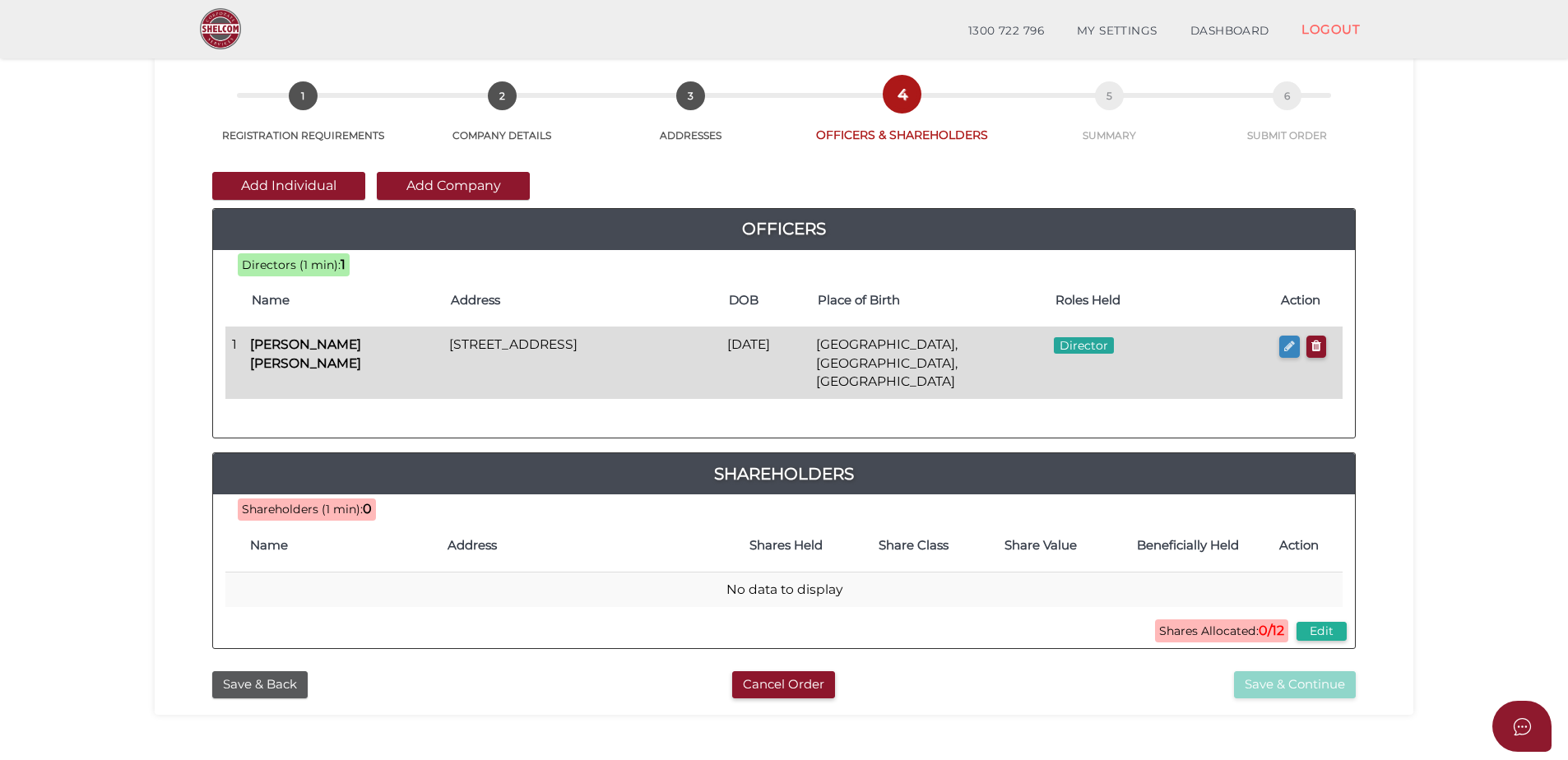
click at [1285, 344] on icon "button" at bounding box center [1290, 345] width 11 height 13
checkbox input "true"
type input "36589352339432"
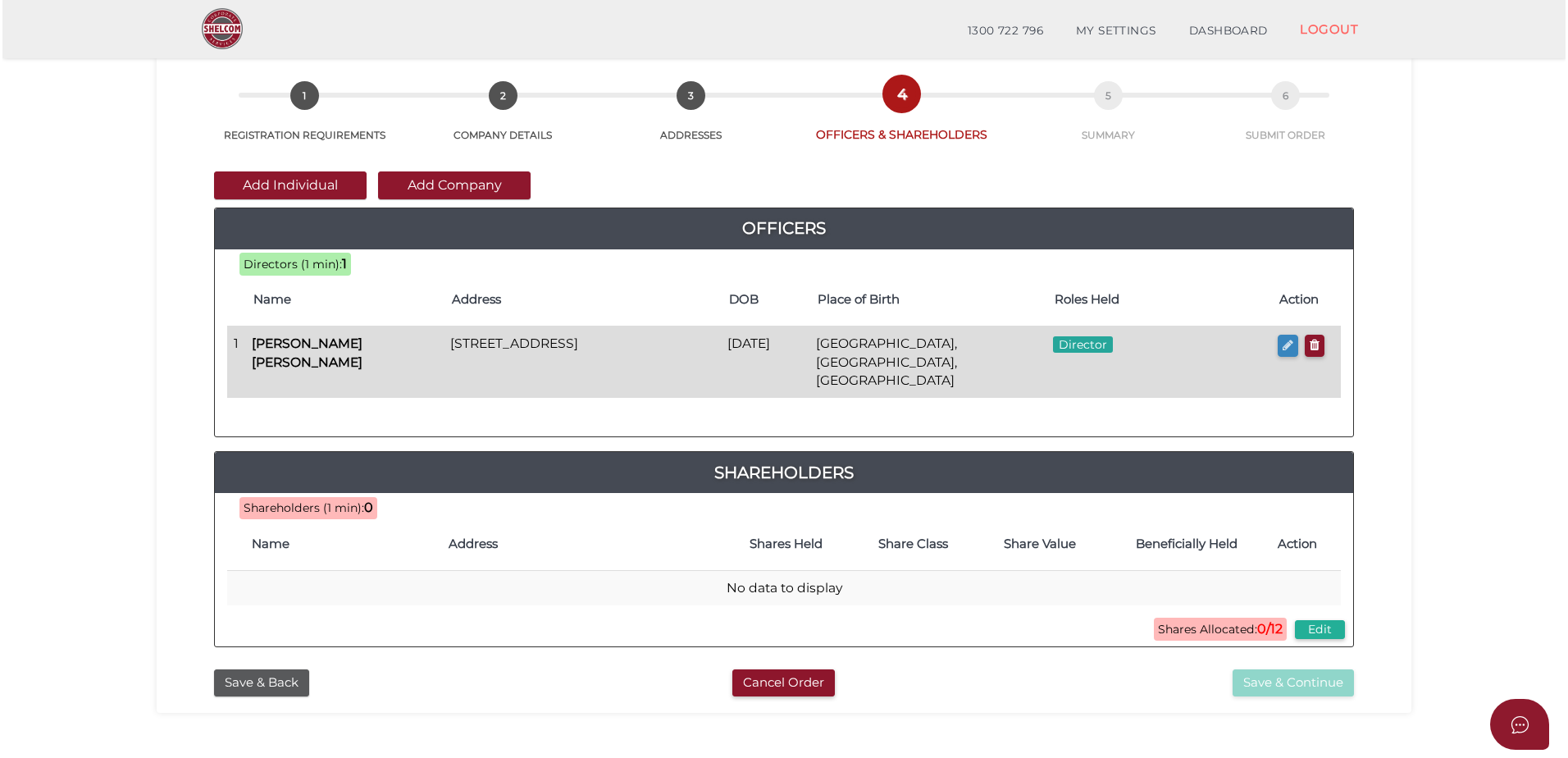
scroll to position [0, 0]
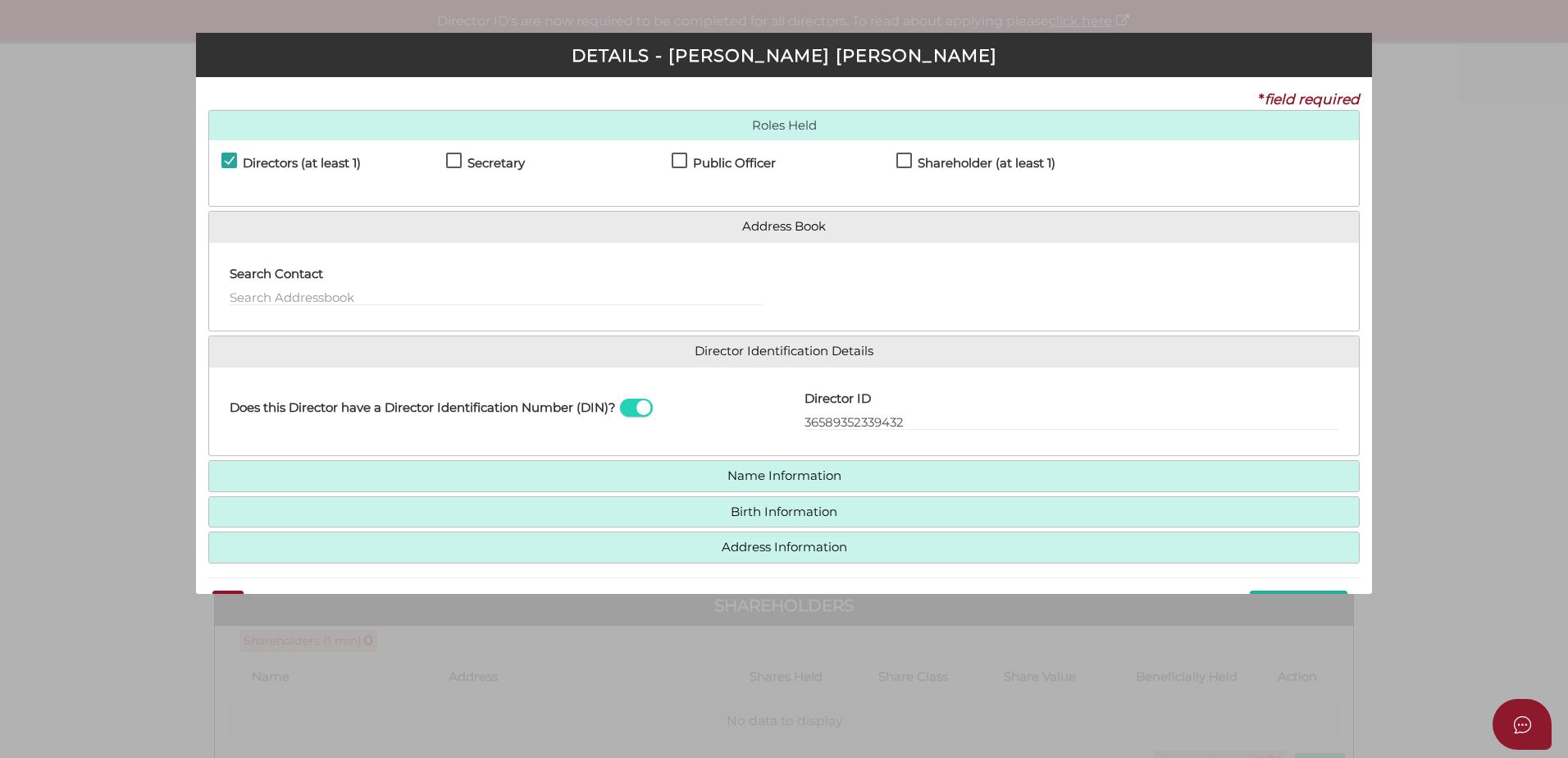
click at [677, 162] on label "Public Officer" at bounding box center [724, 167] width 104 height 21
checkbox input "true"
click at [896, 158] on label "Shareholder (at least 1)" at bounding box center [976, 167] width 159 height 21
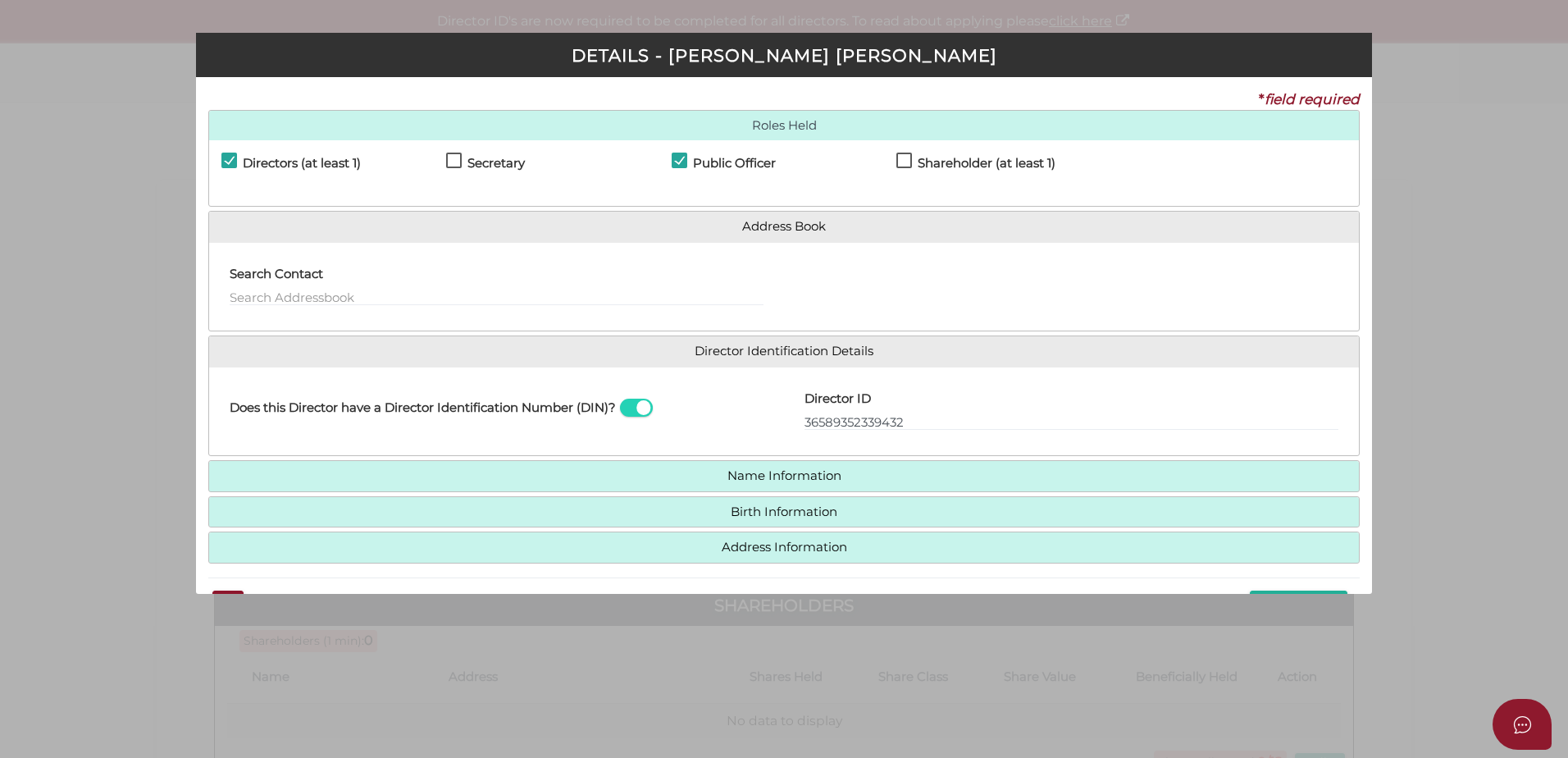
checkbox input "true"
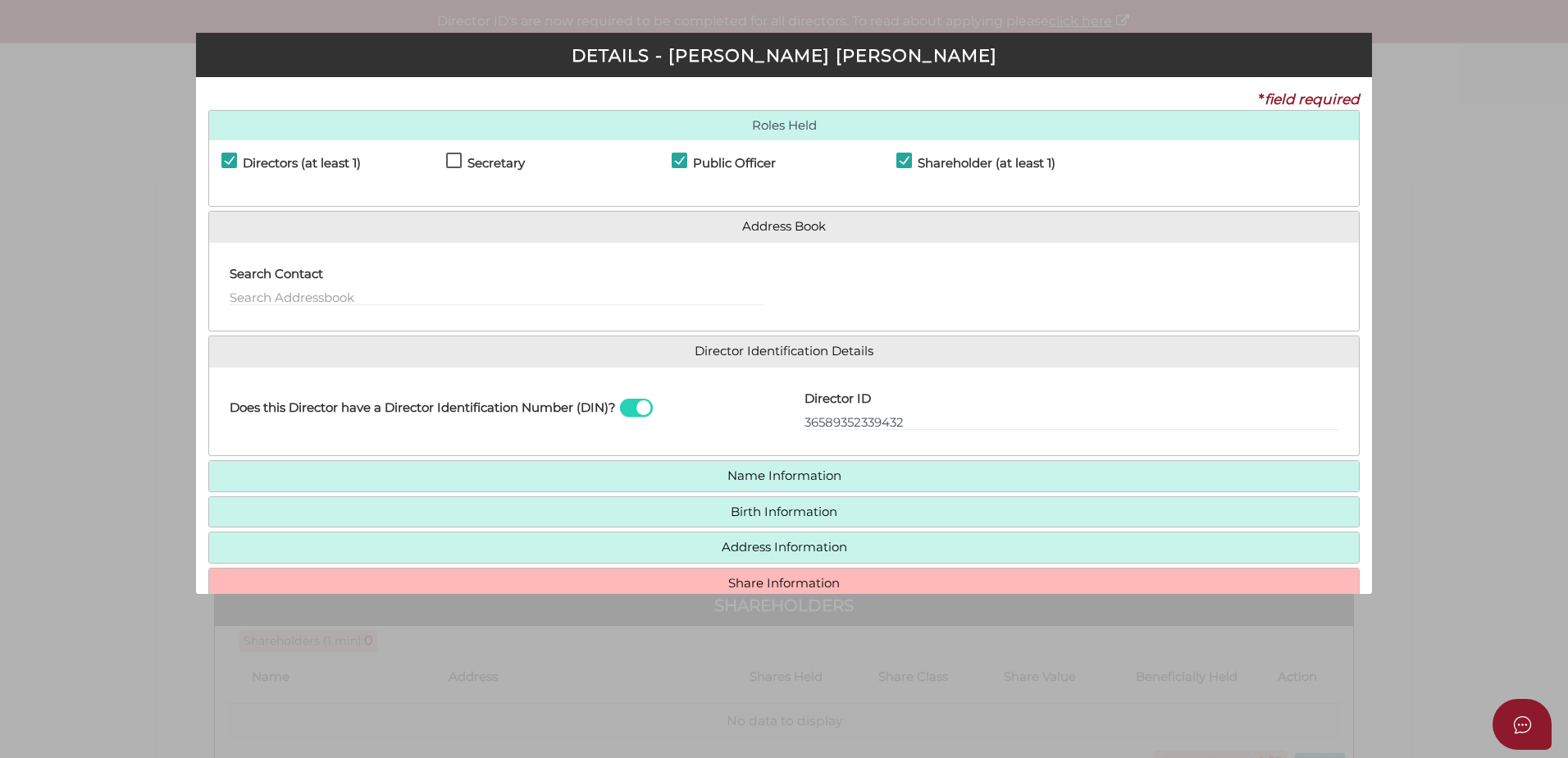
click at [450, 164] on label "Secretary" at bounding box center [485, 167] width 78 height 21
checkbox input "true"
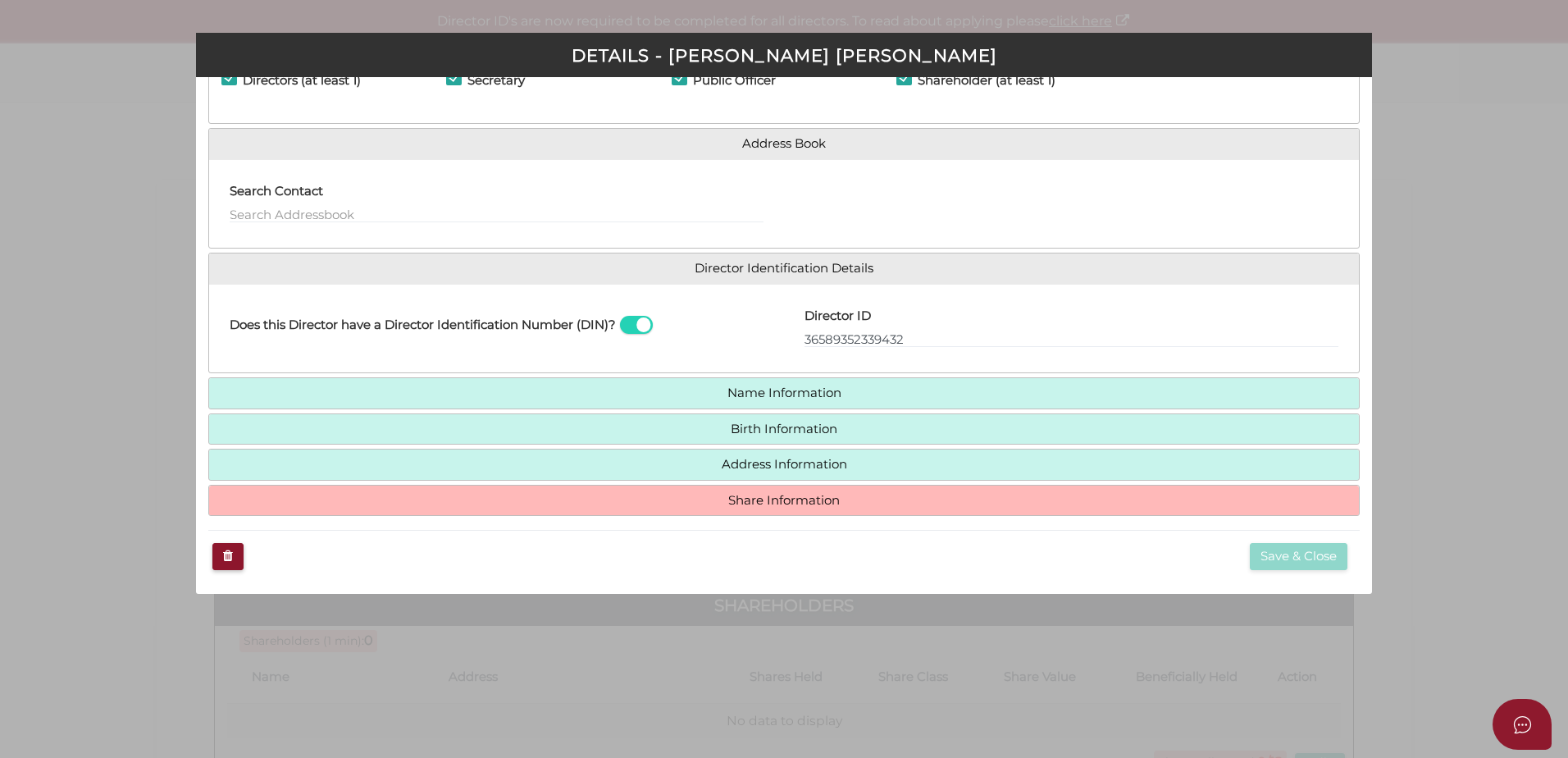
scroll to position [83, 0]
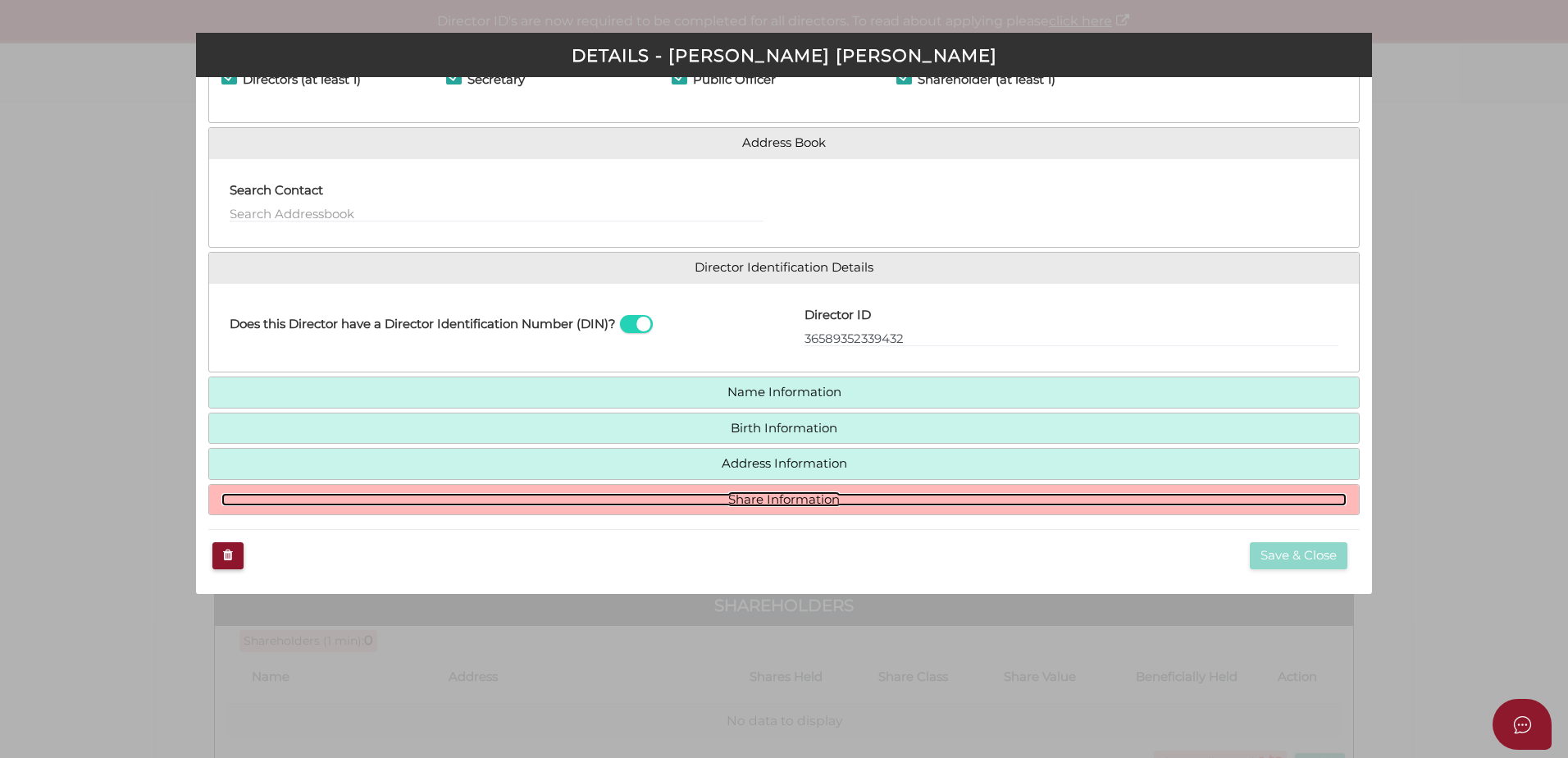
click at [779, 504] on link "Share Information" at bounding box center [784, 500] width 1126 height 14
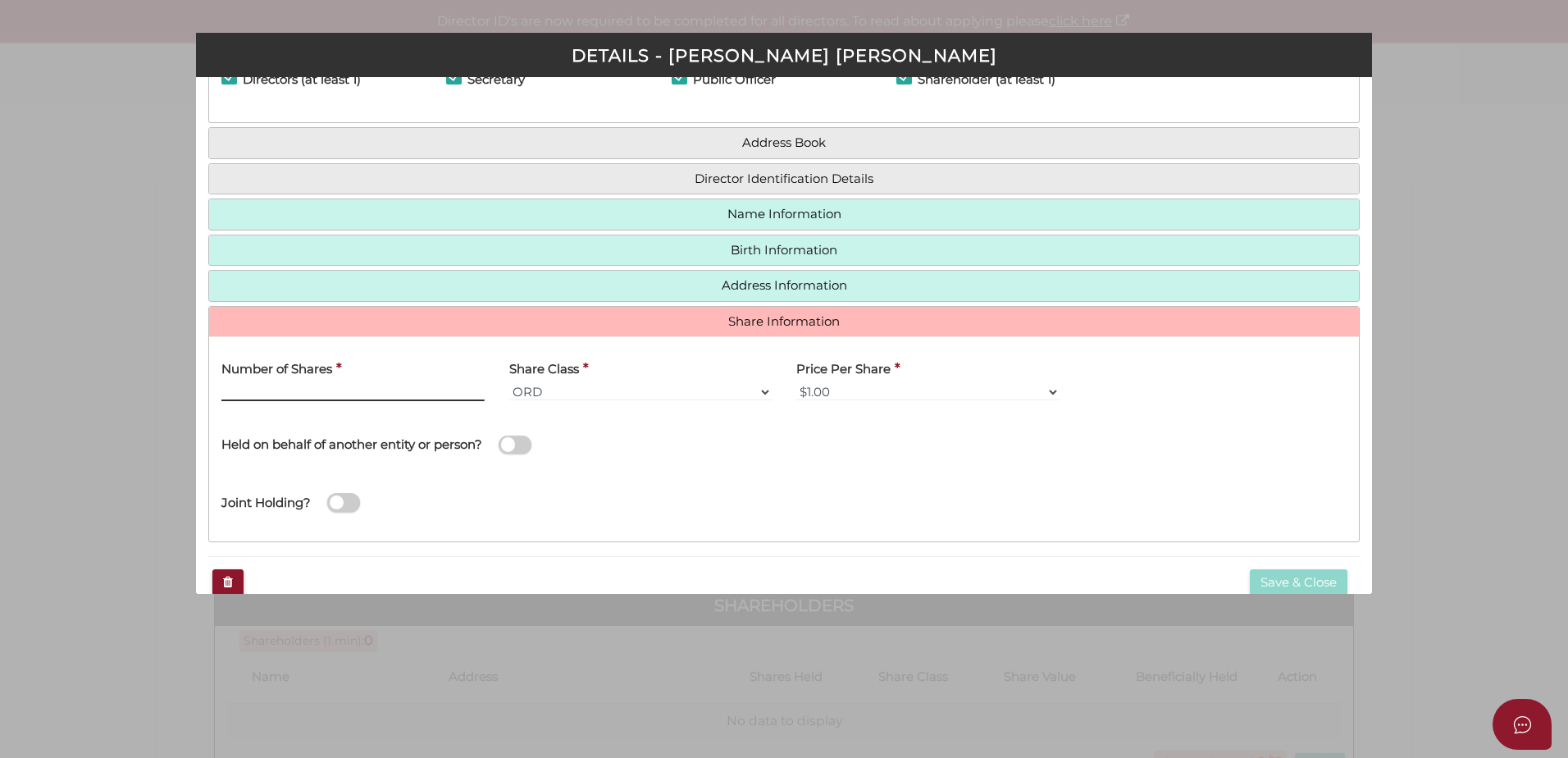
click at [371, 389] on input "Number of Shares" at bounding box center [353, 392] width 264 height 18
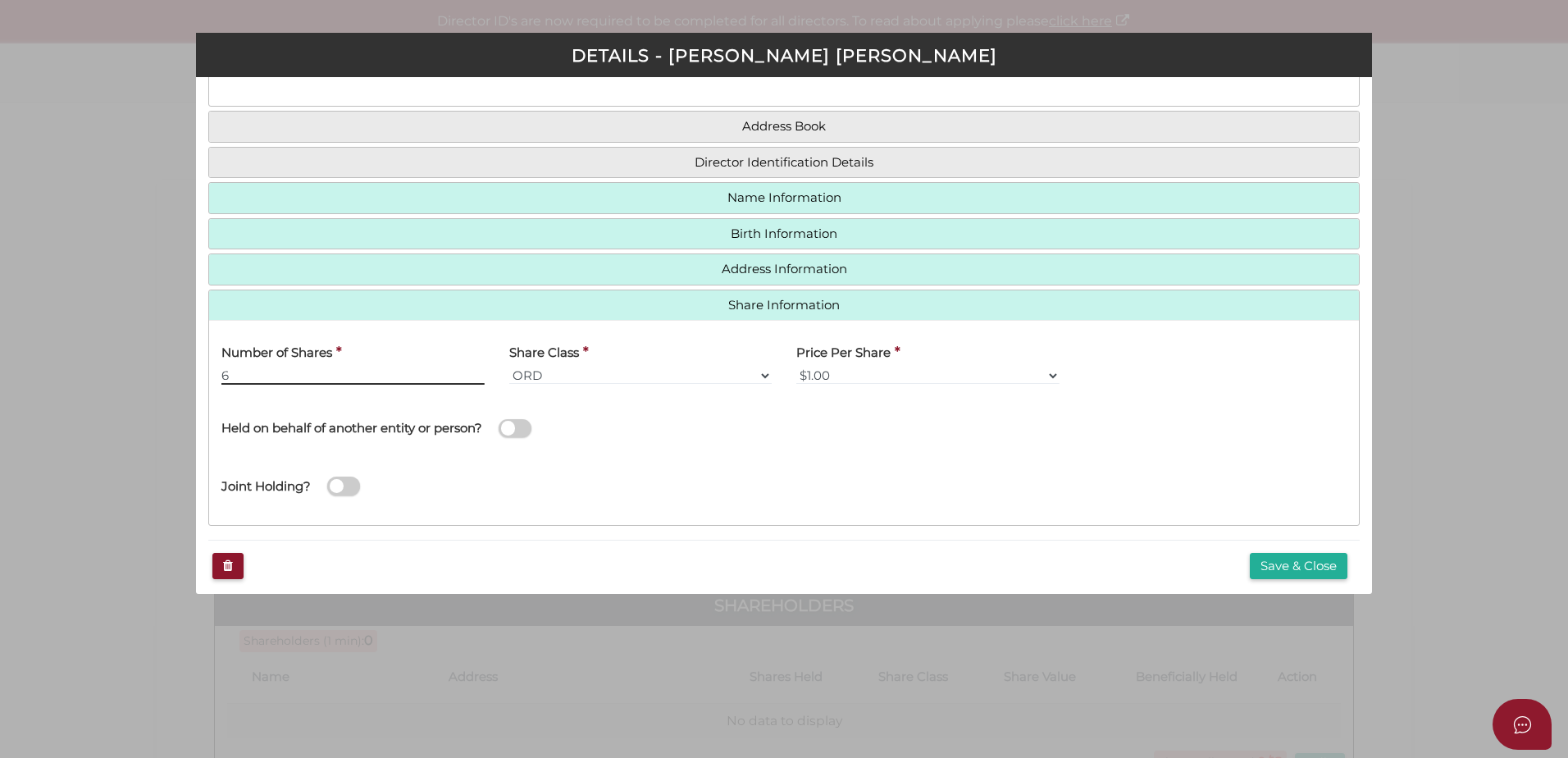
scroll to position [110, 0]
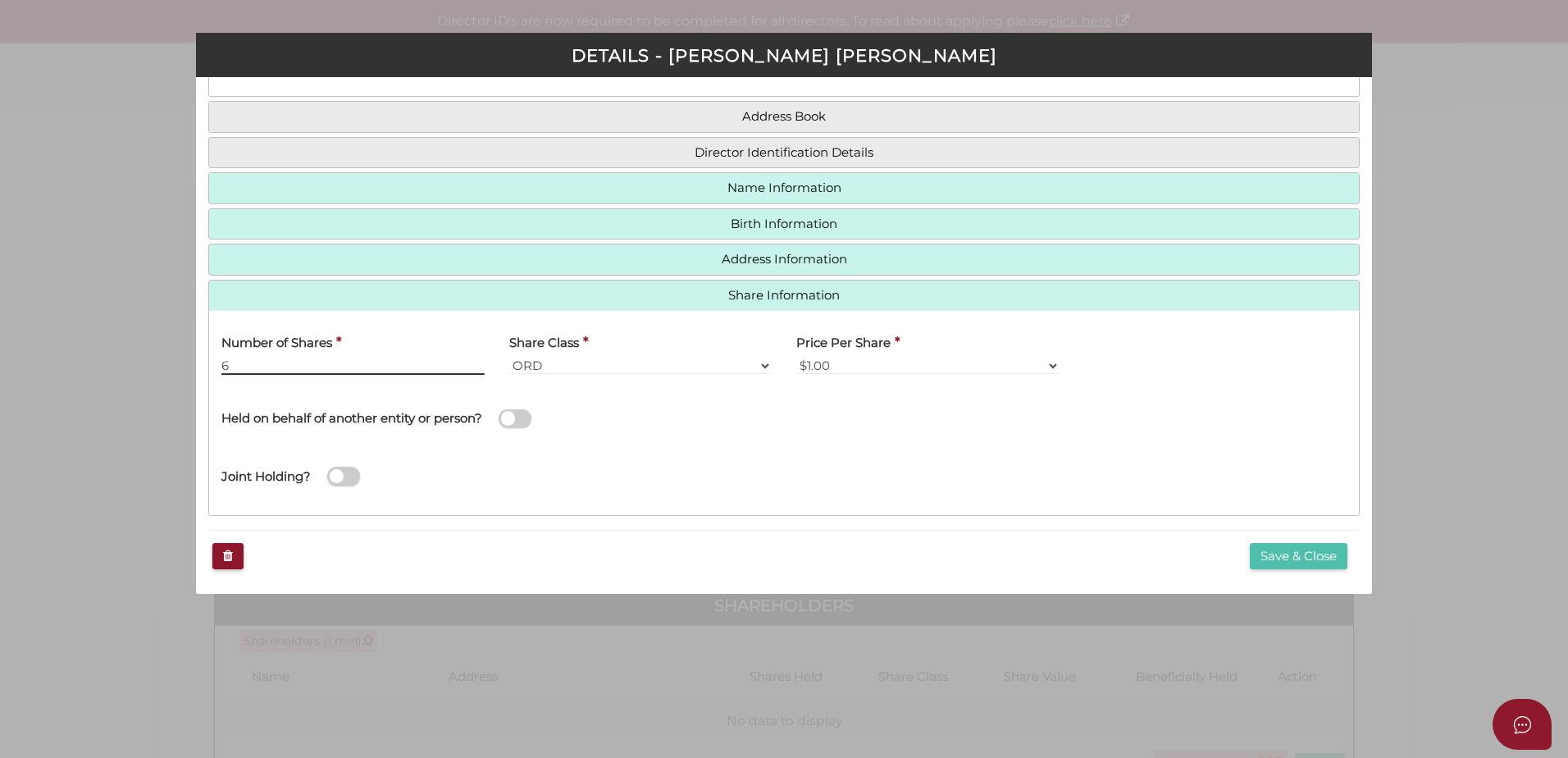
type input "6"
click at [1297, 560] on button "Save & Close" at bounding box center [1299, 557] width 98 height 27
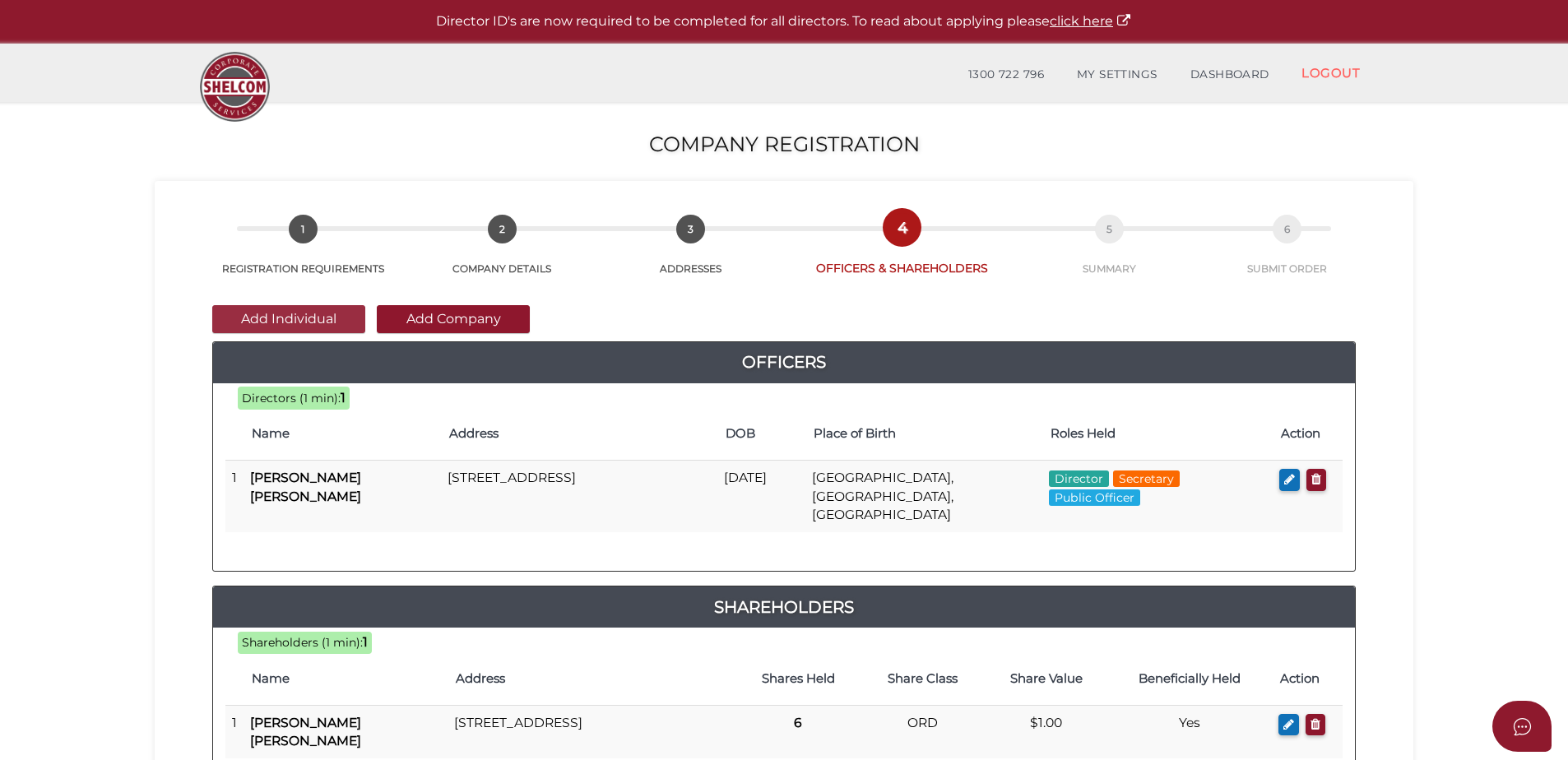
click at [320, 317] on button "Add Individual" at bounding box center [289, 319] width 153 height 28
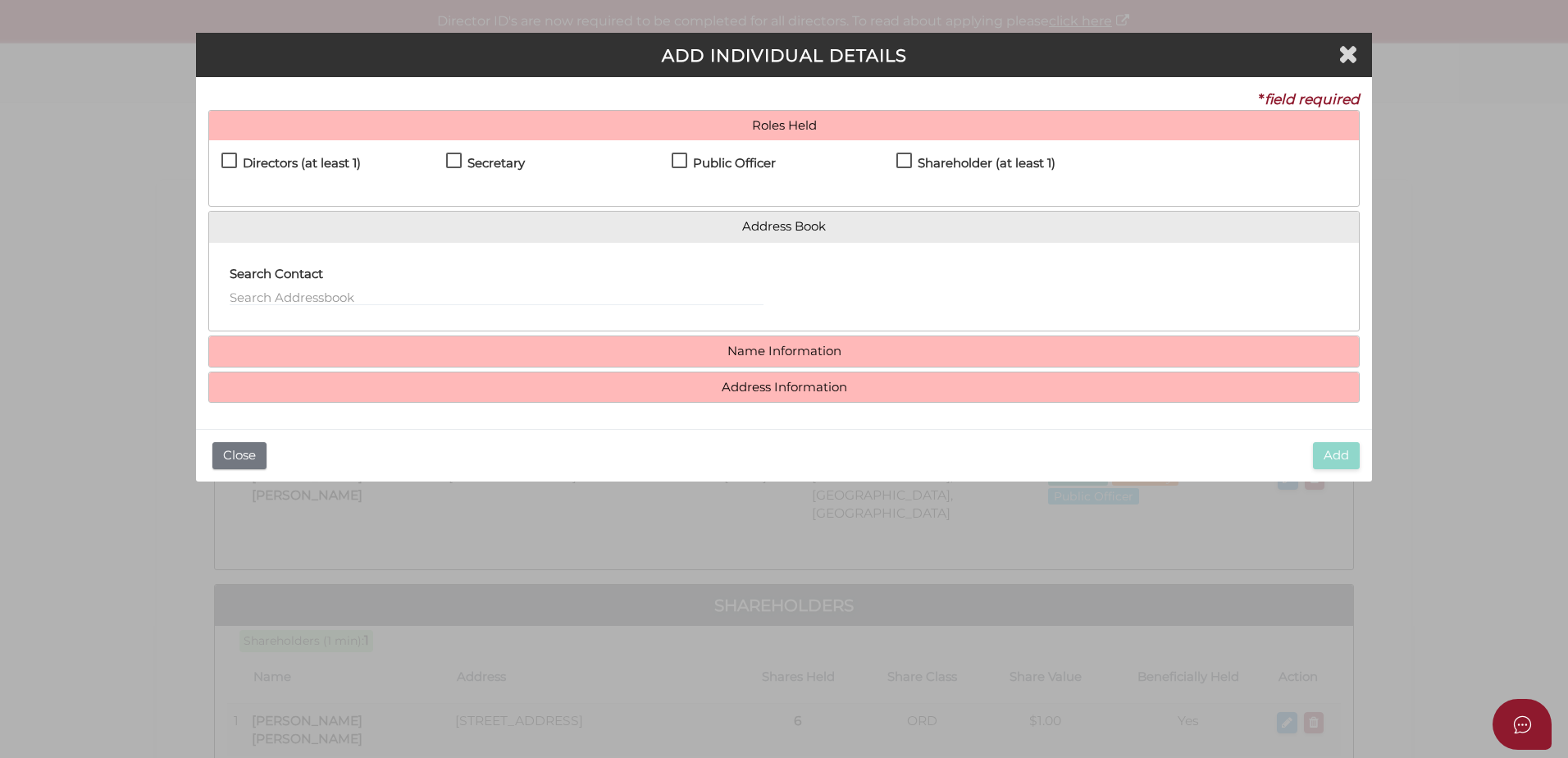
click at [228, 164] on label "Directors (at least 1)" at bounding box center [291, 167] width 139 height 21
checkbox input "true"
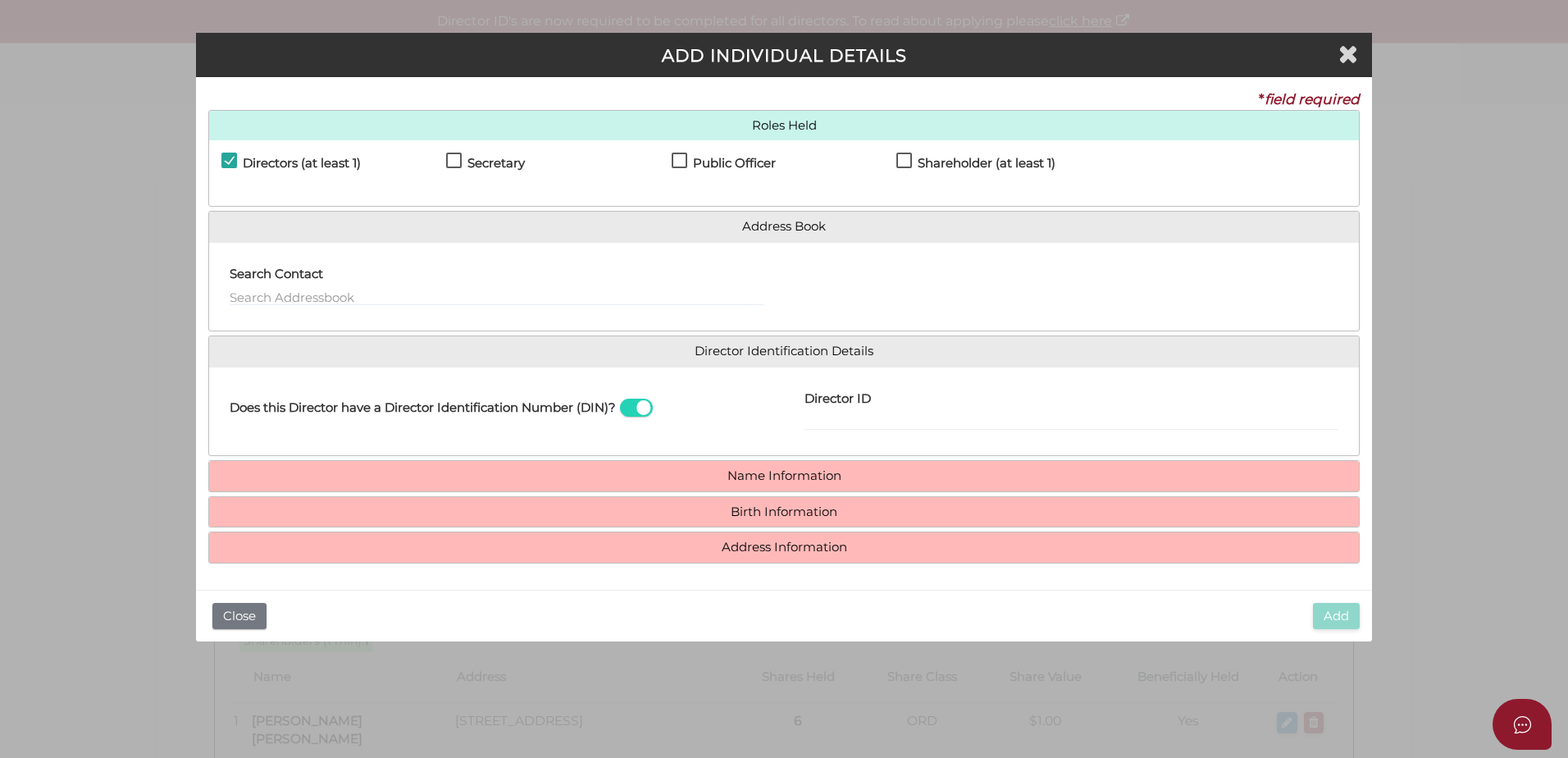
click at [909, 158] on label "Shareholder (at least 1)" at bounding box center [976, 167] width 159 height 21
checkbox input "true"
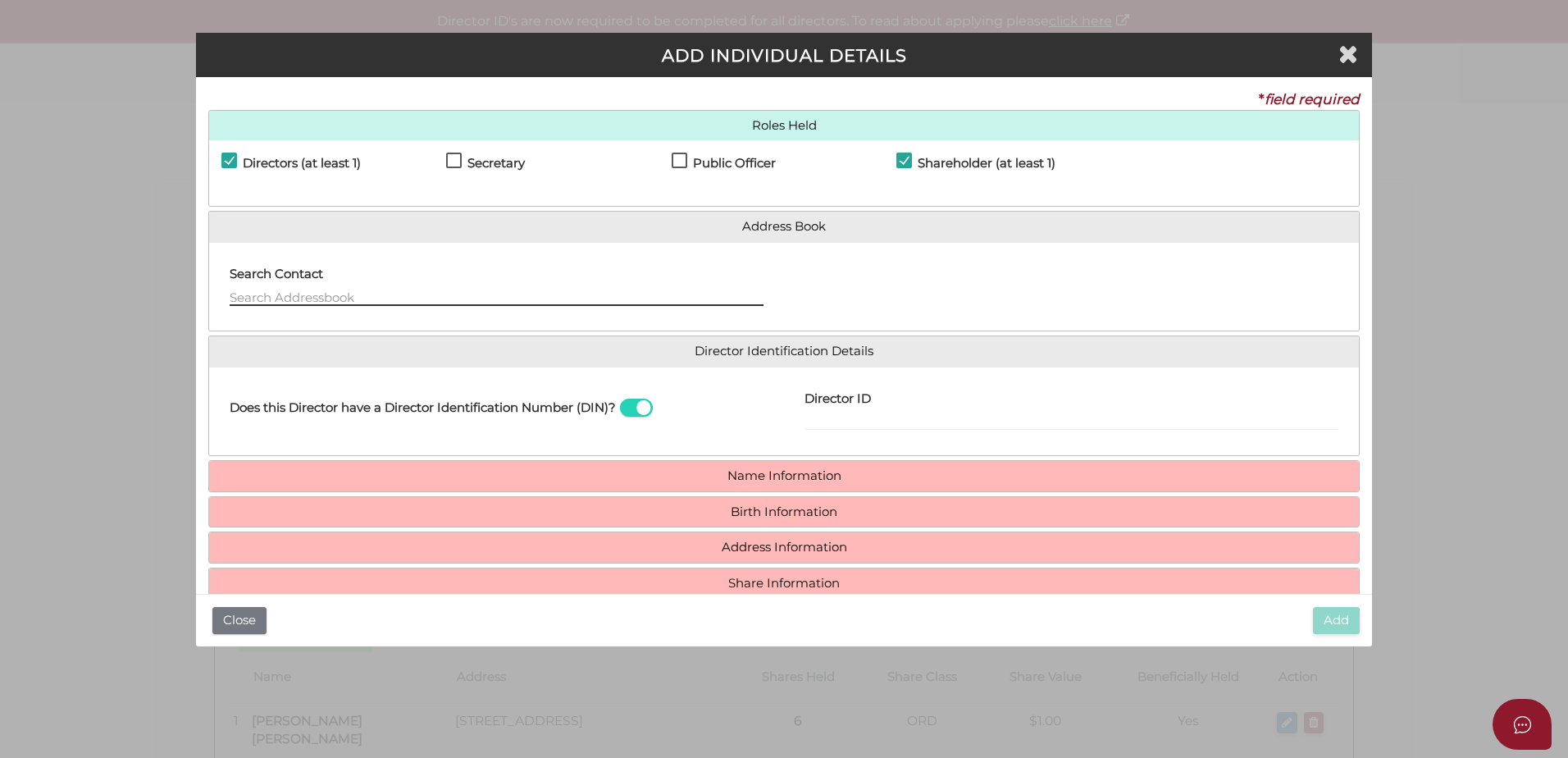
click at [324, 298] on input "text" at bounding box center [496, 297] width 534 height 18
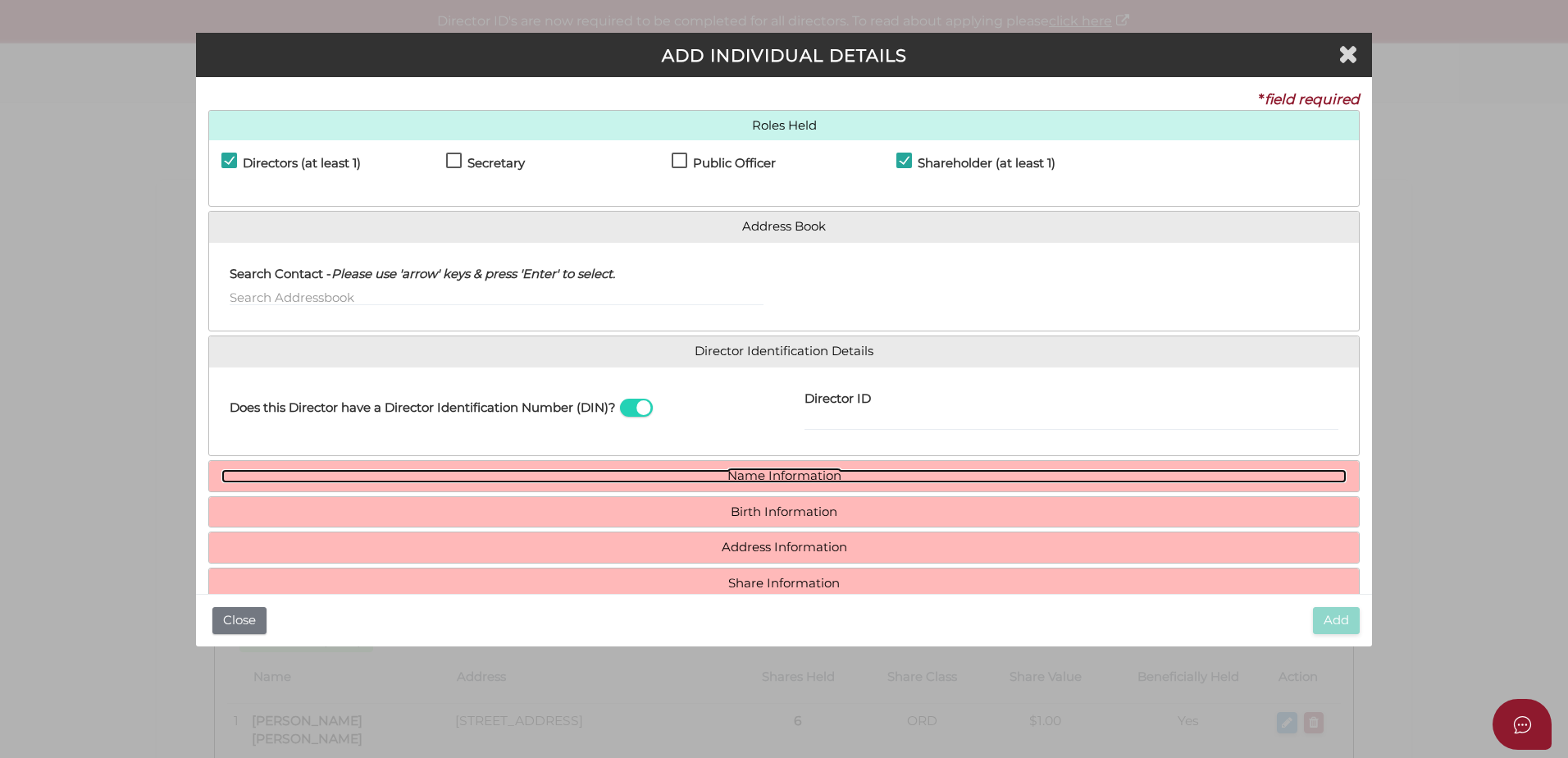
click at [746, 473] on link "Name Information" at bounding box center [784, 476] width 1126 height 14
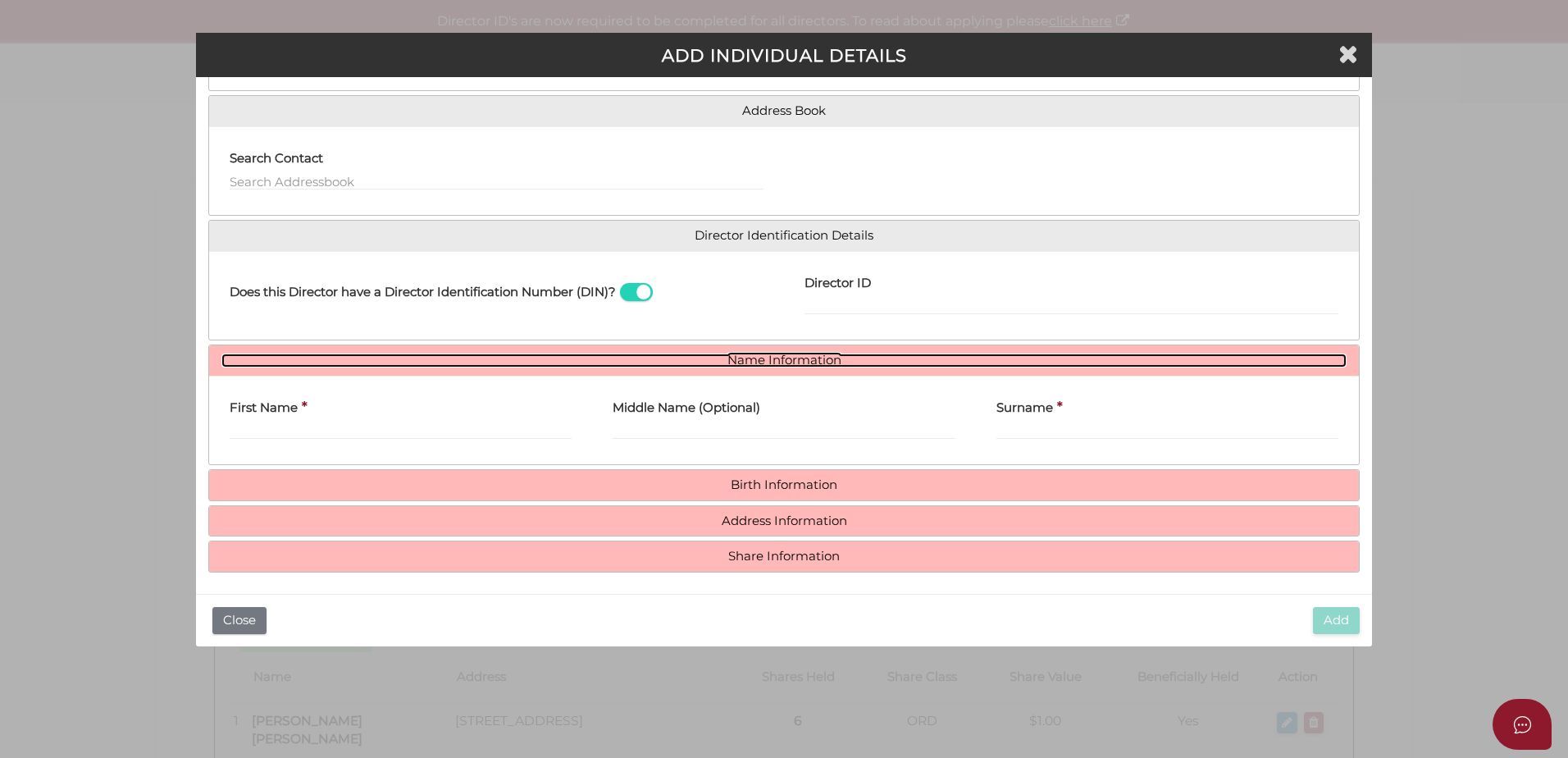
scroll to position [121, 0]
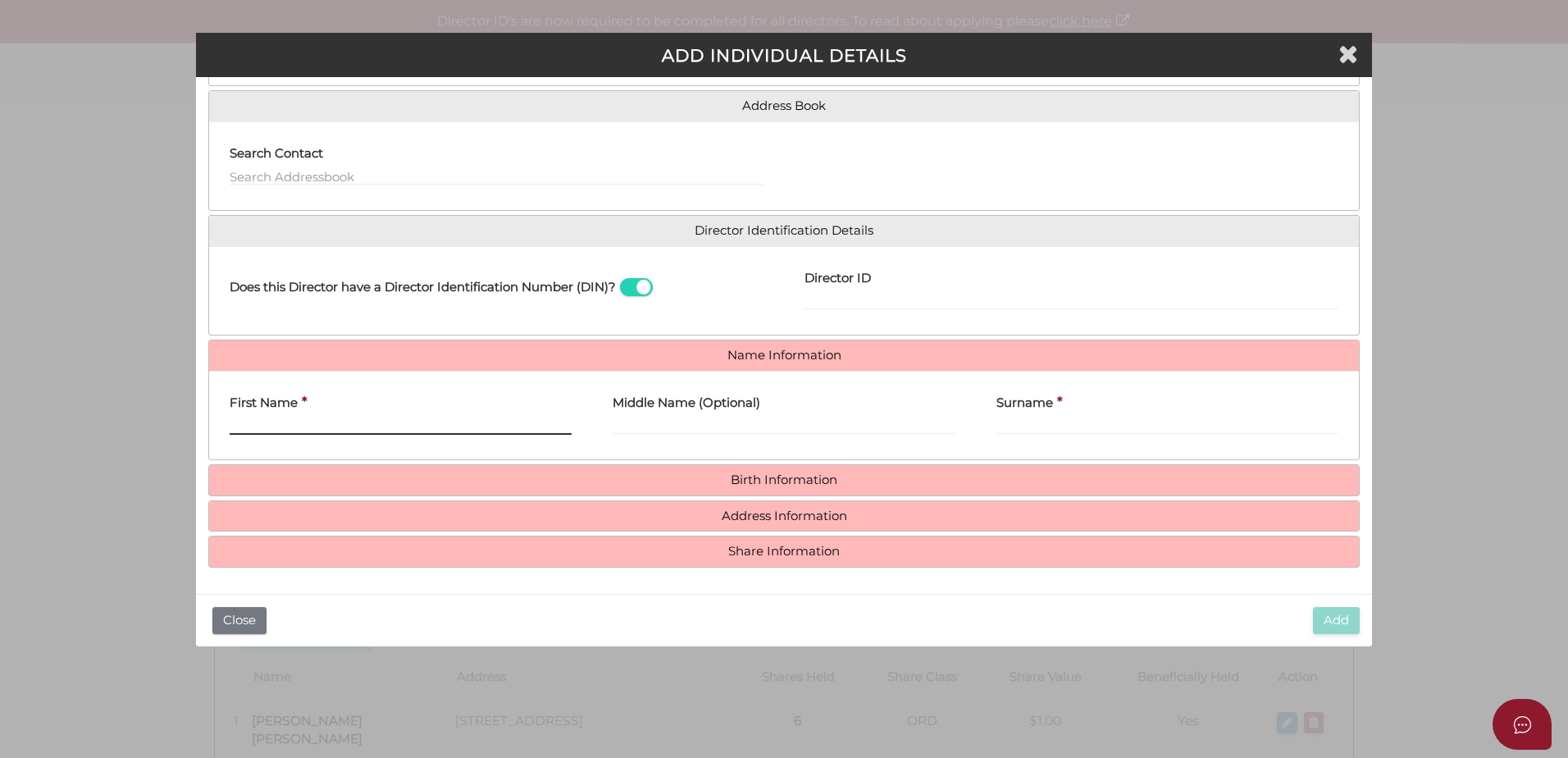
click at [480, 422] on input "First Name" at bounding box center [400, 426] width 342 height 18
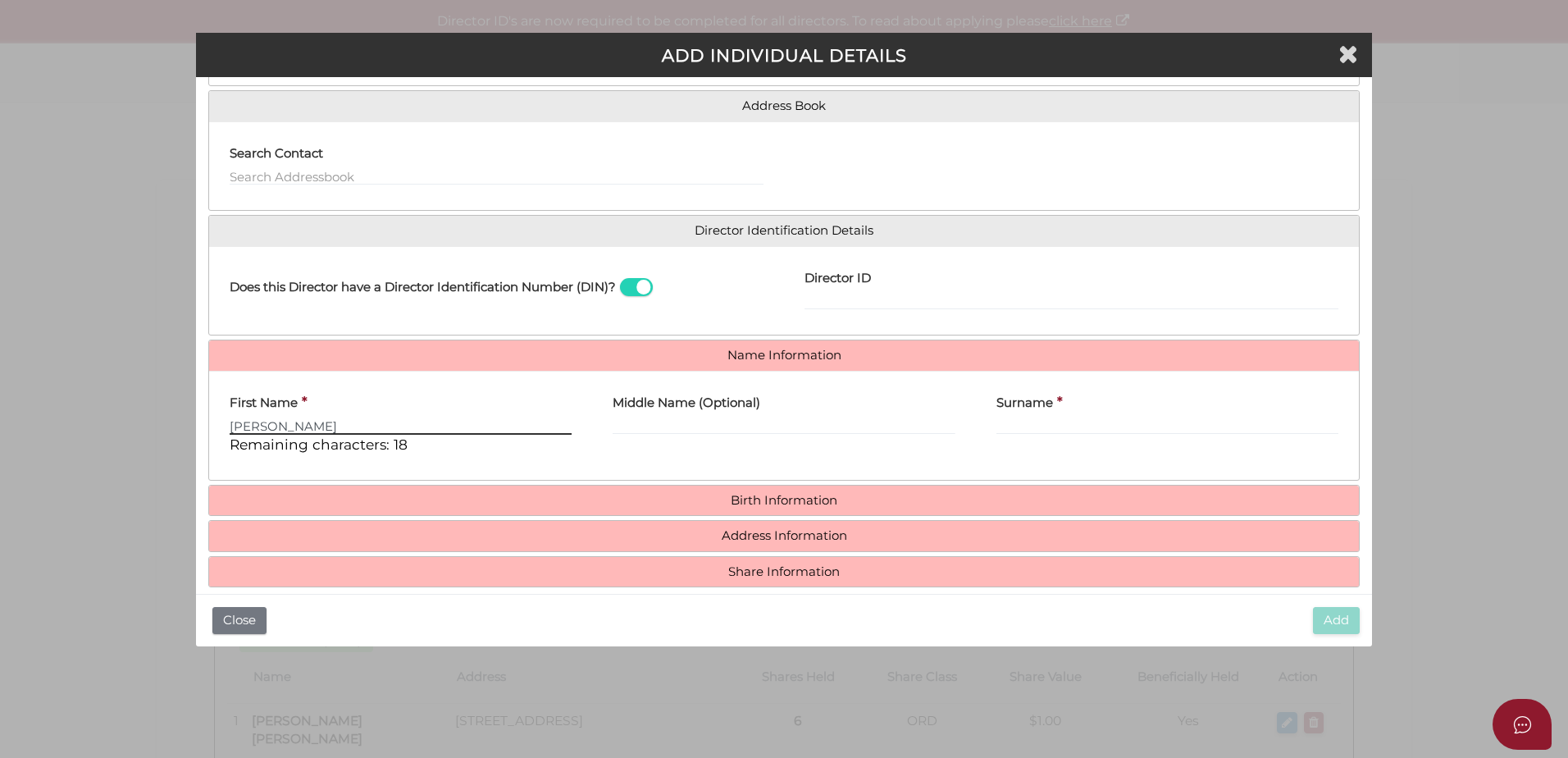
type input "J"
click at [378, 169] on input "text" at bounding box center [496, 177] width 534 height 18
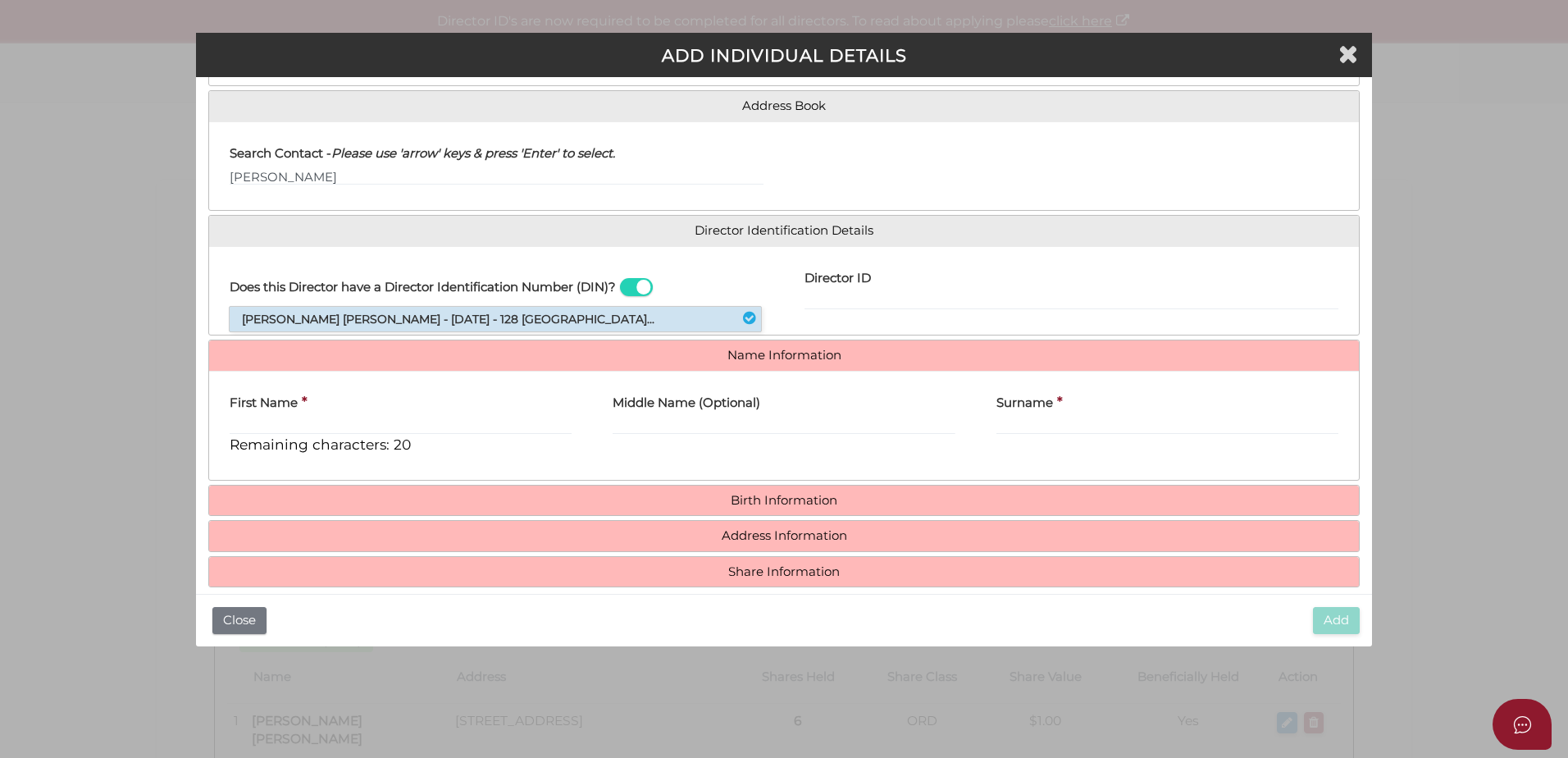
click at [345, 325] on li "John Howard Smith - 29/07/1936 - 128 Mount Dandenong Tourist Road, Ferny Cre..." at bounding box center [495, 319] width 531 height 25
type input "John"
type input "Howard"
type input "Smith"
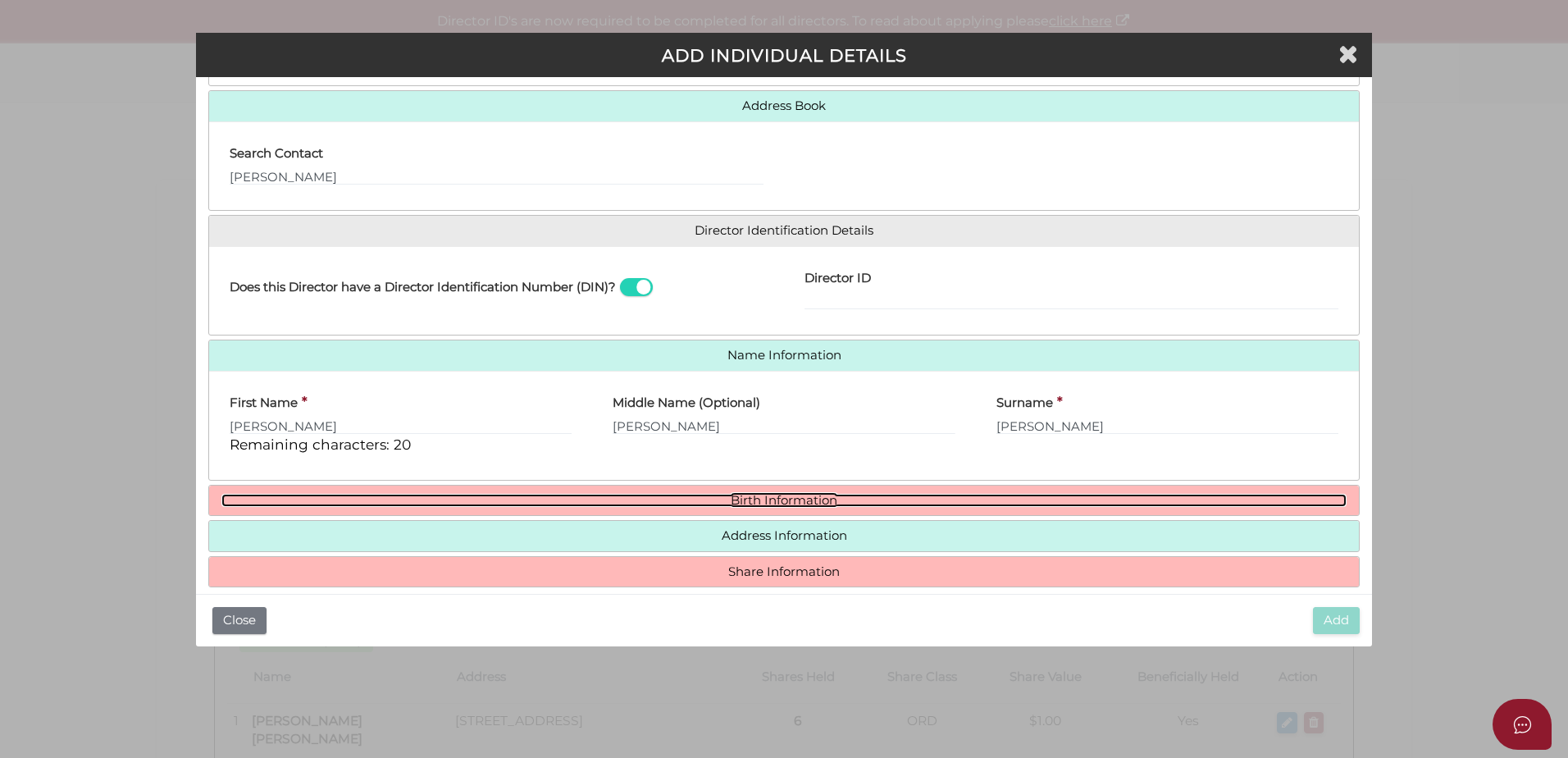
click at [775, 498] on link "Birth Information" at bounding box center [784, 501] width 1126 height 14
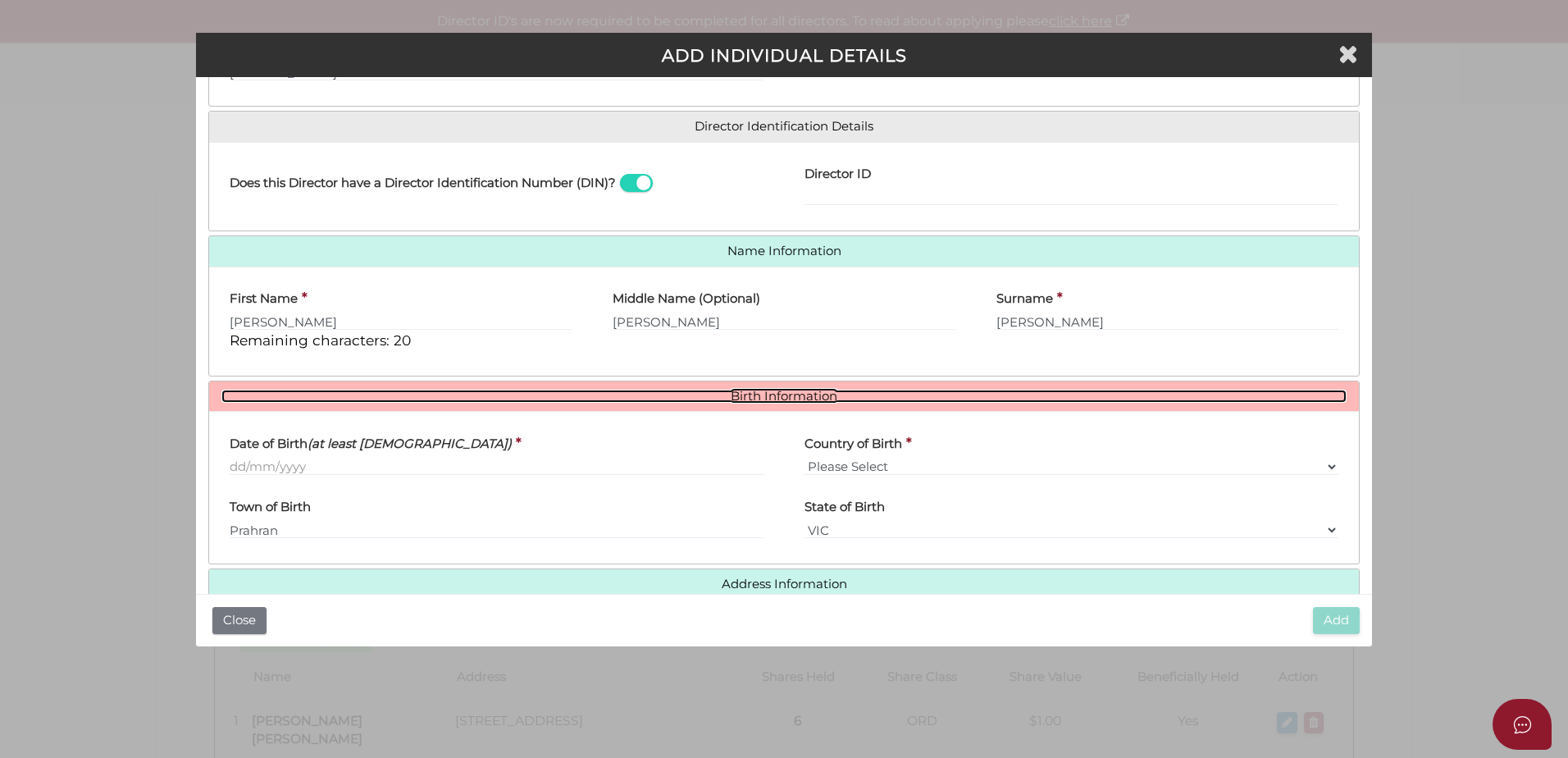
scroll to position [252, 0]
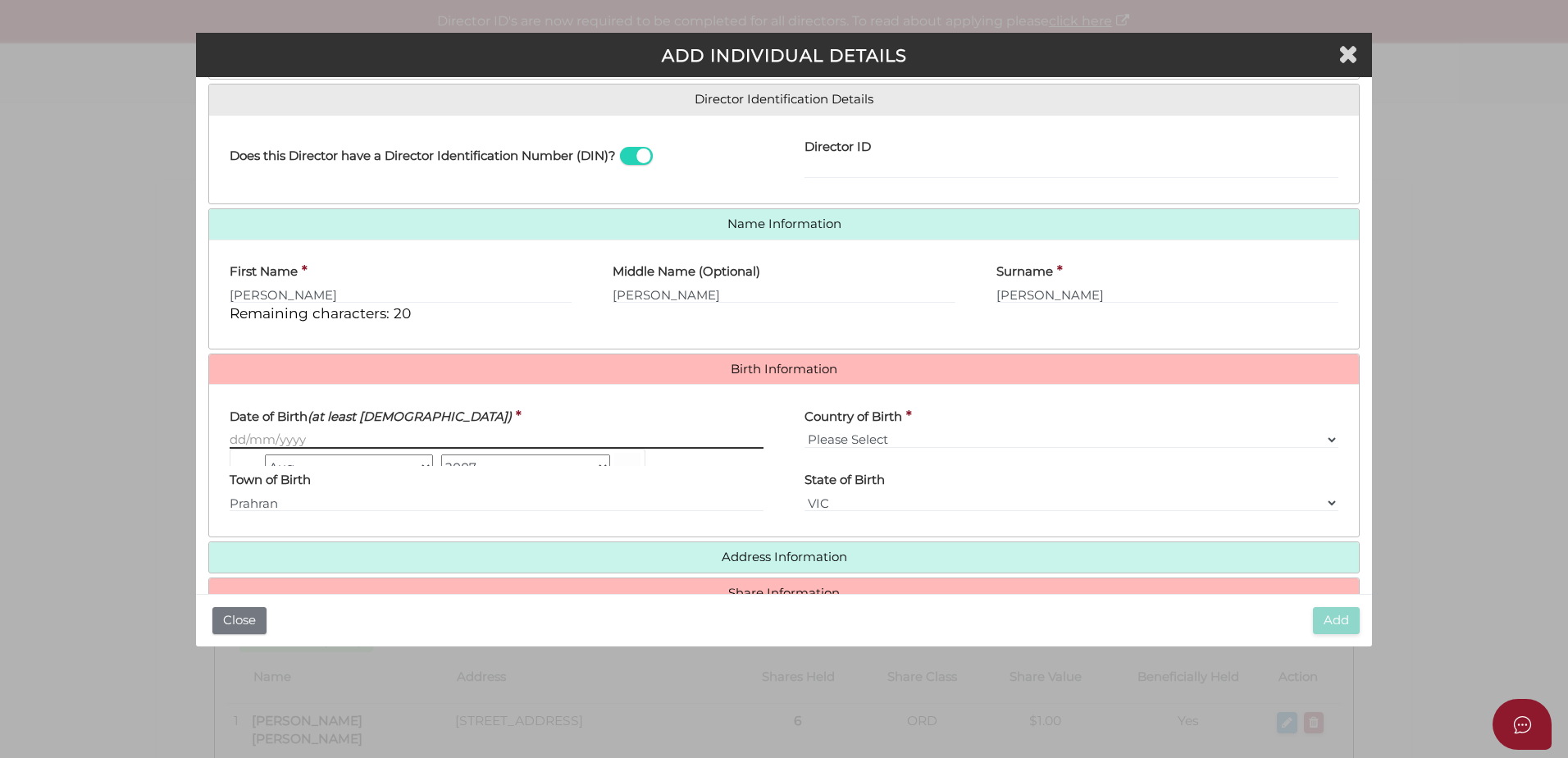
click at [291, 435] on input "Date of Birth (at least 18 years old)" at bounding box center [496, 439] width 534 height 18
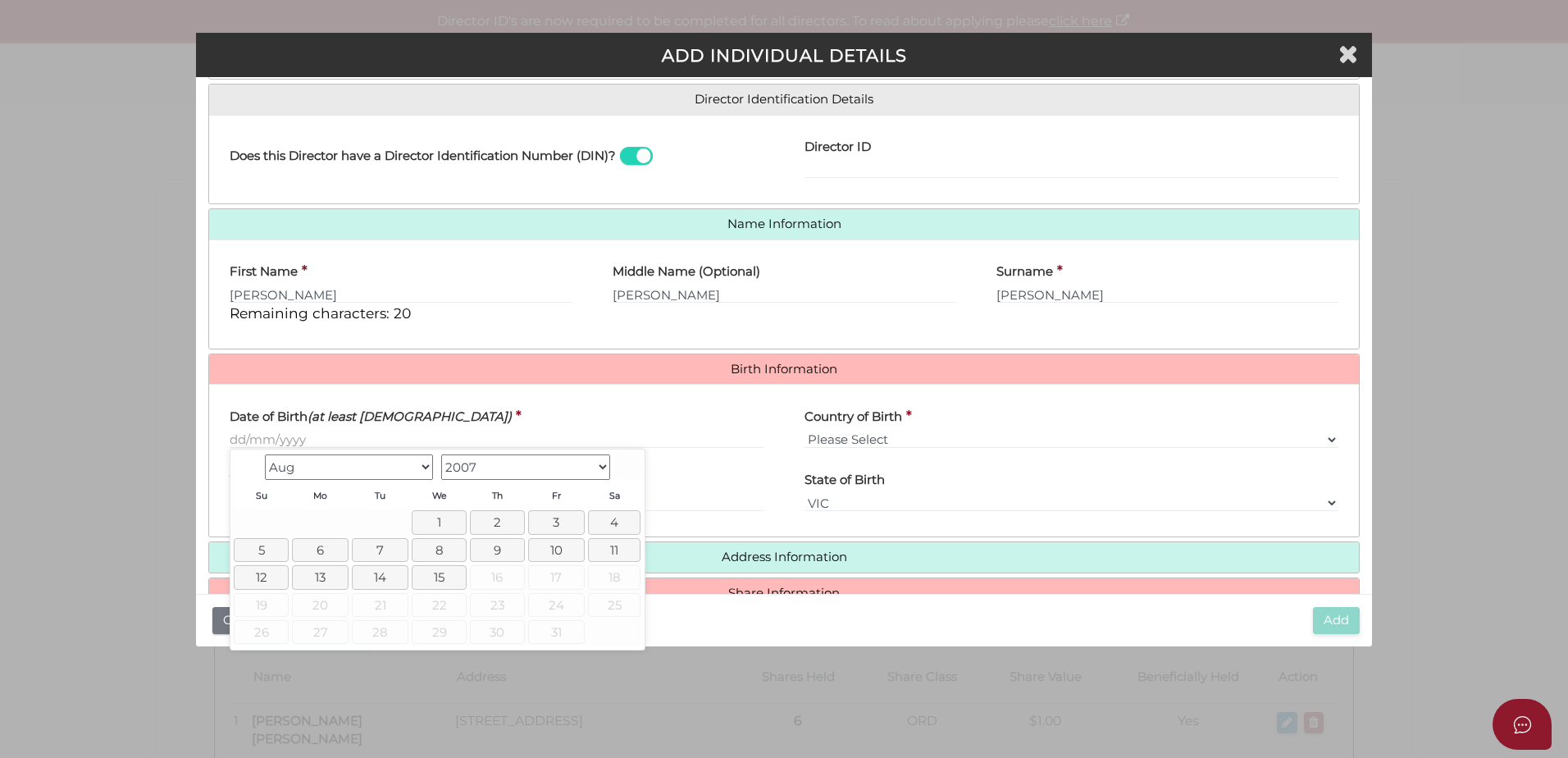
click at [419, 464] on select "Jan Feb Mar Apr May Jun Jul Aug" at bounding box center [349, 467] width 169 height 25
click at [265, 454] on select "Jan Feb Mar Apr May Jun Jul Aug" at bounding box center [349, 467] width 169 height 25
click at [574, 464] on select "1900 1901 1902 1903 1904 1905 1906 1907 1908 1909 1910 1911 1912 1913 1914 1915…" at bounding box center [526, 467] width 169 height 25
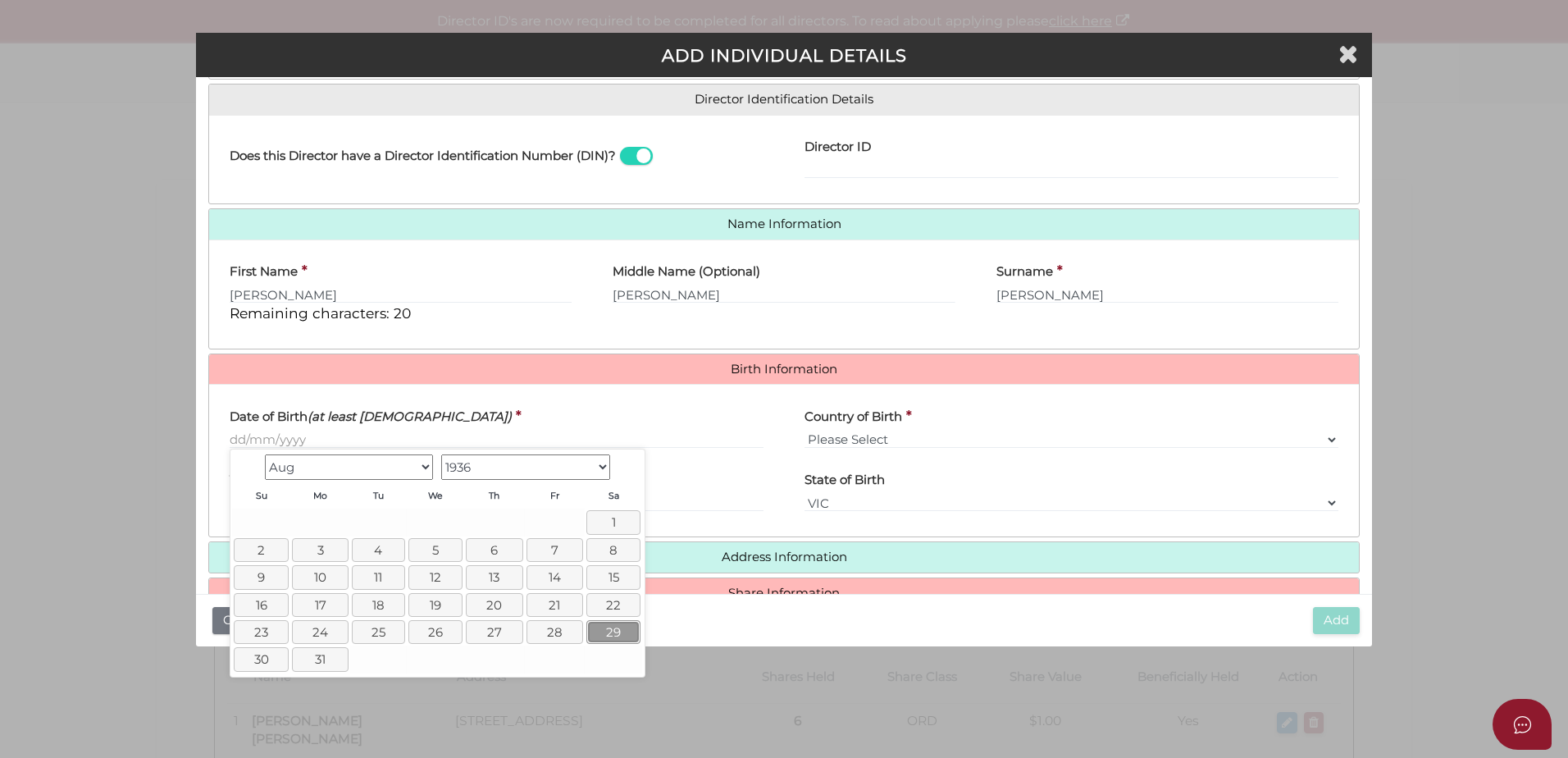
click at [609, 629] on link "29" at bounding box center [614, 632] width 55 height 24
type input "[DATE]"
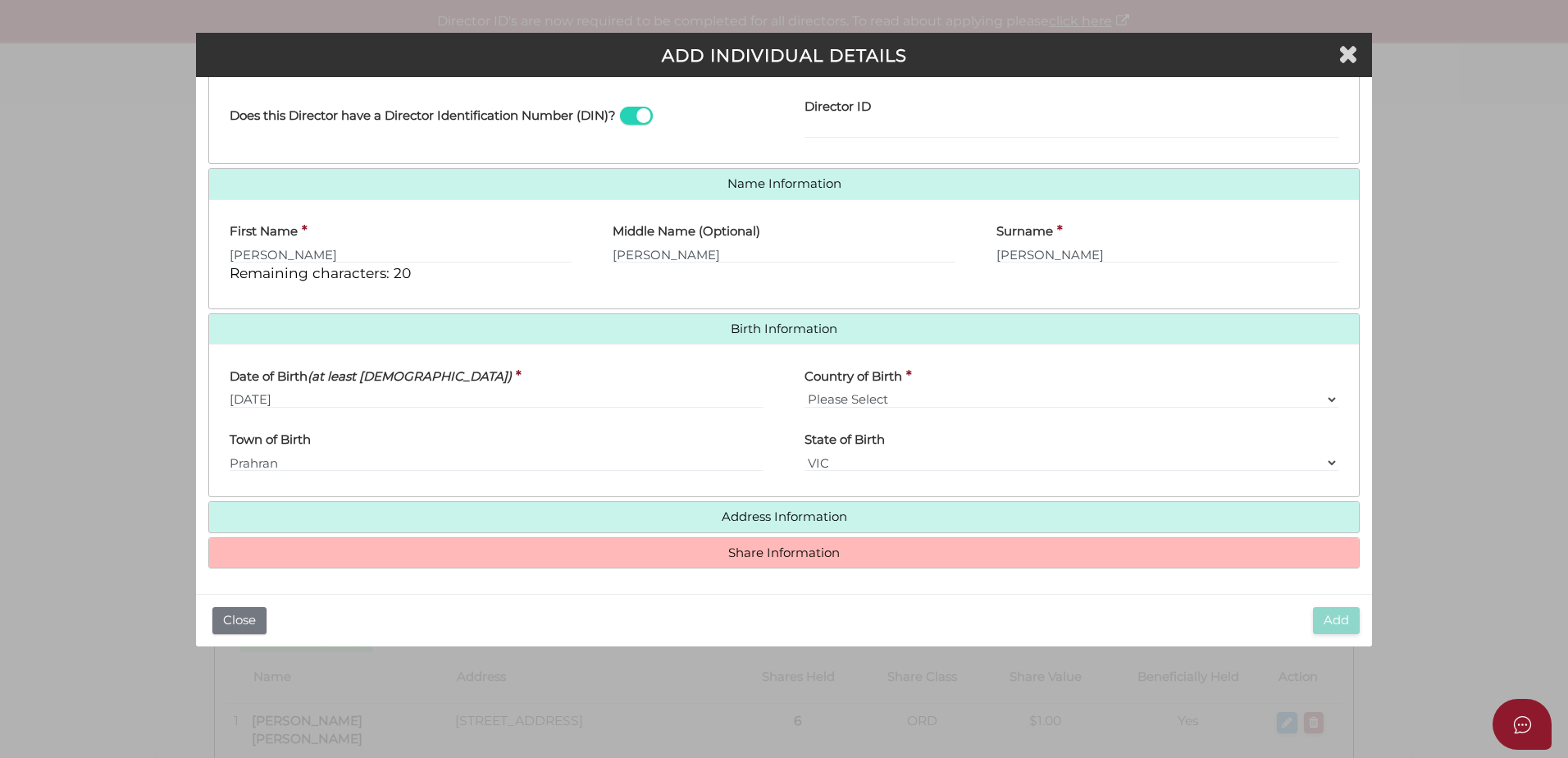
scroll to position [293, 0]
click at [759, 566] on h4 "Share Information" at bounding box center [784, 552] width 1150 height 30
click at [759, 560] on h4 "Share Information" at bounding box center [784, 552] width 1150 height 30
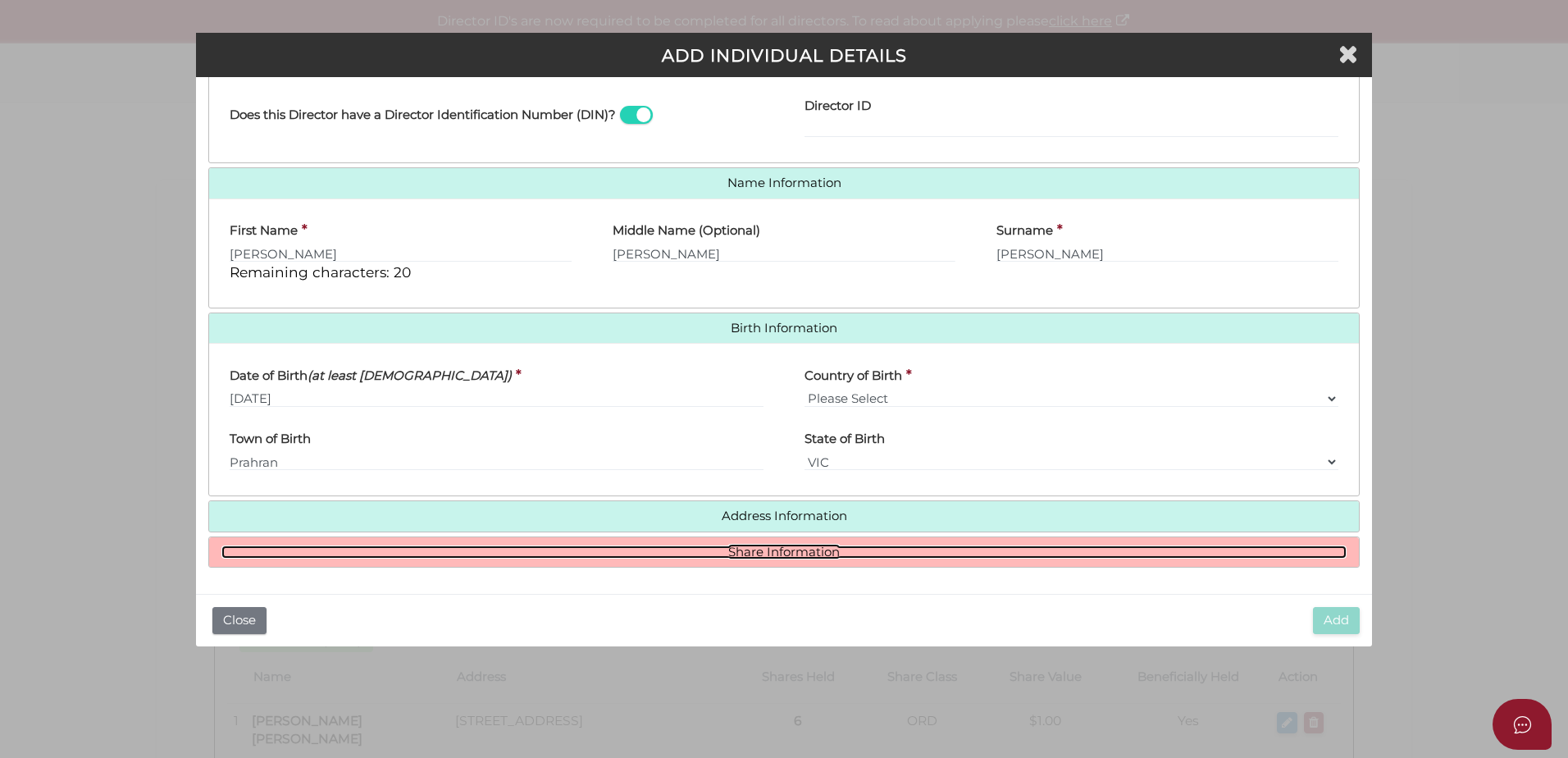
click at [764, 546] on link "Share Information" at bounding box center [784, 552] width 1126 height 14
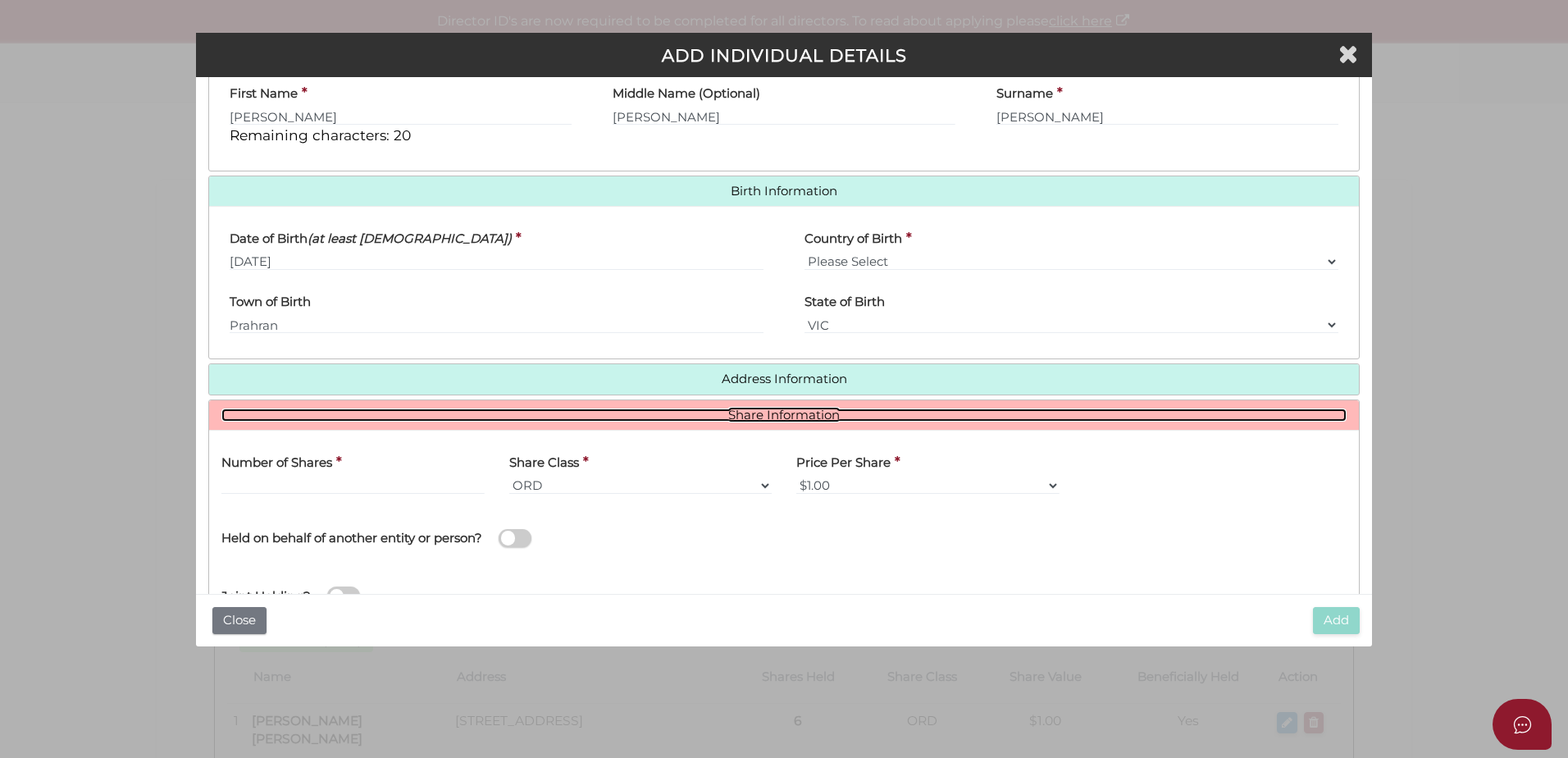
scroll to position [493, 0]
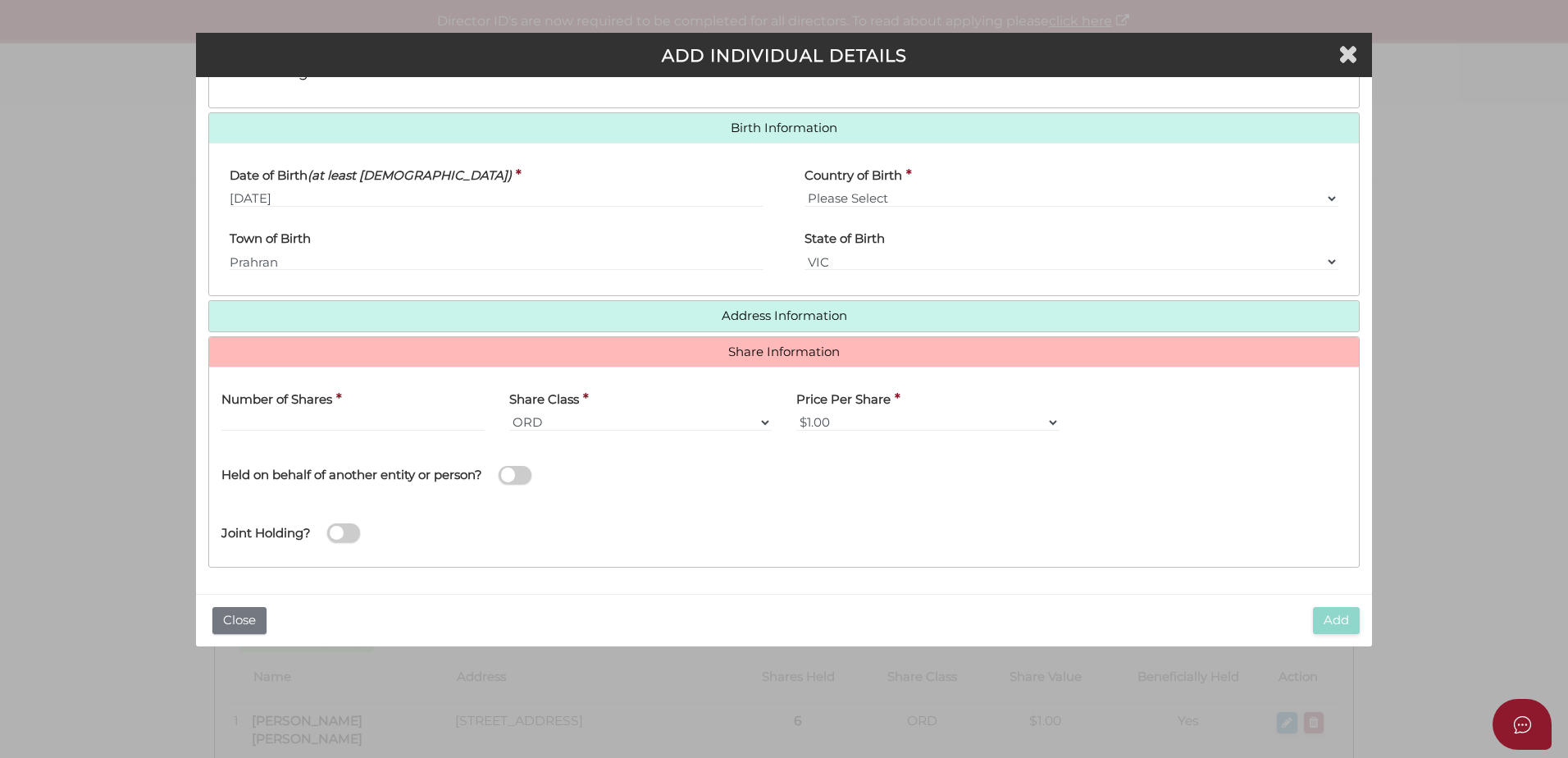
click at [362, 401] on div "Number of Shares *" at bounding box center [353, 405] width 264 height 52
click at [415, 417] on input "text" at bounding box center [353, 423] width 264 height 18
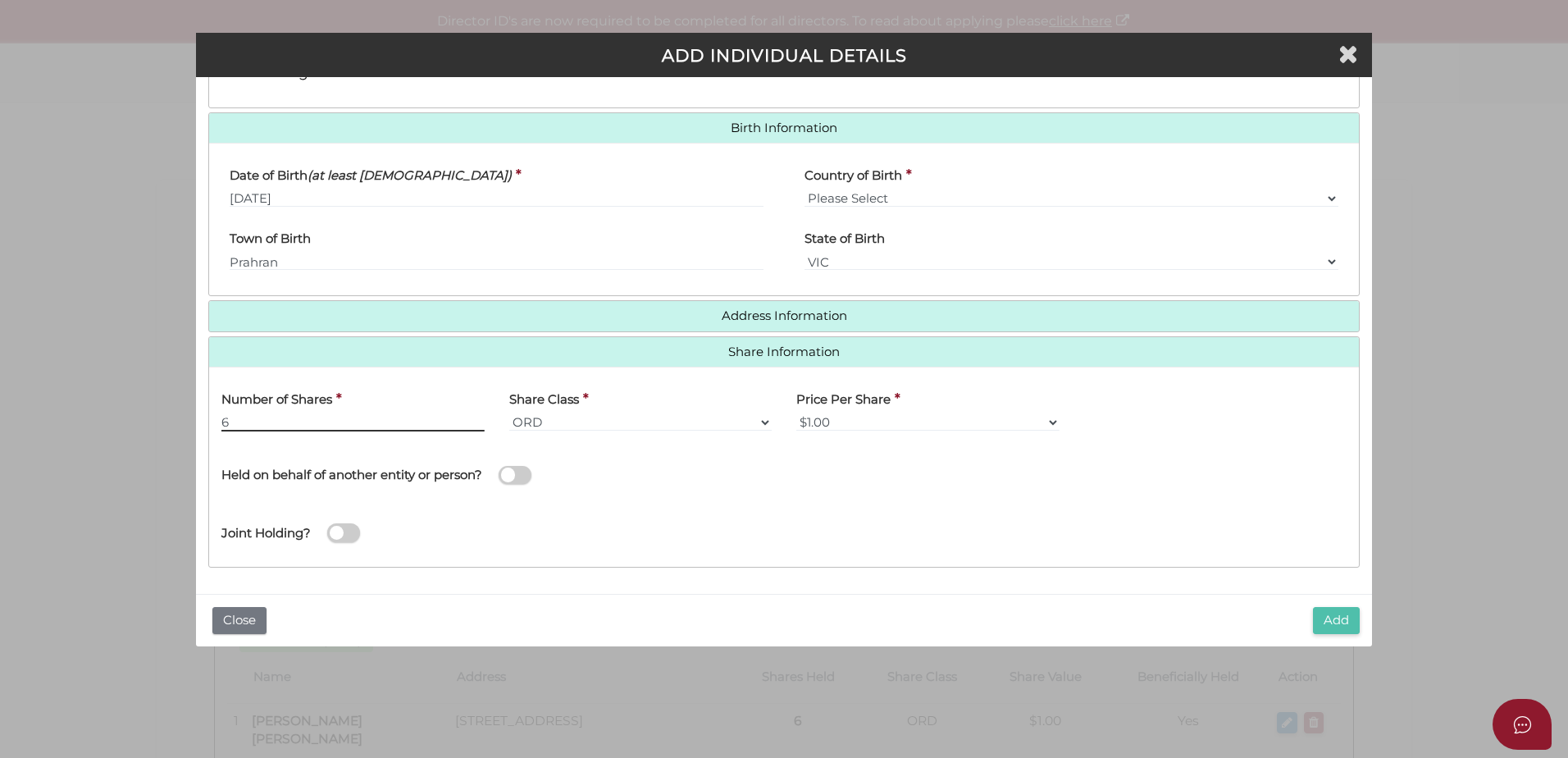
type input "6"
click at [1333, 621] on button "Add" at bounding box center [1337, 621] width 47 height 27
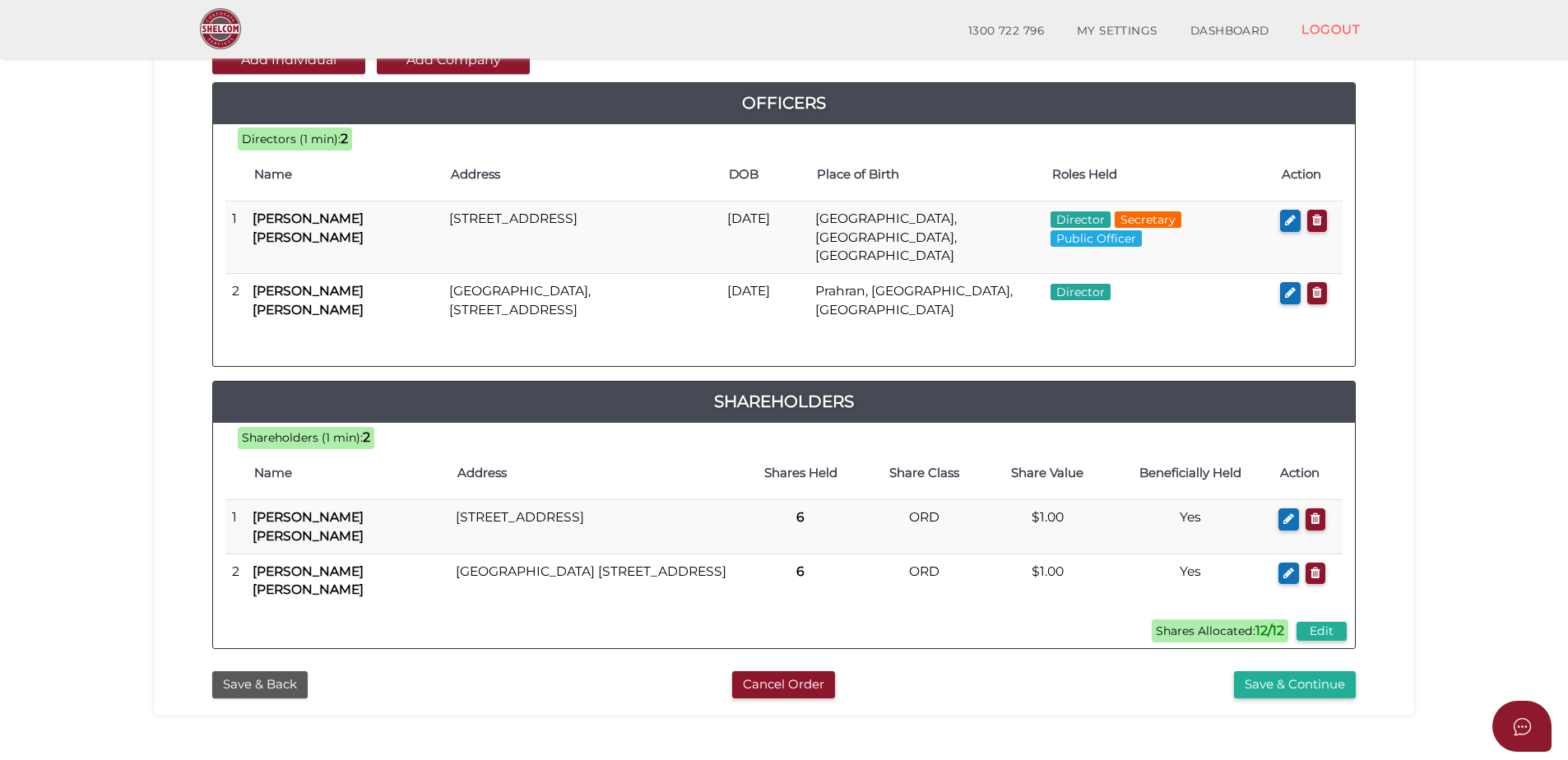
scroll to position [202, 0]
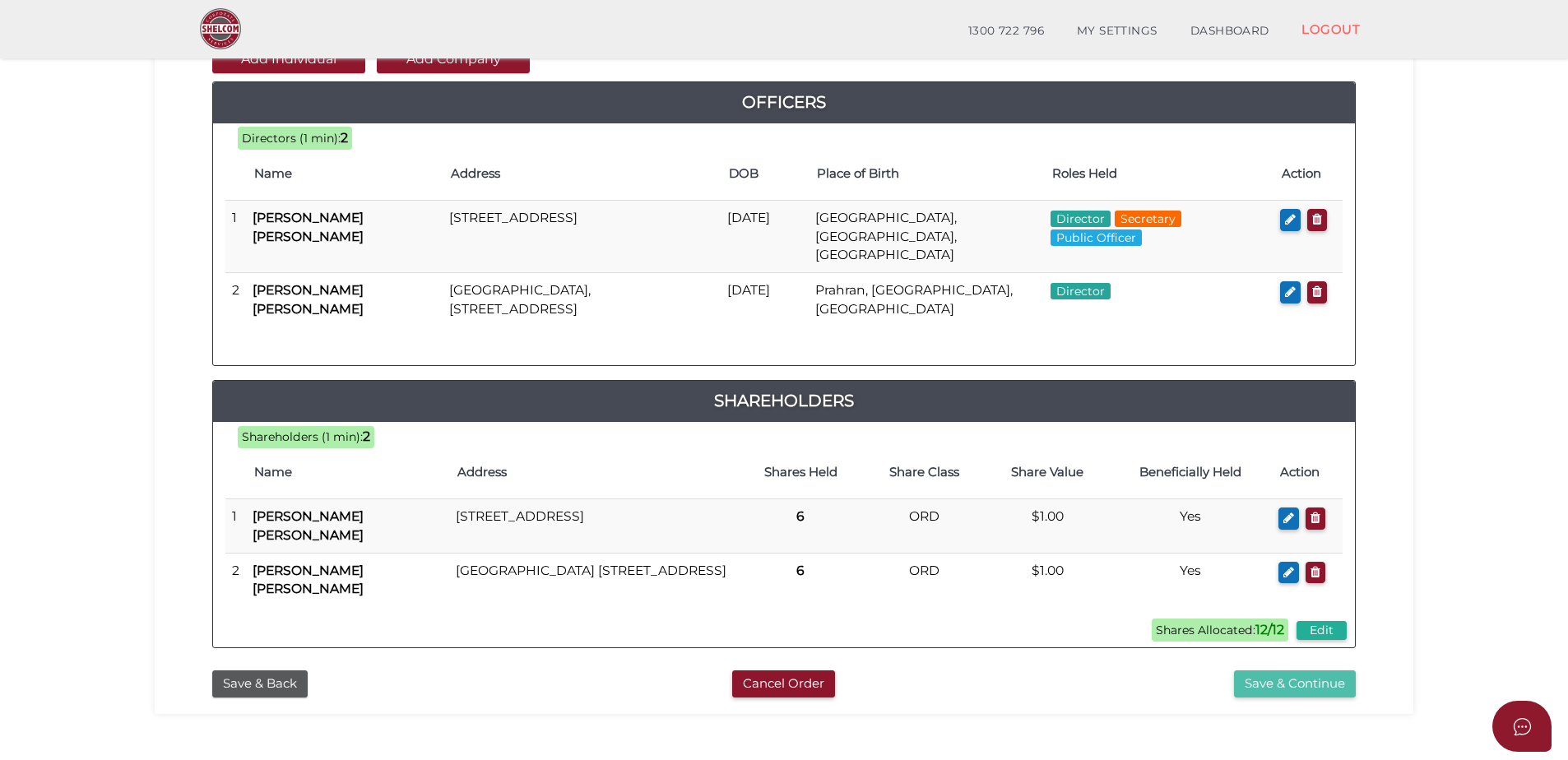
click at [1271, 697] on button "Save & Continue" at bounding box center [1296, 684] width 122 height 28
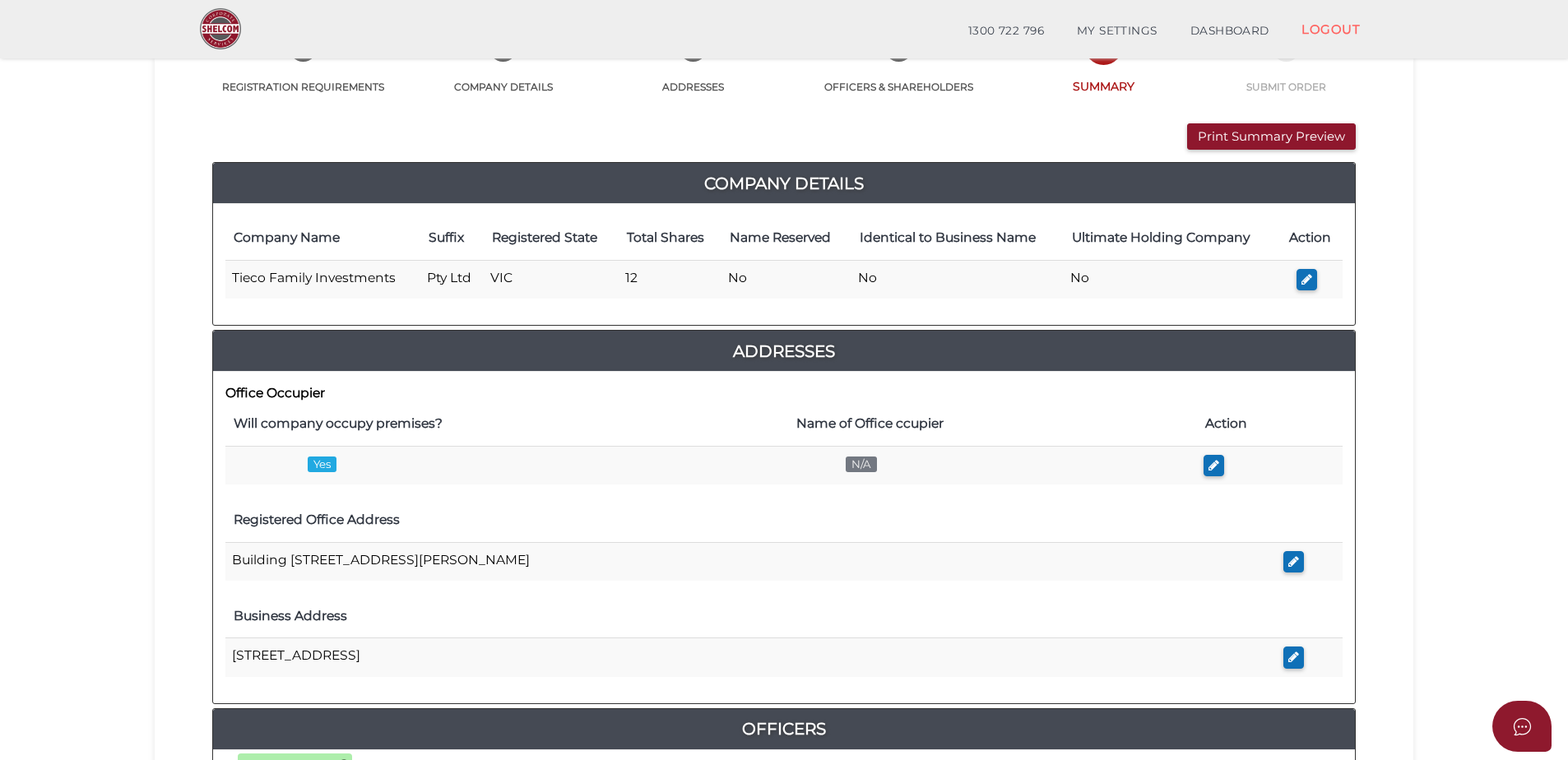
scroll to position [841, 0]
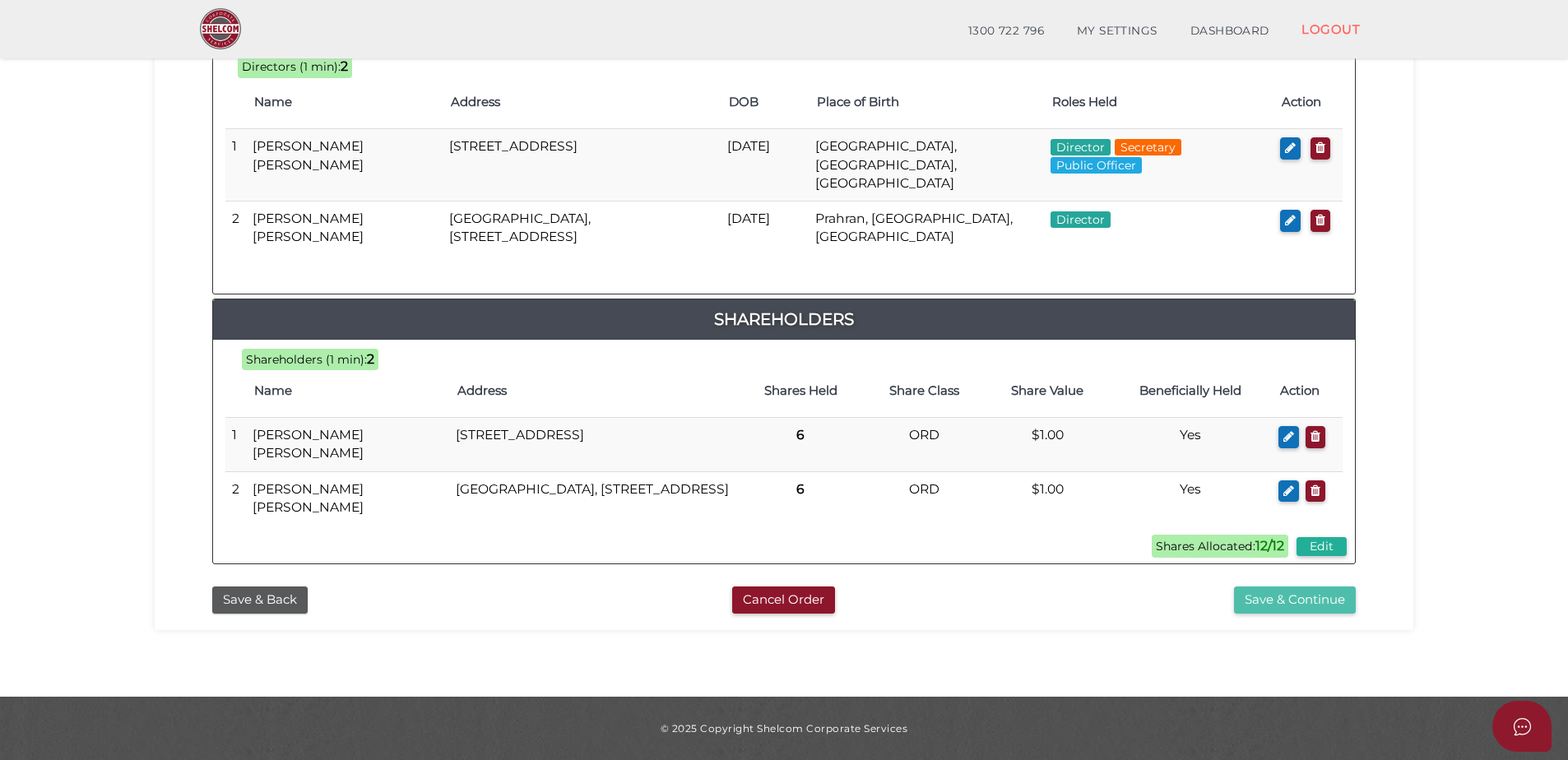
click at [1299, 600] on button "Save & Continue" at bounding box center [1296, 600] width 122 height 28
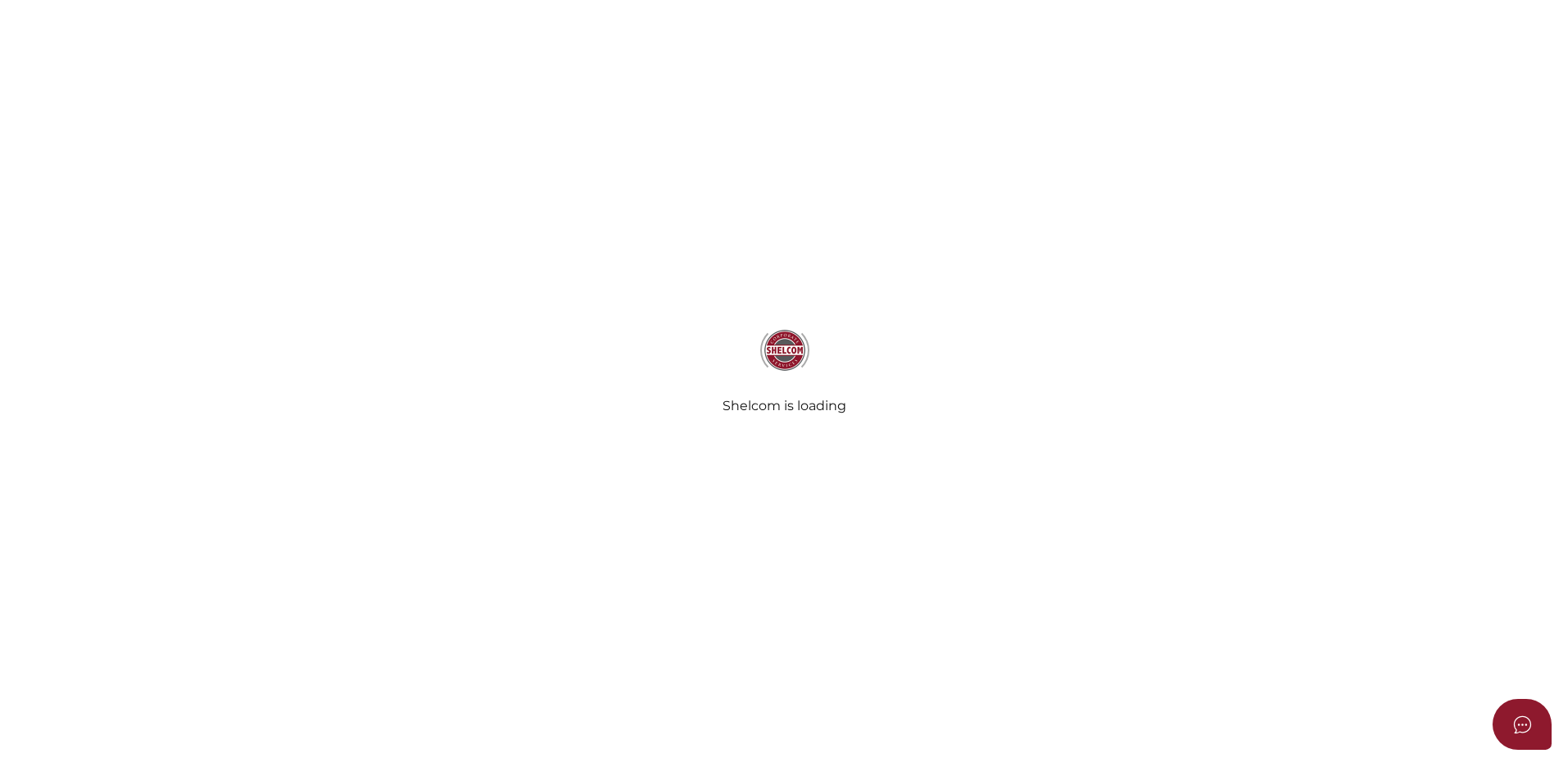
select select "Comb Binding"
select select "No"
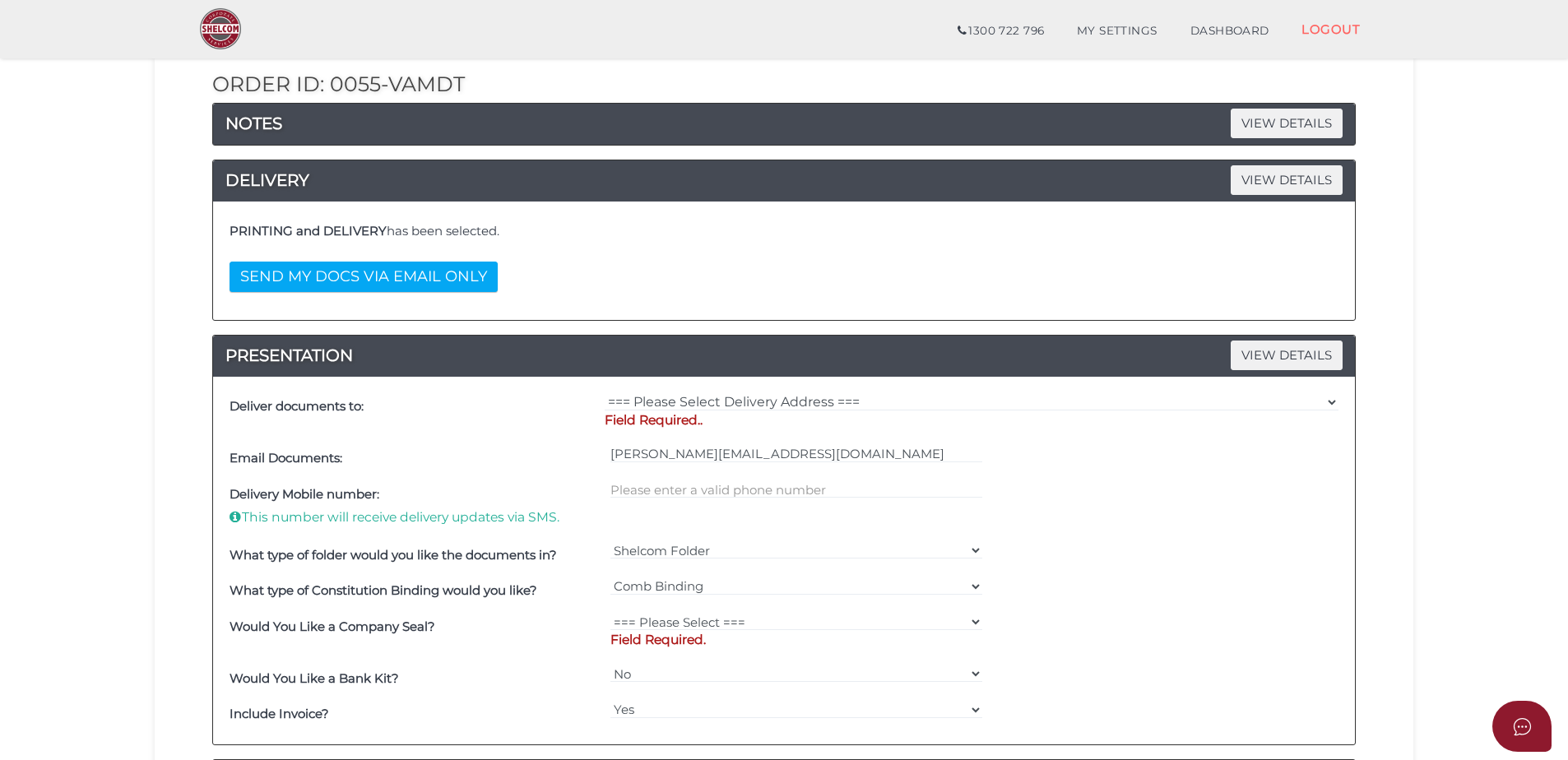
scroll to position [196, 0]
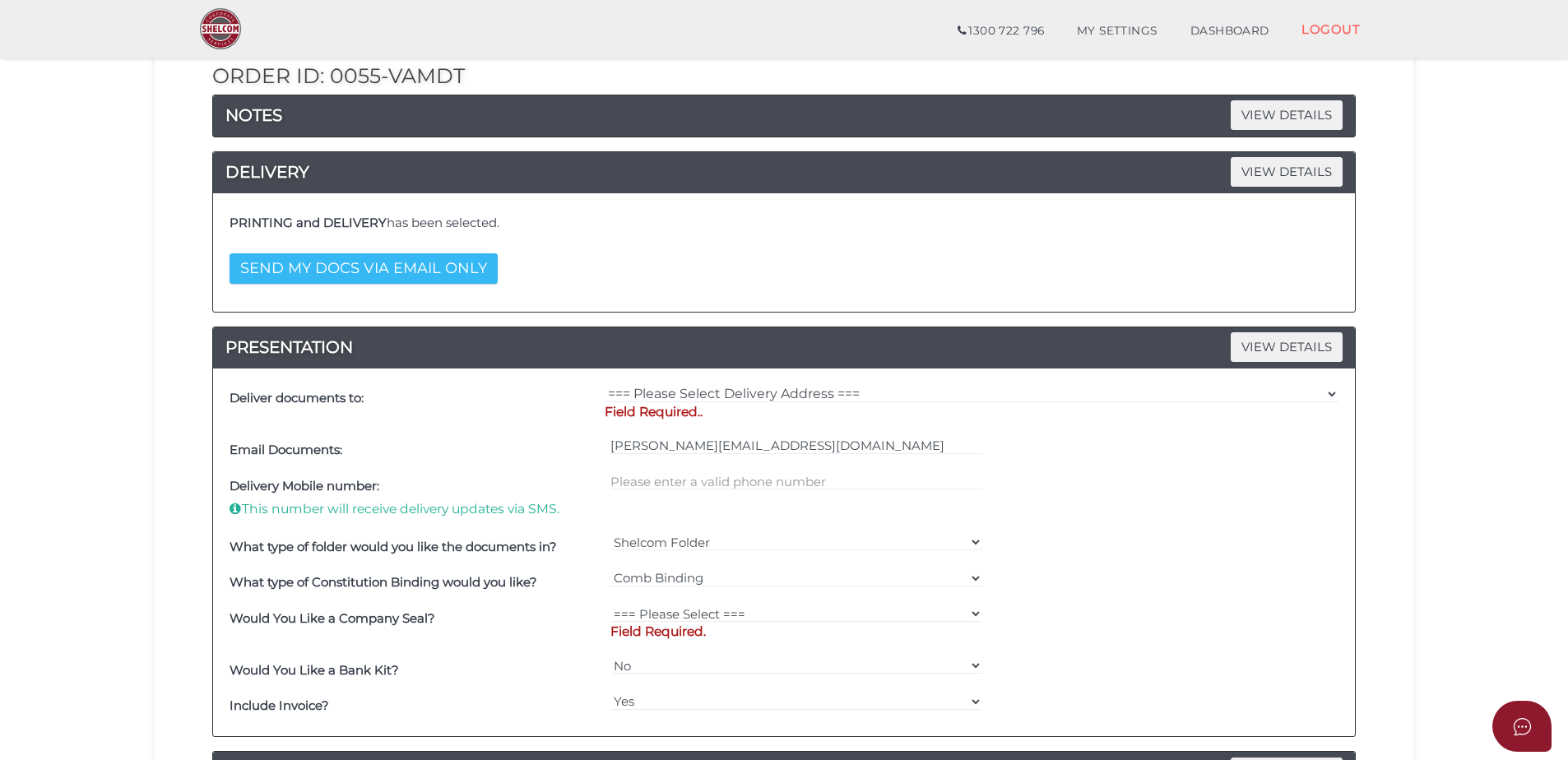
click at [383, 273] on button "SEND MY DOCS VIA EMAIL ONLY" at bounding box center [363, 268] width 269 height 30
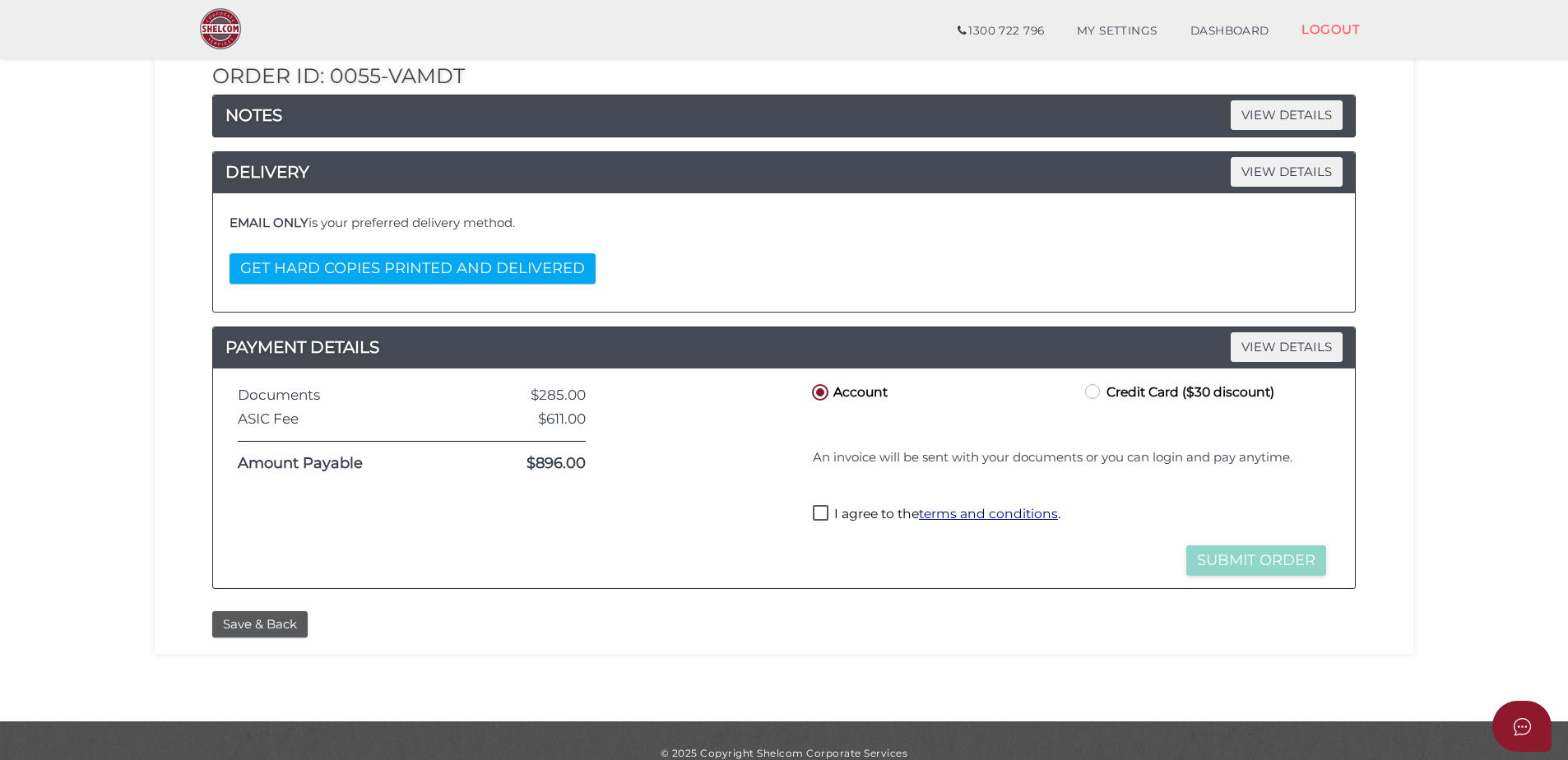
click at [819, 509] on label "I agree to the terms and conditions ." at bounding box center [936, 515] width 248 height 21
checkbox input "true"
click at [1273, 562] on button "Submit Order" at bounding box center [1256, 560] width 140 height 30
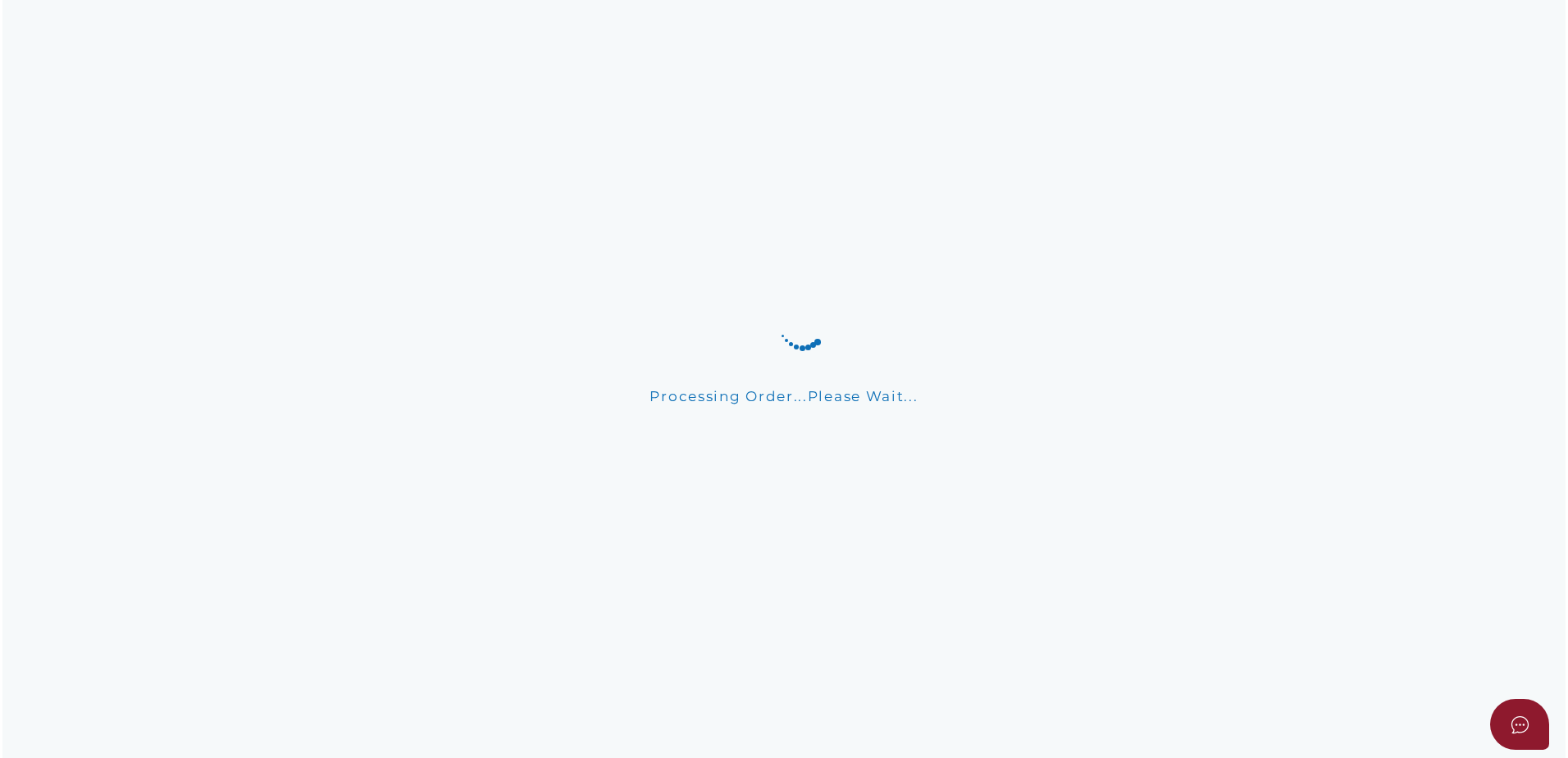
scroll to position [0, 0]
